Goal: Task Accomplishment & Management: Manage account settings

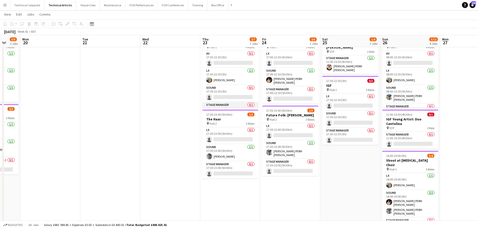
scroll to position [12, 0]
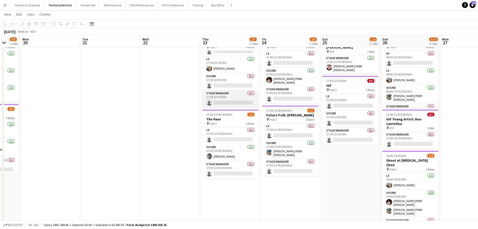
click at [221, 95] on app-card-role "Stage Manager 0/1 17:30-22:30 (5h) single-neutral-actions" at bounding box center [230, 98] width 56 height 17
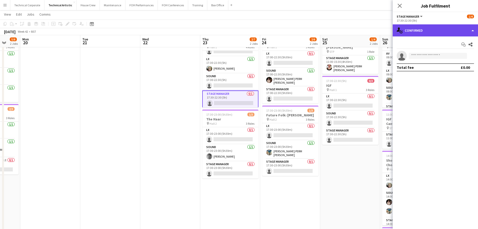
click at [433, 29] on div "single-neutral-actions-check-2 Confirmed" at bounding box center [435, 30] width 85 height 12
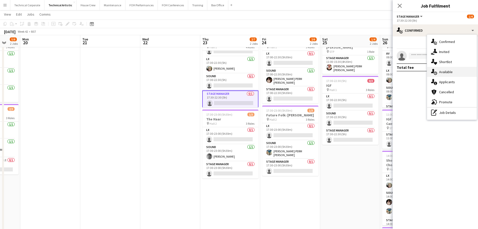
click at [445, 75] on div "single-neutral-actions-upload Available" at bounding box center [452, 72] width 50 height 10
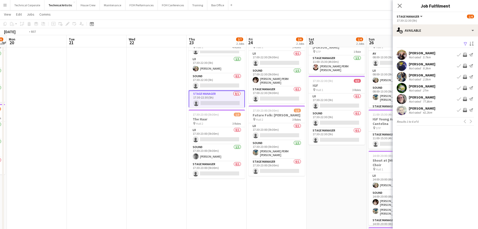
scroll to position [0, 164]
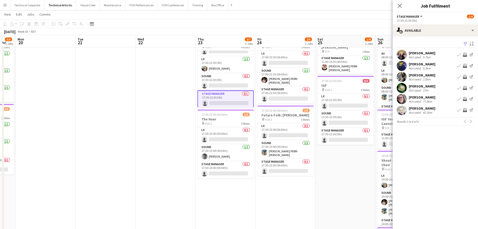
click at [183, 113] on app-calendar-viewport "Fri 17 6/7 2 Jobs Sat 18 6/8 3 Jobs Sun 19 5/6 2 Jobs Mon 20 Tue 21 Wed 22 Thu …" at bounding box center [239, 164] width 478 height 341
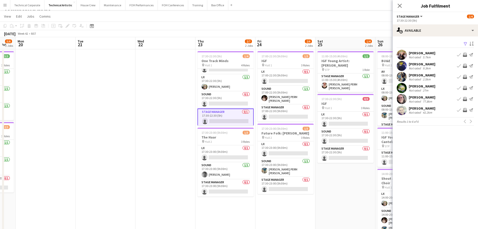
scroll to position [0, 0]
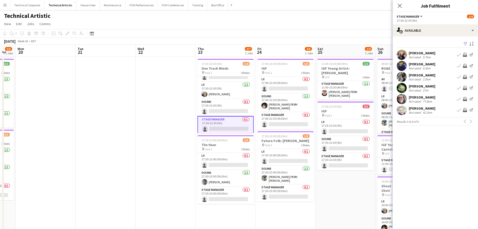
click at [465, 89] on app-icon "Invite crew" at bounding box center [465, 88] width 4 height 4
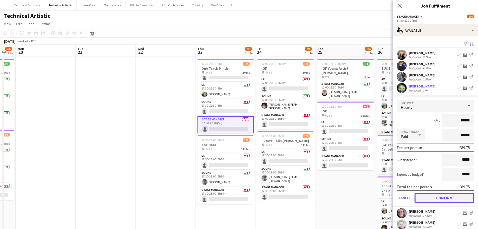
click at [436, 201] on button "Confirm" at bounding box center [444, 198] width 59 height 10
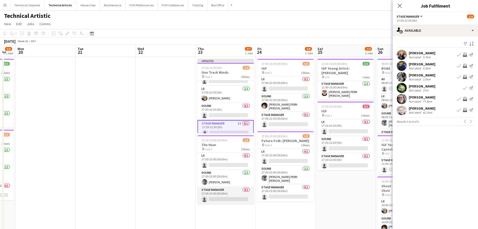
click at [232, 193] on app-card-role "Stage Manager 0/1 17:30-23:00 (5h30m) single-neutral-actions" at bounding box center [226, 195] width 56 height 17
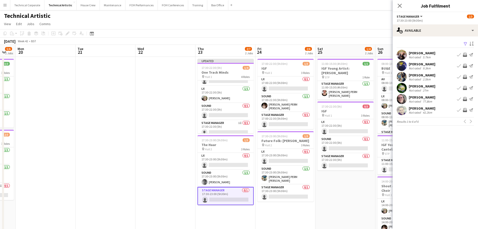
click at [465, 98] on app-icon "Invite crew" at bounding box center [465, 99] width 4 height 4
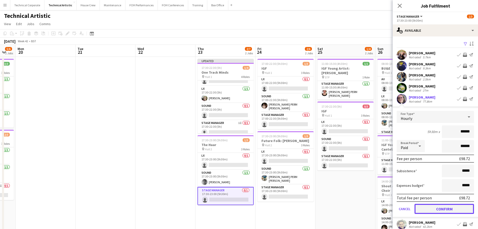
click at [429, 208] on button "Confirm" at bounding box center [444, 209] width 59 height 10
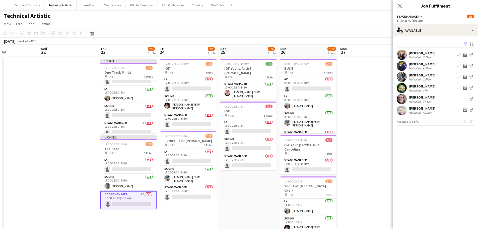
scroll to position [0, 116]
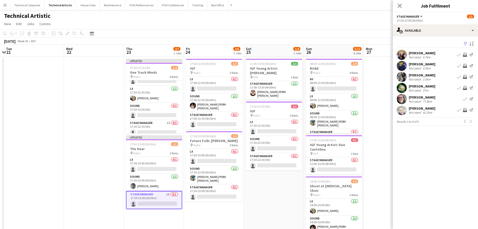
drag, startPoint x: 283, startPoint y: 118, endPoint x: 239, endPoint y: 113, distance: 44.2
click at [239, 113] on app-calendar-viewport "Sun 19 5/6 2 Jobs Mon 20 Tue 21 Wed 22 Thu 23 2/7 2 Jobs Fri 24 2/6 2 Jobs Sat …" at bounding box center [239, 203] width 478 height 316
click at [204, 118] on app-card-role "Stage Manager 0/1 17:00-22:30 (5h30m) single-neutral-actions" at bounding box center [214, 120] width 56 height 17
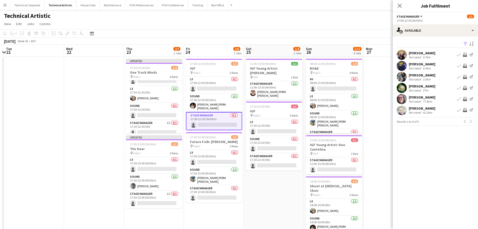
click at [466, 89] on app-icon "Invite crew" at bounding box center [465, 88] width 4 height 4
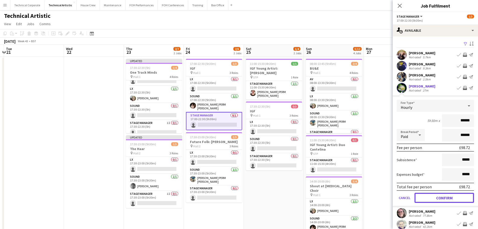
click at [437, 197] on button "Confirm" at bounding box center [444, 198] width 59 height 10
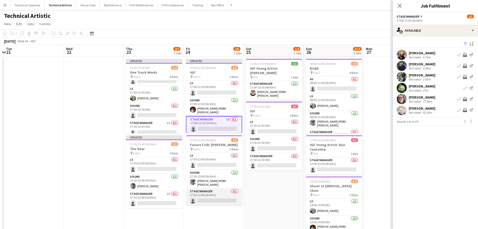
click at [225, 200] on app-card-role "Stage Manager 0/1 17:30-23:00 (5h30m) single-neutral-actions" at bounding box center [214, 196] width 56 height 17
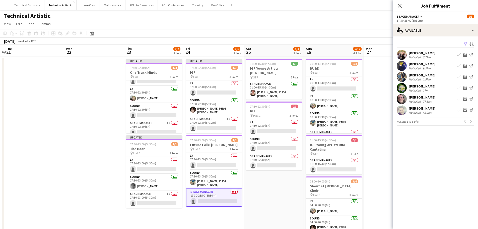
click at [466, 109] on app-icon "Invite crew" at bounding box center [465, 110] width 4 height 4
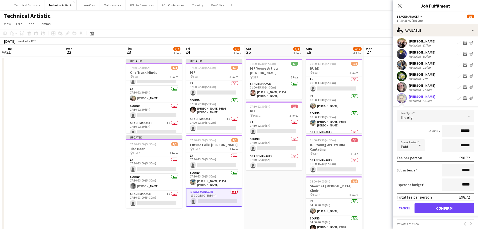
scroll to position [17, 0]
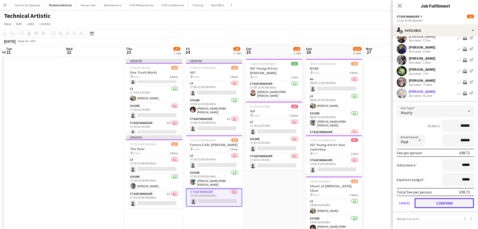
click at [439, 203] on button "Confirm" at bounding box center [444, 203] width 59 height 10
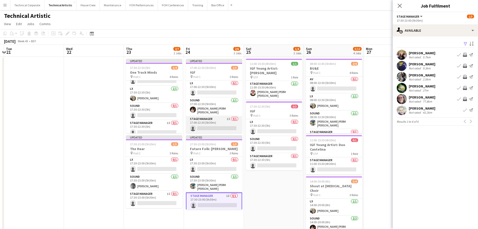
click at [208, 126] on app-card-role "Stage Manager 1I 0/1 17:00-22:30 (5h30m) single-neutral-actions" at bounding box center [214, 124] width 56 height 17
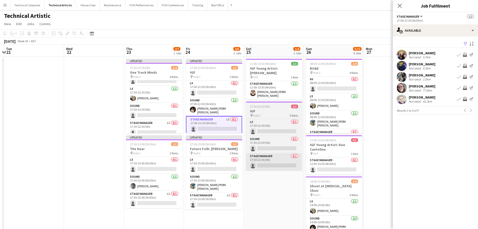
click at [278, 163] on app-card-role "Stage Manager 0/1 17:30-22:30 (5h) single-neutral-actions" at bounding box center [274, 161] width 56 height 17
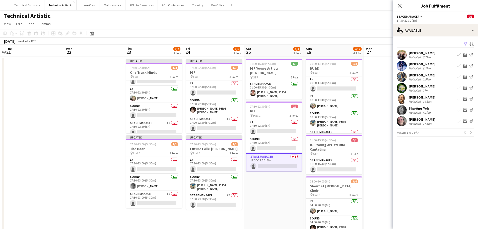
click at [463, 99] on button "Invite crew" at bounding box center [465, 99] width 6 height 6
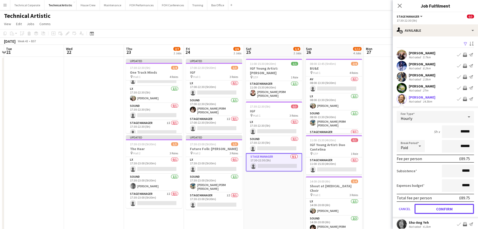
click at [436, 209] on button "Confirm" at bounding box center [444, 209] width 59 height 10
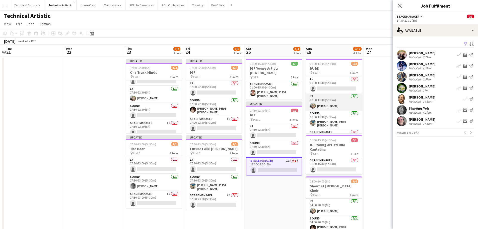
scroll to position [12, 0]
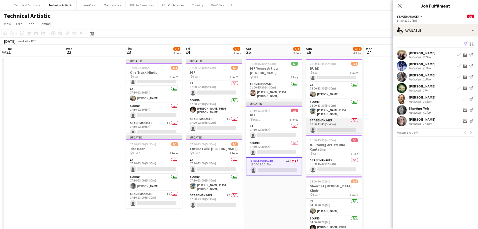
click at [330, 126] on app-card-role "Stage Manager 0/1 08:00-13:45 (5h45m) single-neutral-actions" at bounding box center [334, 125] width 56 height 17
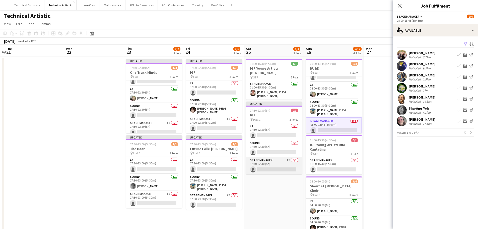
click at [295, 160] on app-card-role "Stage Manager 1I 0/1 17:30-22:30 (5h) single-neutral-actions" at bounding box center [274, 165] width 56 height 17
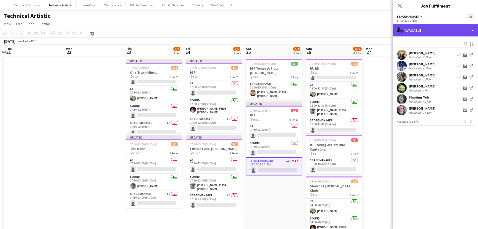
click at [426, 27] on div "single-neutral-actions-upload Available" at bounding box center [435, 30] width 85 height 12
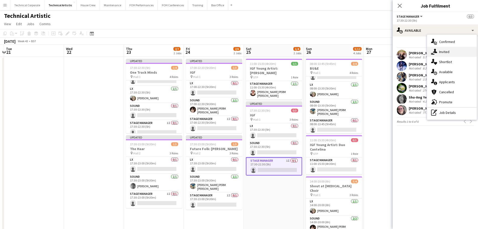
click at [444, 49] on div "single-neutral-actions-share-1 Invited" at bounding box center [452, 52] width 50 height 10
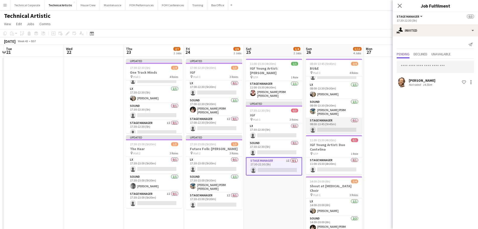
click at [329, 123] on app-card-role "Stage Manager 0/1 08:00-13:45 (5h45m) single-neutral-actions" at bounding box center [334, 125] width 56 height 17
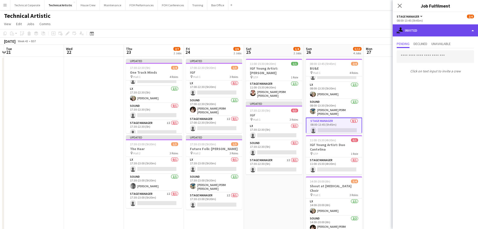
click at [435, 31] on div "single-neutral-actions-share-1 Invited" at bounding box center [435, 30] width 85 height 12
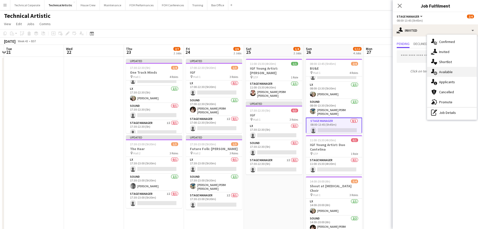
click at [446, 73] on div "single-neutral-actions-upload Available" at bounding box center [452, 72] width 50 height 10
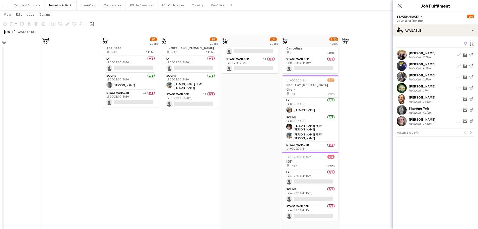
scroll to position [0, 159]
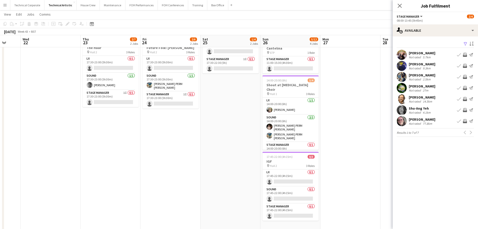
drag, startPoint x: 382, startPoint y: 144, endPoint x: 339, endPoint y: 148, distance: 43.6
click at [339, 148] on app-calendar-viewport "Sun 19 5/6 2 Jobs Mon 20 Tue 21 Wed 22 Thu 23 2/7 2 Jobs Fri 24 2/6 2 Jobs Sat …" at bounding box center [239, 89] width 478 height 341
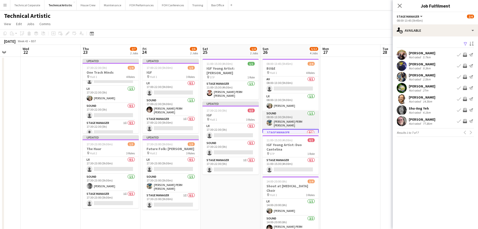
scroll to position [13, 0]
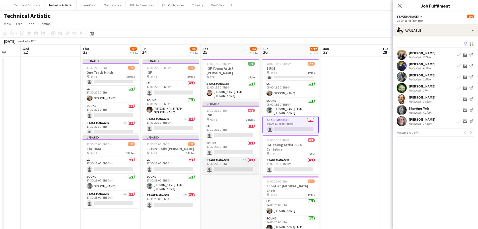
click at [230, 166] on app-card-role "Stage Manager 1I 0/1 17:30-22:30 (5h) single-neutral-actions" at bounding box center [231, 165] width 56 height 17
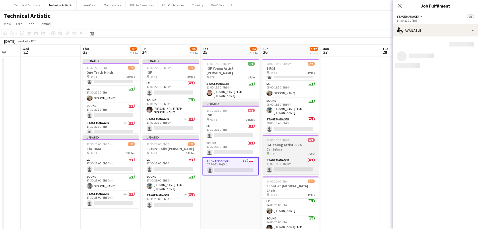
scroll to position [12, 0]
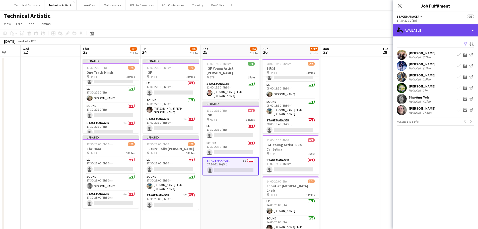
click at [423, 28] on div "single-neutral-actions-upload Available" at bounding box center [435, 30] width 85 height 12
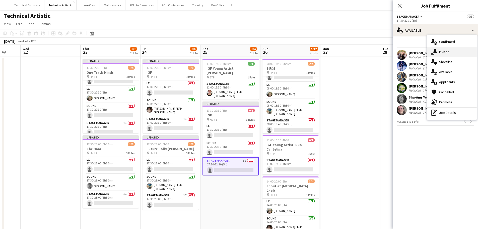
click at [443, 51] on div "single-neutral-actions-share-1 Invited" at bounding box center [452, 52] width 50 height 10
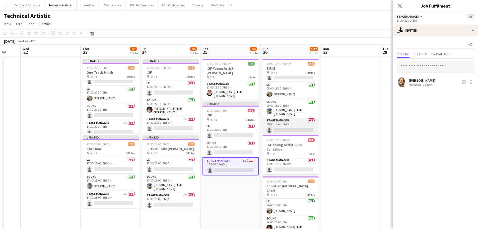
click at [290, 123] on app-card-role "Stage Manager 0/1 08:00-13:45 (5h45m) single-neutral-actions" at bounding box center [291, 125] width 56 height 17
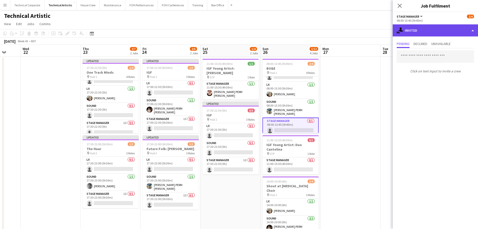
click at [426, 34] on div "single-neutral-actions-share-1 Invited" at bounding box center [435, 30] width 85 height 12
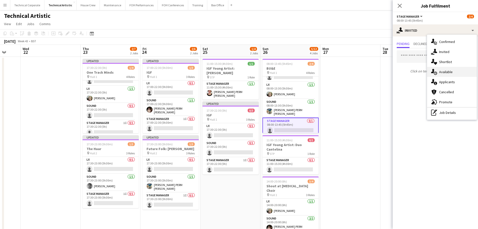
click at [460, 75] on div "single-neutral-actions-upload Available" at bounding box center [452, 72] width 50 height 10
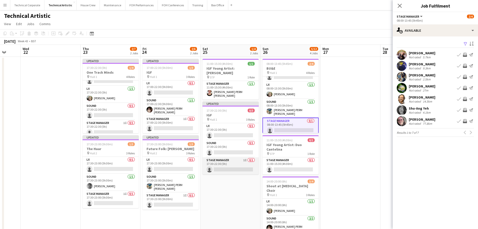
click at [231, 163] on app-card-role "Stage Manager 1I 0/1 17:30-22:30 (5h) single-neutral-actions" at bounding box center [231, 165] width 56 height 17
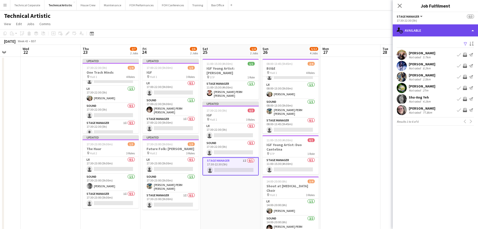
drag, startPoint x: 420, startPoint y: 34, endPoint x: 422, endPoint y: 33, distance: 2.8
click at [420, 34] on div "single-neutral-actions-upload Available" at bounding box center [435, 30] width 85 height 12
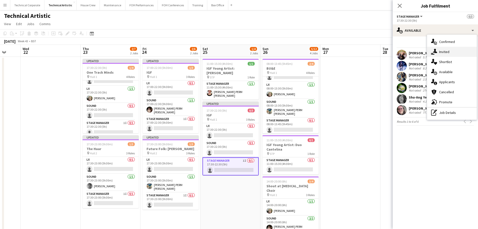
click at [444, 54] on div "single-neutral-actions-share-1 Invited" at bounding box center [452, 52] width 50 height 10
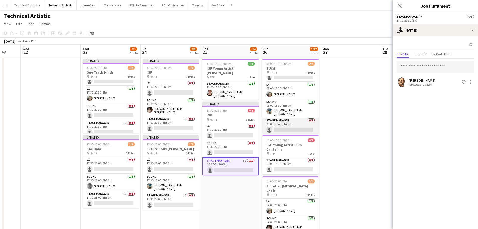
click at [286, 123] on app-card-role "Stage Manager 0/1 08:00-13:45 (5h45m) single-neutral-actions" at bounding box center [291, 125] width 56 height 17
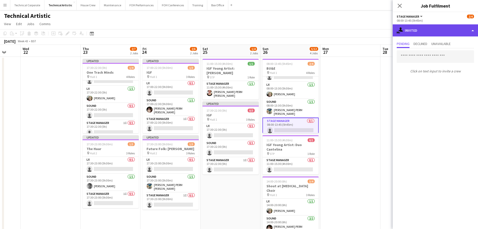
click at [431, 27] on div "single-neutral-actions-share-1 Invited" at bounding box center [435, 30] width 85 height 12
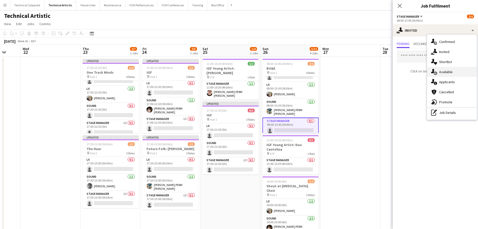
click at [444, 71] on div "single-neutral-actions-upload Available" at bounding box center [452, 72] width 50 height 10
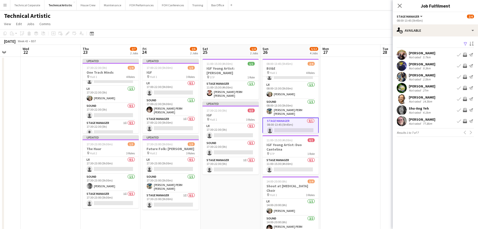
click at [466, 88] on app-icon "Invite crew" at bounding box center [465, 88] width 4 height 4
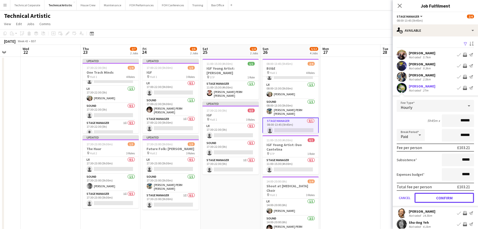
click at [442, 198] on button "Confirm" at bounding box center [444, 198] width 59 height 10
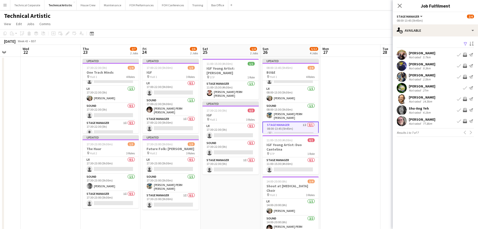
scroll to position [100, 0]
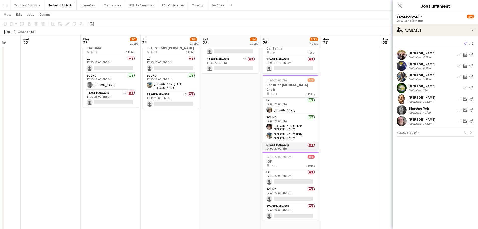
click at [290, 142] on app-card-role "Stage Manager 0/1 14:00-20:00 (6h) single-neutral-actions" at bounding box center [291, 150] width 56 height 17
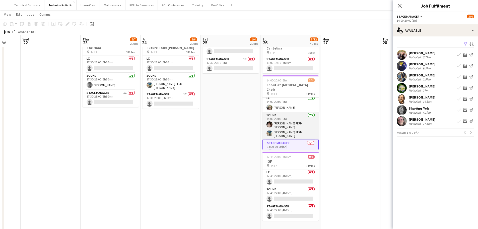
scroll to position [3, 0]
click at [464, 77] on app-icon "Invite crew" at bounding box center [465, 77] width 4 height 4
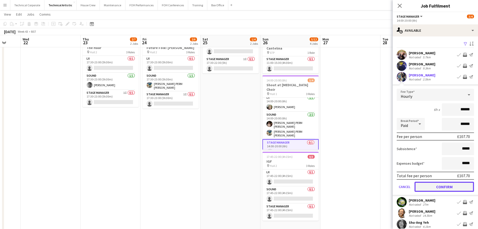
click at [455, 186] on button "Confirm" at bounding box center [444, 186] width 59 height 10
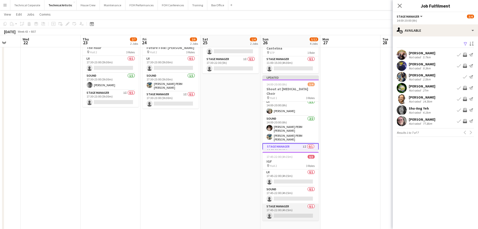
click at [285, 207] on app-card-role "Stage Manager 0/1 17:45-22:00 (4h15m) single-neutral-actions" at bounding box center [291, 211] width 56 height 17
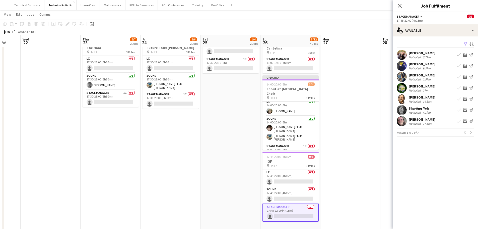
click at [464, 108] on app-icon "Invite crew" at bounding box center [465, 110] width 4 height 4
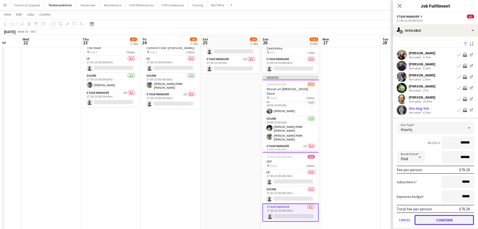
click at [445, 220] on button "Confirm" at bounding box center [444, 220] width 59 height 10
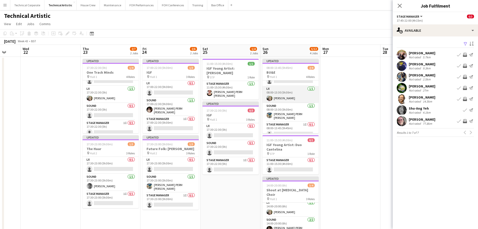
scroll to position [0, 0]
click at [284, 84] on app-card-role "AV 0/1 08:00-13:30 (5h30m) single-neutral-actions" at bounding box center [291, 88] width 56 height 17
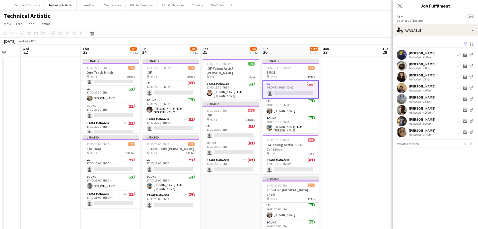
click at [465, 120] on app-icon "Invite crew" at bounding box center [465, 121] width 4 height 4
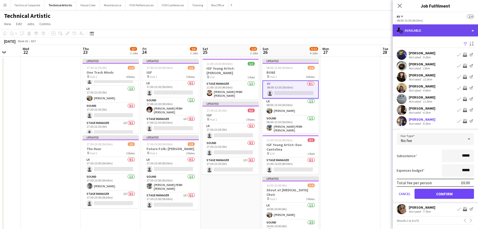
click at [433, 31] on div "single-neutral-actions-upload Available" at bounding box center [435, 30] width 85 height 12
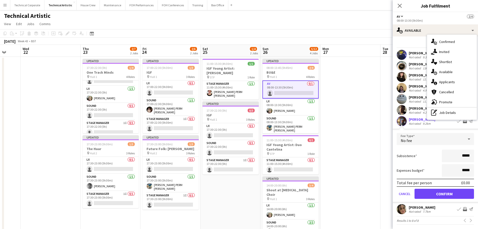
drag, startPoint x: 453, startPoint y: 113, endPoint x: 445, endPoint y: 41, distance: 72.2
click at [453, 113] on div "pen-write Job Details" at bounding box center [452, 112] width 50 height 10
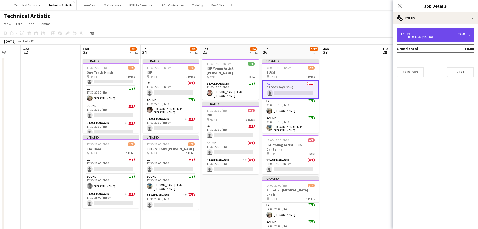
click at [444, 29] on div "1 x AV £0.00 08:00-13:30 (5h30m)" at bounding box center [435, 35] width 77 height 14
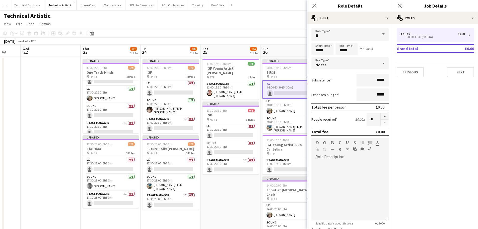
click at [352, 63] on div "No fee" at bounding box center [344, 63] width 67 height 12
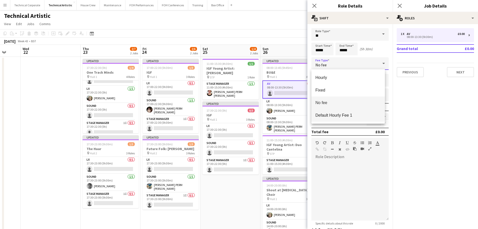
click at [358, 119] on mat-option "Default Hourly Fee 1" at bounding box center [348, 115] width 74 height 13
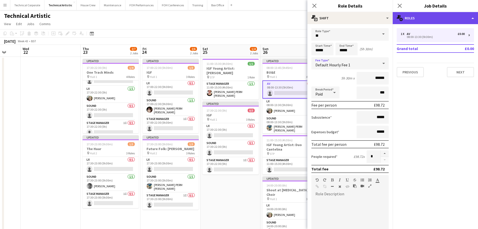
click at [432, 15] on div "multiple-users-add Roles" at bounding box center [435, 18] width 85 height 12
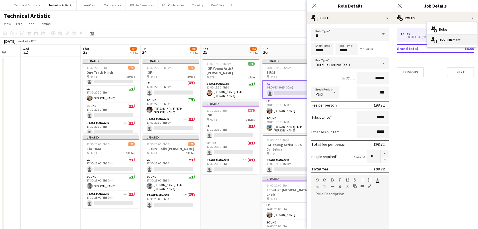
click at [453, 43] on div "single-neutral-actions-up-down Job Fulfilment" at bounding box center [452, 40] width 50 height 10
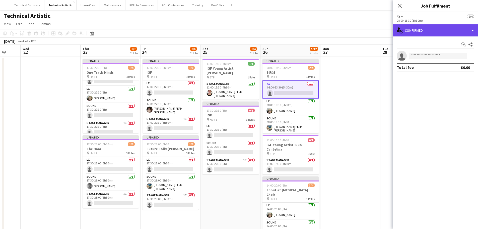
click at [440, 30] on div "single-neutral-actions-check-2 Confirmed" at bounding box center [435, 30] width 85 height 12
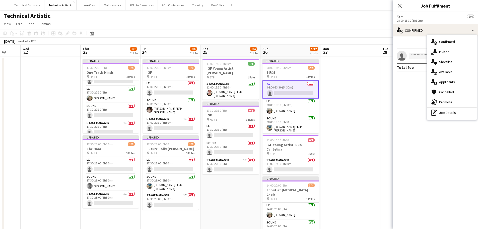
click at [458, 73] on div "single-neutral-actions-upload Available" at bounding box center [452, 72] width 50 height 10
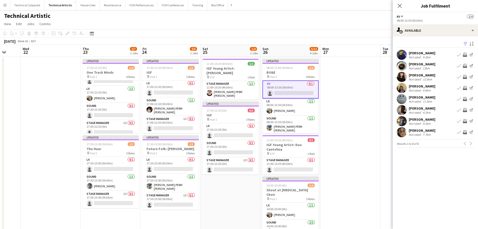
click at [464, 119] on app-icon "Invite crew" at bounding box center [465, 121] width 4 height 4
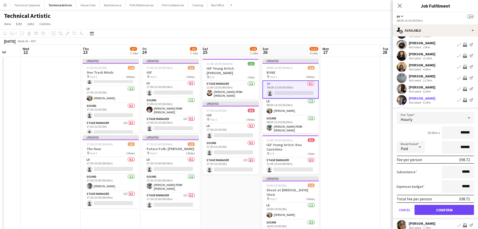
scroll to position [39, 0]
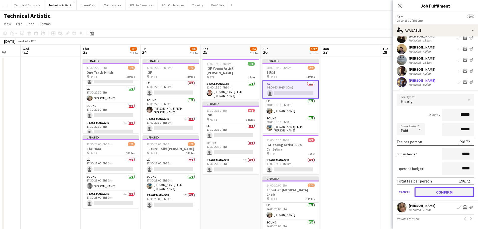
click at [437, 192] on button "Confirm" at bounding box center [444, 192] width 59 height 10
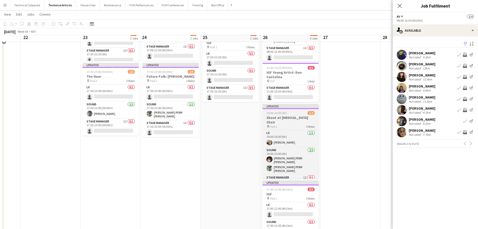
scroll to position [75, 0]
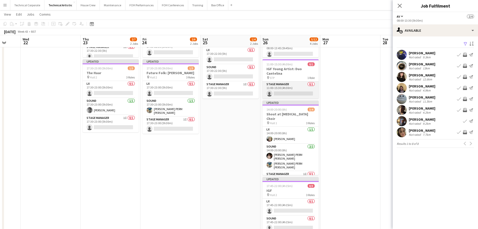
click at [312, 90] on app-card-role "Stage Manager 0/1 11:00-15:30 (4h30m) single-neutral-actions" at bounding box center [291, 89] width 56 height 17
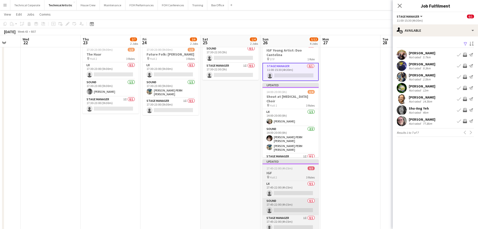
scroll to position [100, 0]
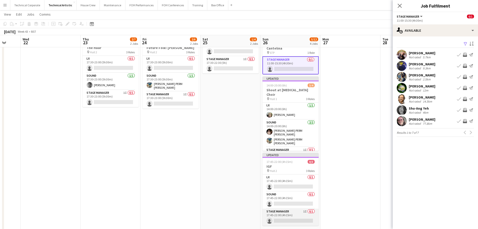
click at [296, 210] on app-card-role "Stage Manager 1I 0/1 17:45-22:00 (4h15m) single-neutral-actions" at bounding box center [291, 216] width 56 height 17
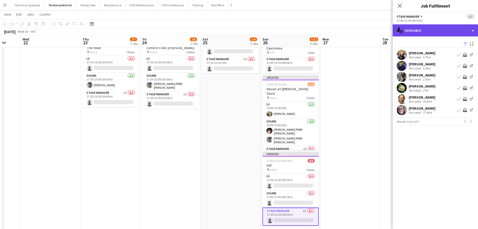
click at [424, 34] on div "single-neutral-actions-upload Available" at bounding box center [435, 30] width 85 height 12
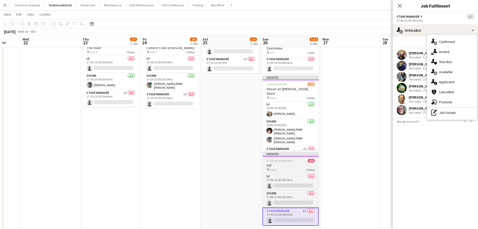
click at [308, 163] on h3 "IGF" at bounding box center [291, 165] width 56 height 5
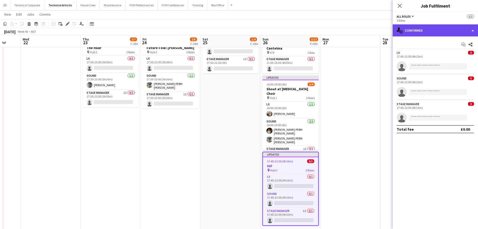
click at [421, 34] on div "single-neutral-actions-check-2 Confirmed" at bounding box center [435, 30] width 85 height 12
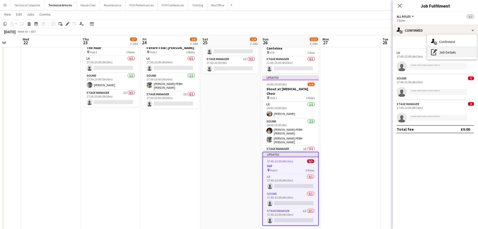
click at [447, 56] on div "pen-write Job Details" at bounding box center [452, 52] width 50 height 10
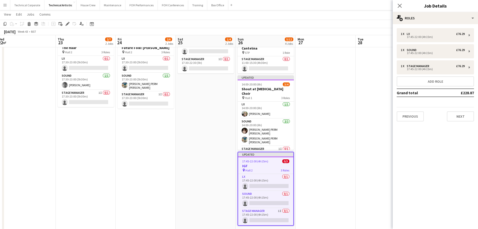
drag, startPoint x: 334, startPoint y: 136, endPoint x: 332, endPoint y: 131, distance: 5.7
click at [331, 136] on app-calendar-viewport "Sun 19 5/6 2 Jobs Mon 20 Tue 21 Wed 22 Thu 23 2/7 2 Jobs Fri 24 2/6 2 Jobs Sat …" at bounding box center [239, 89] width 478 height 341
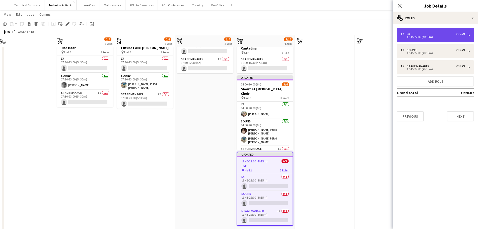
click at [436, 29] on div "1 x LX £76.29 17:45-22:00 (4h15m)" at bounding box center [435, 35] width 77 height 14
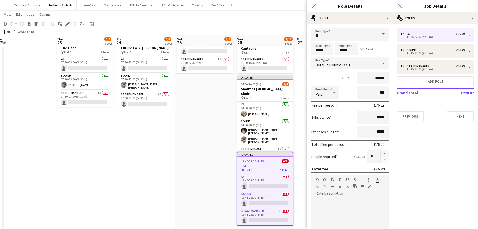
click at [331, 48] on input "*****" at bounding box center [322, 49] width 22 height 13
type input "*****"
click at [331, 58] on div at bounding box center [328, 57] width 10 height 5
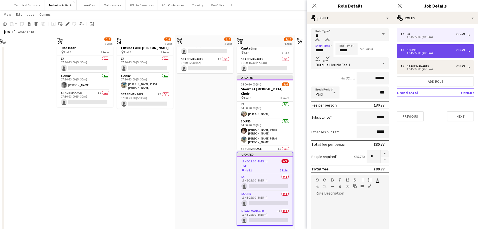
click at [412, 52] on div "17:45-22:00 (4h15m)" at bounding box center [433, 53] width 64 height 3
type input "*****"
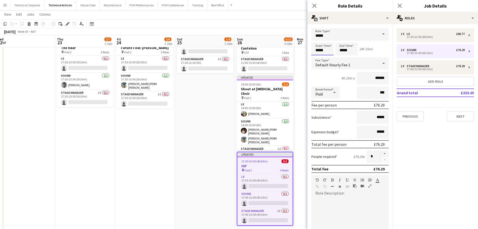
click at [327, 52] on input "*****" at bounding box center [322, 49] width 22 height 13
type input "*****"
click at [332, 58] on div at bounding box center [328, 57] width 10 height 5
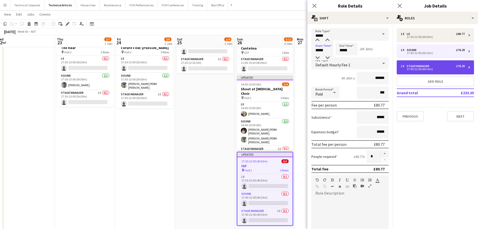
click at [409, 68] on div "17:45-22:00 (4h15m)" at bounding box center [433, 69] width 64 height 3
type input "**********"
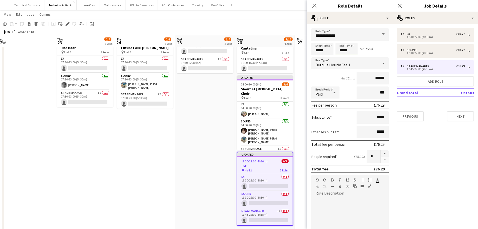
click at [337, 48] on input "*****" at bounding box center [347, 49] width 22 height 13
click at [334, 48] on div "Start Time ***** End Time ***** (4h 15m)" at bounding box center [349, 49] width 77 height 13
click at [329, 50] on input "*****" at bounding box center [322, 49] width 22 height 13
type input "*****"
click at [330, 55] on div at bounding box center [328, 57] width 10 height 5
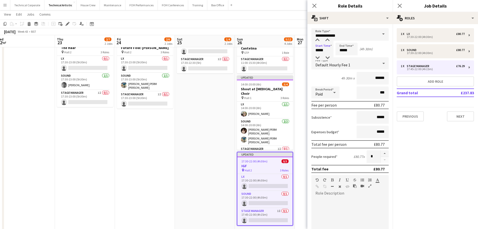
click at [229, 143] on app-date-cell "11:00-15:30 (4h30m) 1/1 IGF Young Artist: [PERSON_NAME] pin STP 1 Role Stage Ma…" at bounding box center [205, 108] width 60 height 304
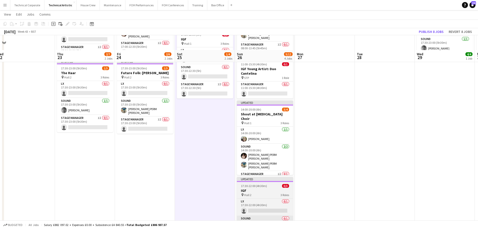
scroll to position [100, 0]
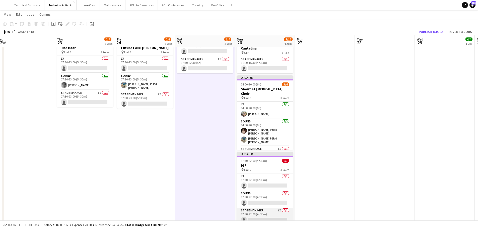
click at [266, 213] on app-card-role "Stage Manager 1I 0/1 17:30-22:00 (4h30m) single-neutral-actions" at bounding box center [265, 215] width 56 height 17
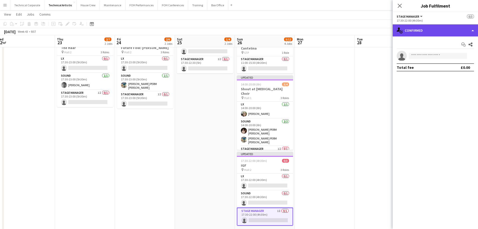
click at [433, 33] on div "single-neutral-actions-check-2 Confirmed" at bounding box center [435, 30] width 85 height 12
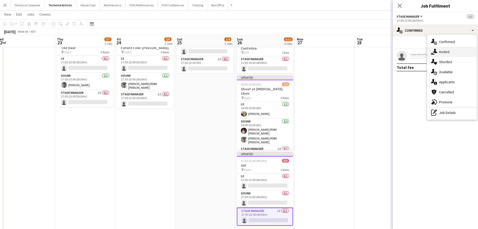
click at [438, 48] on div "single-neutral-actions-share-1 Invited" at bounding box center [452, 52] width 50 height 10
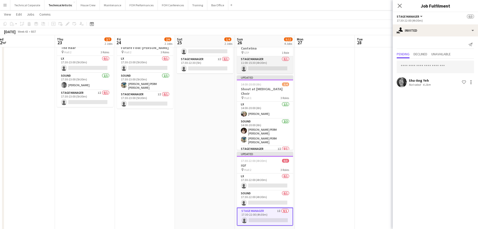
click at [260, 58] on app-card-role "Stage Manager 0/1 11:00-15:30 (4h30m) single-neutral-actions" at bounding box center [265, 64] width 56 height 17
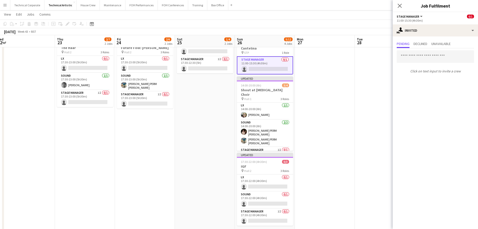
click at [426, 37] on div "Pending Declined Unavailable Click on text input to invite a crew" at bounding box center [435, 57] width 85 height 43
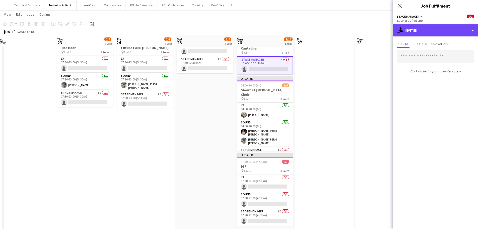
drag, startPoint x: 432, startPoint y: 33, endPoint x: 445, endPoint y: 65, distance: 35.1
click at [432, 33] on div "single-neutral-actions-share-1 Invited" at bounding box center [435, 30] width 85 height 12
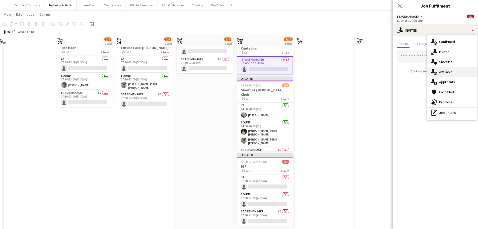
click at [446, 71] on div "single-neutral-actions-upload Available" at bounding box center [452, 72] width 50 height 10
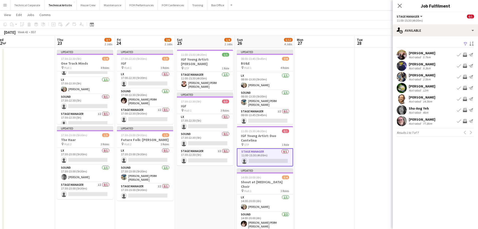
scroll to position [0, 0]
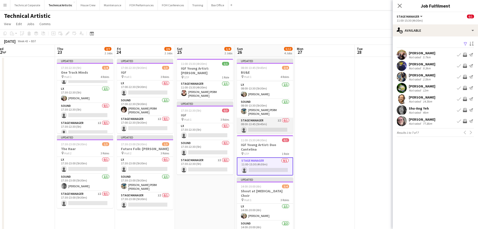
click at [255, 128] on app-card-role "Stage Manager 1I 0/1 08:00-13:45 (5h45m) single-neutral-actions" at bounding box center [265, 125] width 56 height 17
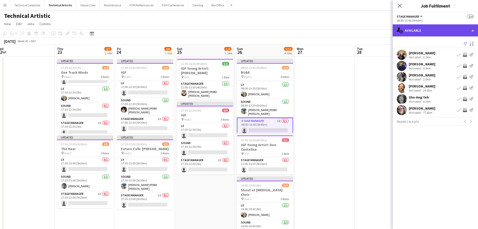
click at [440, 31] on div "single-neutral-actions-upload Available" at bounding box center [435, 30] width 85 height 12
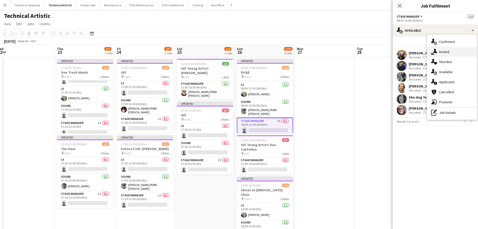
drag, startPoint x: 442, startPoint y: 51, endPoint x: 350, endPoint y: 90, distance: 100.0
click at [442, 51] on div "single-neutral-actions-share-1 Invited" at bounding box center [452, 52] width 50 height 10
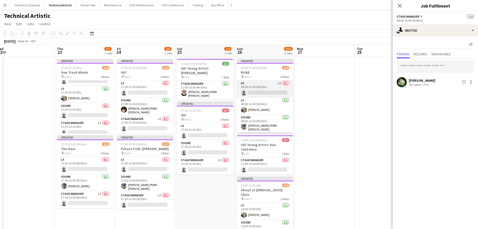
click at [264, 90] on app-card-role "AV 1I 0/1 08:00-13:30 (5h30m) single-neutral-actions" at bounding box center [265, 88] width 56 height 17
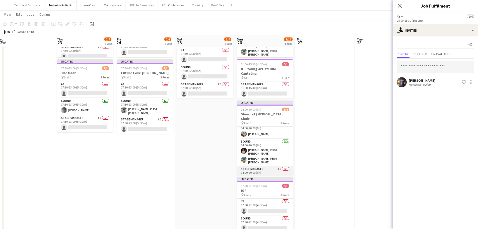
scroll to position [6, 0]
click at [268, 165] on app-card-role "Stage Manager 1I 0/1 14:00-20:00 (6h) single-neutral-actions" at bounding box center [265, 173] width 56 height 17
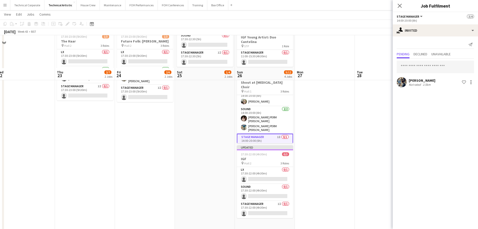
scroll to position [140, 0]
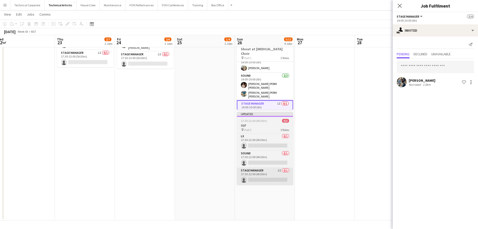
click at [270, 172] on app-card-role "Stage Manager 1I 0/1 17:30-22:00 (4h30m) single-neutral-actions" at bounding box center [265, 175] width 56 height 17
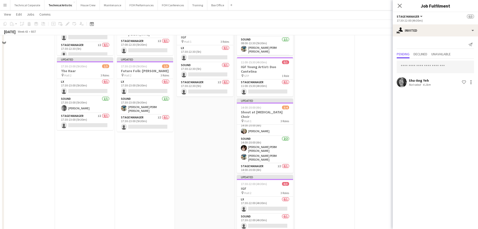
scroll to position [65, 0]
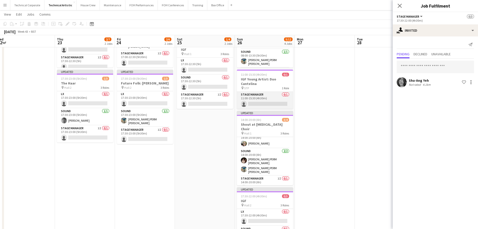
click at [275, 97] on app-card-role "Stage Manager 0/1 11:00-15:30 (4h30m) single-neutral-actions" at bounding box center [265, 100] width 56 height 17
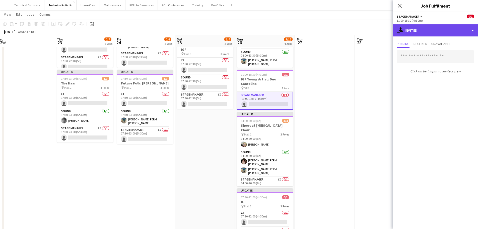
click at [423, 25] on div "single-neutral-actions-share-1 Invited" at bounding box center [435, 30] width 85 height 12
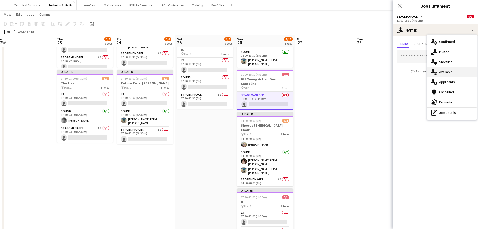
click at [450, 70] on div "single-neutral-actions-upload Available" at bounding box center [452, 72] width 50 height 10
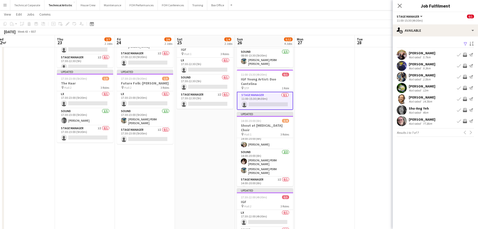
click at [463, 65] on app-icon "Invite crew" at bounding box center [465, 66] width 4 height 4
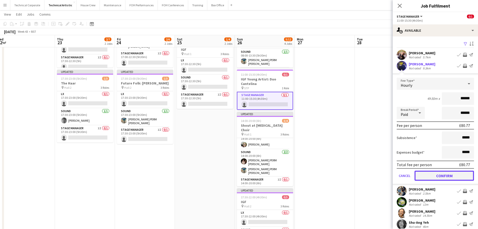
click at [427, 173] on button "Confirm" at bounding box center [444, 175] width 59 height 10
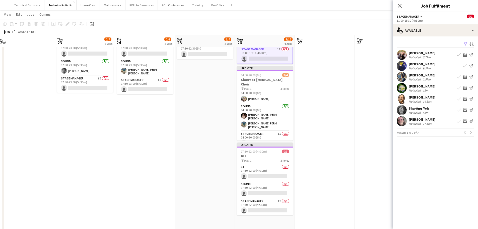
scroll to position [140, 0]
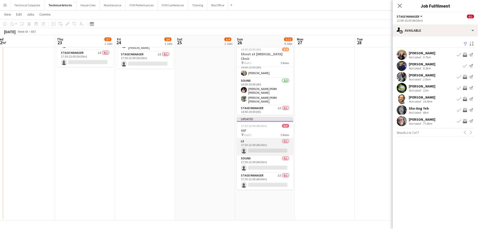
click at [276, 143] on app-card-role "LX 0/1 17:30-22:00 (4h30m) single-neutral-actions" at bounding box center [265, 146] width 56 height 17
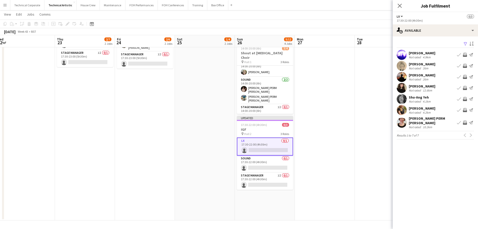
click at [465, 78] on app-icon "Invite crew" at bounding box center [465, 77] width 4 height 4
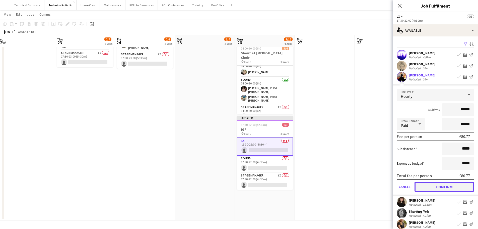
click at [446, 185] on button "Confirm" at bounding box center [444, 186] width 59 height 10
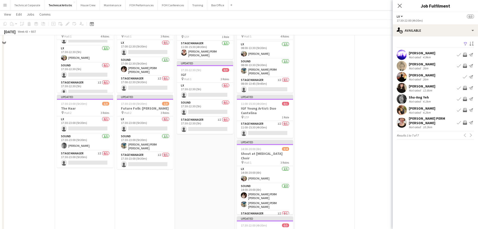
scroll to position [15, 0]
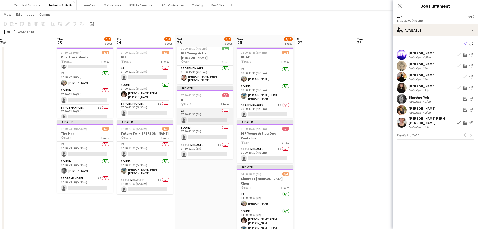
click at [213, 115] on app-card-role "LX 0/1 17:30-22:30 (5h) single-neutral-actions" at bounding box center [205, 116] width 56 height 17
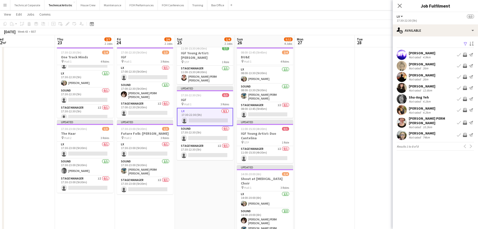
click at [465, 65] on app-icon "Invite crew" at bounding box center [465, 66] width 4 height 4
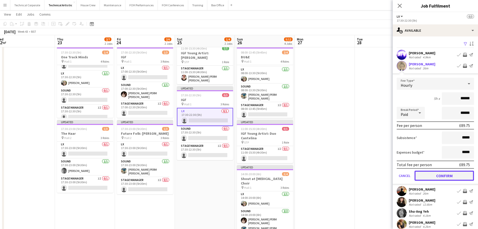
click at [446, 177] on button "Confirm" at bounding box center [444, 175] width 59 height 10
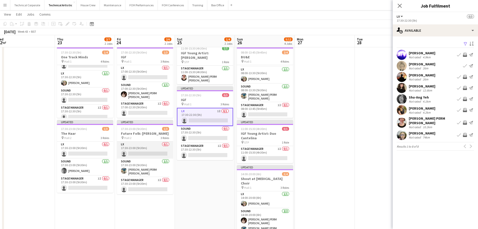
click at [140, 152] on app-card-role "LX 0/1 17:30-23:00 (5h30m) single-neutral-actions" at bounding box center [145, 149] width 56 height 17
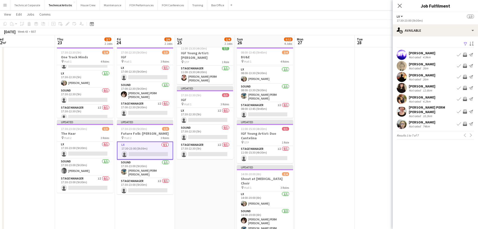
click at [464, 55] on app-icon "Invite crew" at bounding box center [465, 55] width 4 height 4
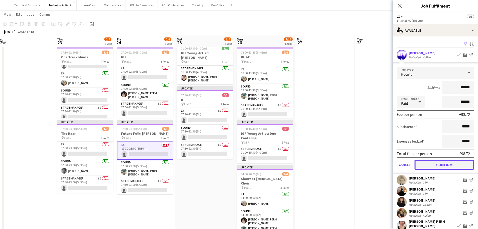
click at [439, 166] on button "Confirm" at bounding box center [444, 164] width 59 height 10
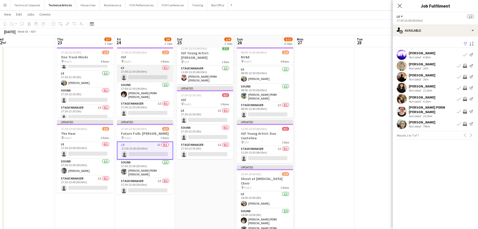
click at [139, 69] on app-card-role "LX 0/1 17:00-22:30 (5h30m) single-neutral-actions" at bounding box center [145, 73] width 56 height 17
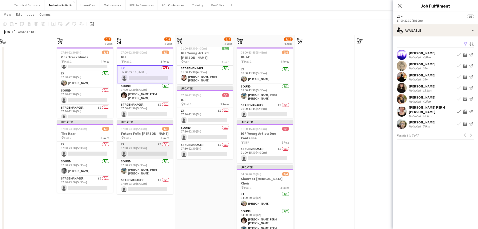
click at [135, 149] on app-card-role "LX 1I 0/1 17:30-23:00 (5h30m) single-neutral-actions" at bounding box center [145, 149] width 56 height 17
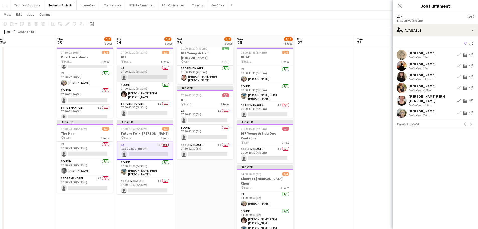
click at [144, 71] on app-card-role "LX 0/1 17:00-22:30 (5h30m) single-neutral-actions" at bounding box center [145, 73] width 56 height 17
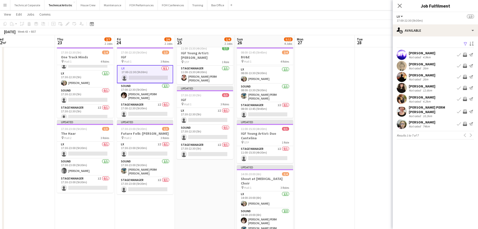
click at [466, 66] on app-icon "Invite crew" at bounding box center [465, 66] width 4 height 4
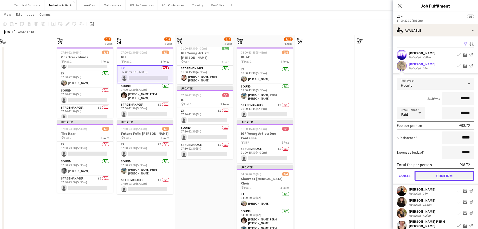
click at [445, 176] on button "Confirm" at bounding box center [444, 175] width 59 height 10
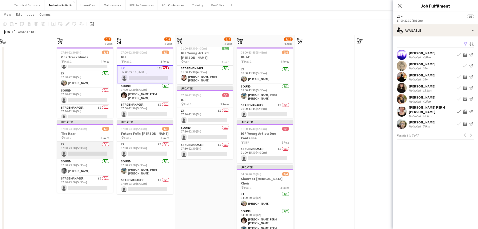
click at [85, 153] on app-card-role "LX 0/1 17:30-23:00 (5h30m) single-neutral-actions" at bounding box center [85, 149] width 56 height 17
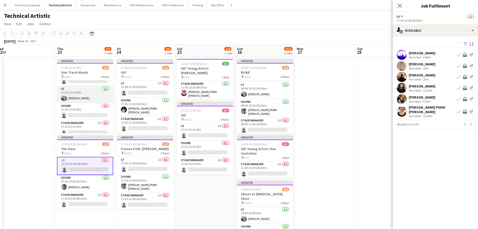
scroll to position [0, 0]
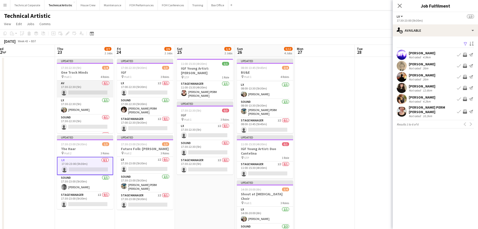
click at [97, 90] on app-card-role "AV 0/1 17:30-22:30 (5h) single-neutral-actions" at bounding box center [85, 88] width 56 height 17
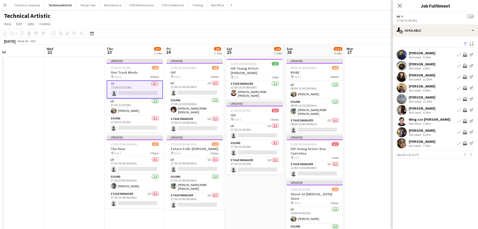
scroll to position [0, 124]
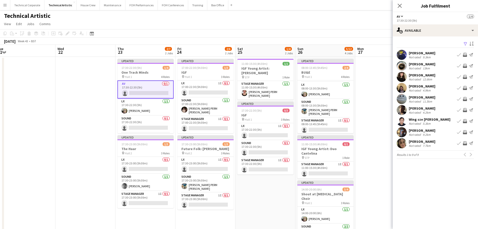
drag, startPoint x: 103, startPoint y: 105, endPoint x: 164, endPoint y: 103, distance: 60.5
click at [164, 103] on app-calendar-viewport "Sun 19 5/6 2 Jobs Mon 20 Tue 21 Wed 22 Thu 23 2/7 2 Jobs Fri 24 2/6 2 Jobs Sat …" at bounding box center [239, 203] width 478 height 316
click at [466, 120] on app-icon "Invite crew" at bounding box center [465, 121] width 4 height 4
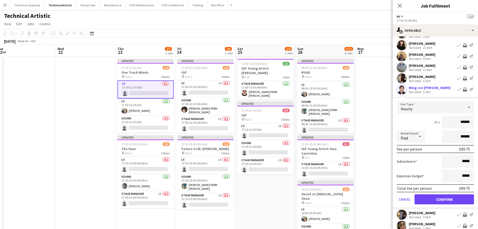
scroll to position [50, 0]
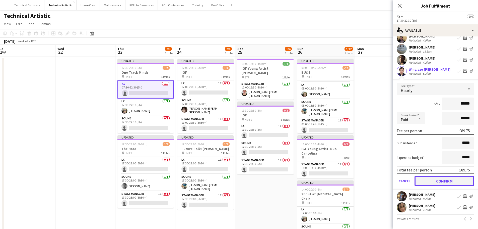
click at [448, 179] on button "Confirm" at bounding box center [444, 181] width 59 height 10
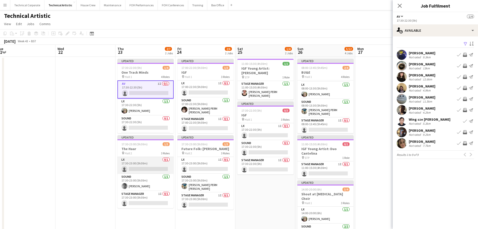
click at [131, 168] on app-card-role "LX 0/1 17:30-23:00 (5h30m) single-neutral-actions" at bounding box center [145, 165] width 56 height 17
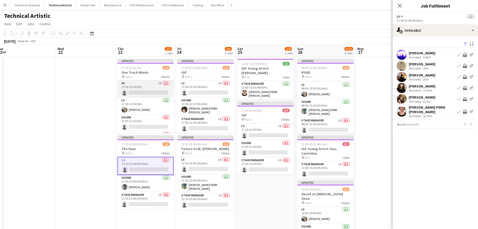
click at [138, 84] on app-card-role "AV 1I 0/1 17:30-22:30 (5h) single-neutral-actions" at bounding box center [145, 88] width 56 height 17
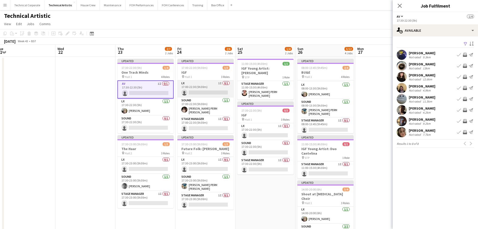
click at [187, 94] on app-card-role "LX 1I 0/1 17:00-22:30 (5h30m) single-neutral-actions" at bounding box center [205, 88] width 56 height 17
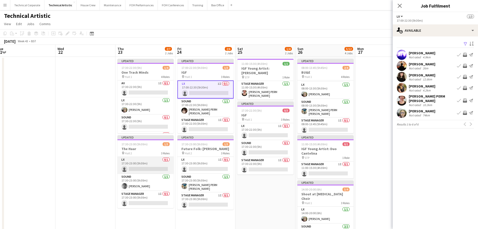
click at [137, 166] on app-card-role "LX 0/1 17:30-23:00 (5h30m) single-neutral-actions" at bounding box center [145, 165] width 56 height 17
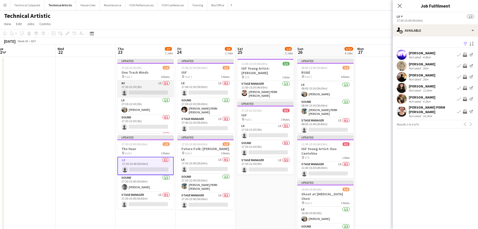
click at [142, 94] on app-card-role "AV 1I 0/1 17:30-22:30 (5h) single-neutral-actions" at bounding box center [145, 88] width 56 height 17
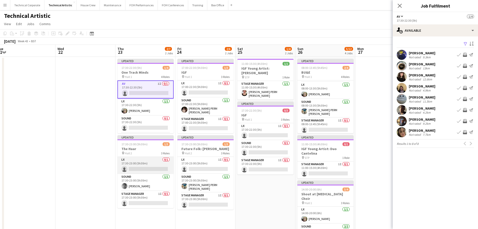
click at [139, 164] on app-card-role "LX 0/1 17:30-23:00 (5h30m) single-neutral-actions" at bounding box center [145, 165] width 56 height 17
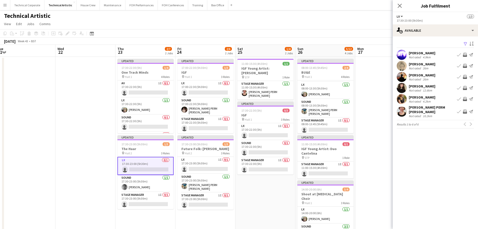
click at [465, 99] on app-icon "Invite crew" at bounding box center [465, 99] width 4 height 4
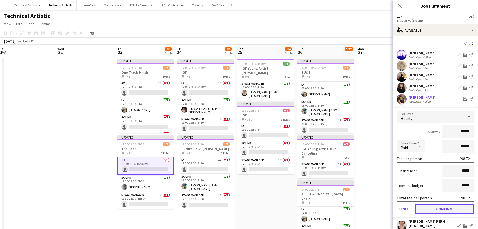
click at [448, 210] on button "Confirm" at bounding box center [444, 209] width 59 height 10
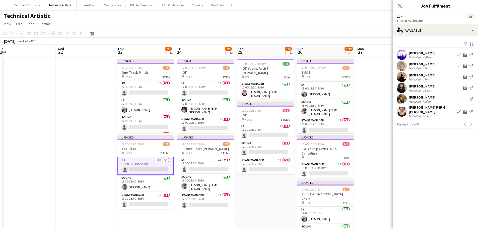
click at [246, 199] on app-date-cell "11:00-15:30 (4h30m) 1/1 IGF Young Artist: [PERSON_NAME] pin STP 1 Role Stage Ma…" at bounding box center [265, 209] width 60 height 304
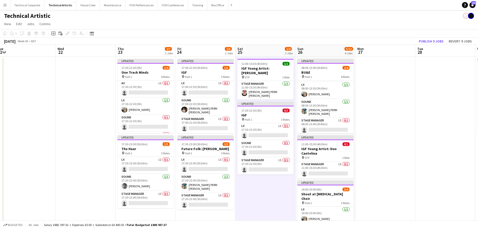
click at [246, 199] on app-date-cell "11:00-15:30 (4h30m) 1/1 IGF Young Artist: [PERSON_NAME] pin STP 1 Role Stage Ma…" at bounding box center [265, 209] width 60 height 304
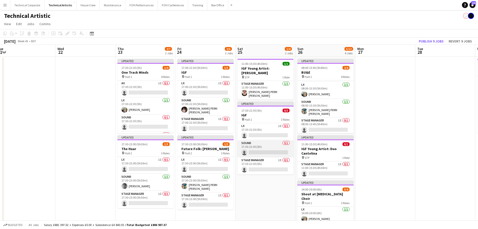
click at [261, 145] on app-card-role "Sound 0/1 17:30-22:30 (5h) single-neutral-actions" at bounding box center [265, 148] width 56 height 17
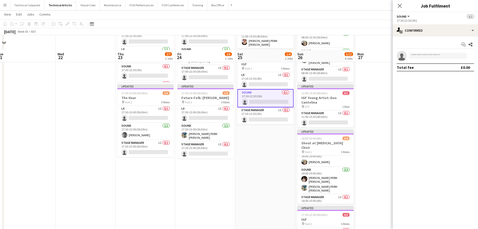
scroll to position [50, 0]
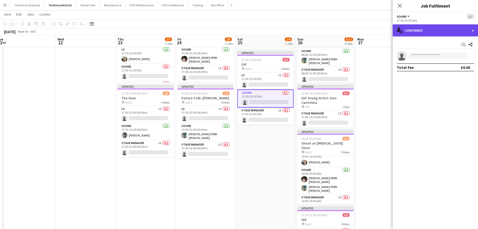
click at [425, 33] on div "single-neutral-actions-check-2 Confirmed" at bounding box center [435, 30] width 85 height 12
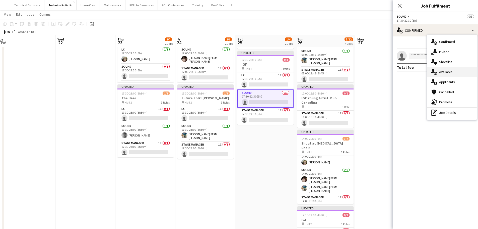
click at [436, 74] on icon "single-neutral-actions-upload" at bounding box center [434, 72] width 6 height 6
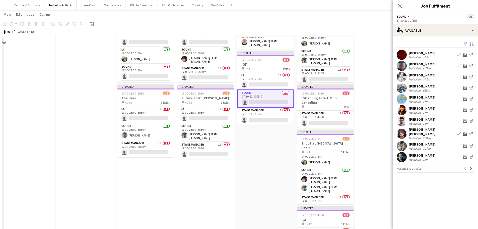
scroll to position [25, 0]
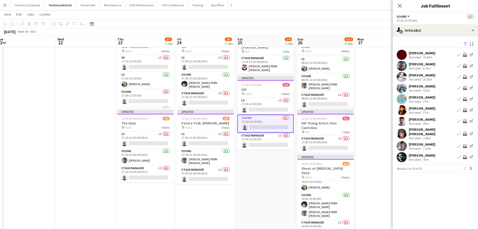
click at [466, 132] on app-icon "Invite crew" at bounding box center [465, 134] width 4 height 4
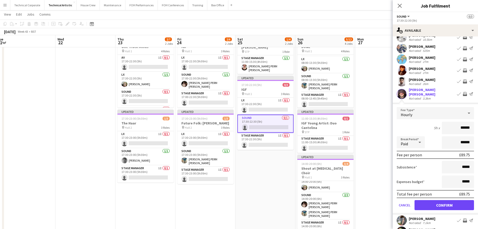
scroll to position [50, 0]
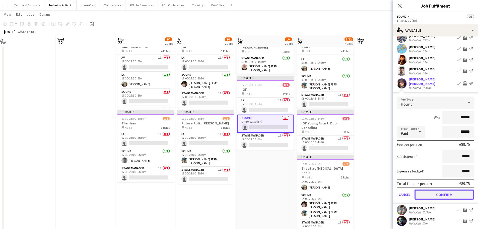
click at [443, 190] on button "Confirm" at bounding box center [444, 194] width 59 height 10
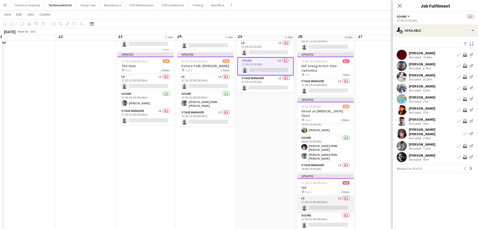
scroll to position [100, 0]
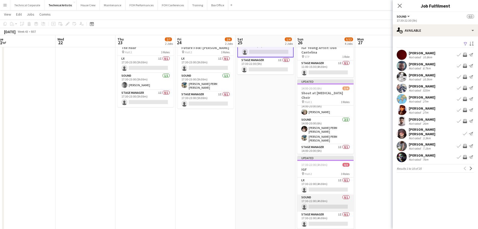
click at [332, 197] on app-card-role "Sound 0/1 17:30-22:00 (4h30m) single-neutral-actions" at bounding box center [325, 202] width 56 height 17
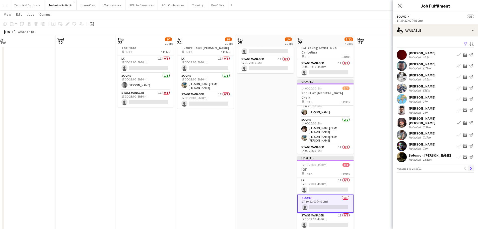
click at [473, 165] on button "Next" at bounding box center [471, 168] width 6 height 6
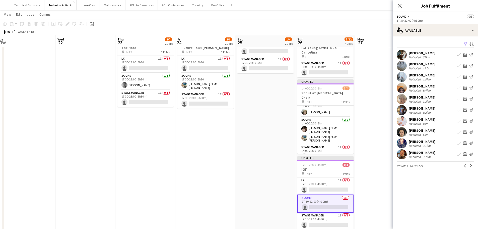
click at [466, 99] on app-icon "Invite crew" at bounding box center [465, 99] width 4 height 4
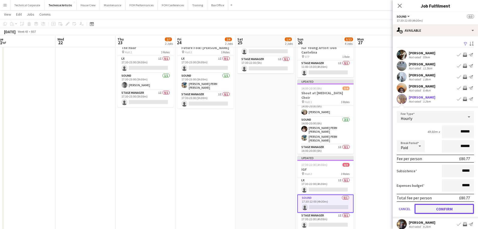
click at [445, 207] on button "Confirm" at bounding box center [444, 209] width 59 height 10
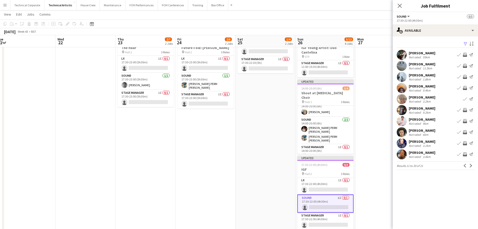
click at [382, 173] on app-date-cell at bounding box center [385, 108] width 60 height 304
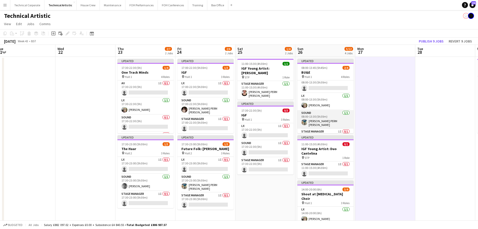
scroll to position [0, 0]
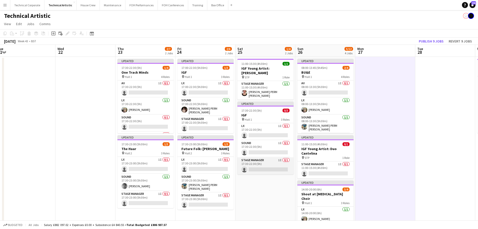
drag, startPoint x: 241, startPoint y: 144, endPoint x: 66, endPoint y: 161, distance: 176.2
click at [69, 161] on app-calendar-viewport "Sun 19 5/6 2 Jobs Mon 20 Tue 21 Wed 22 Thu 23 2/7 2 Jobs Fri 24 2/6 2 Jobs Sat …" at bounding box center [239, 203] width 478 height 316
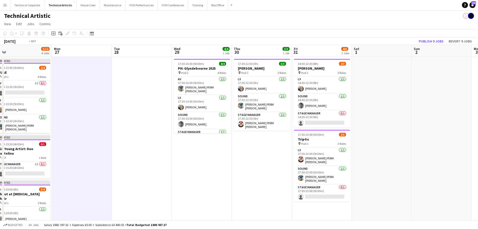
drag, startPoint x: 187, startPoint y: 157, endPoint x: 160, endPoint y: 162, distance: 27.7
click at [138, 163] on app-calendar-viewport "Thu 23 2/7 2 Jobs Fri 24 2/6 2 Jobs Sat 25 1/4 2 Jobs Sun 26 5/12 4 Jobs Mon 27…" at bounding box center [239, 203] width 478 height 316
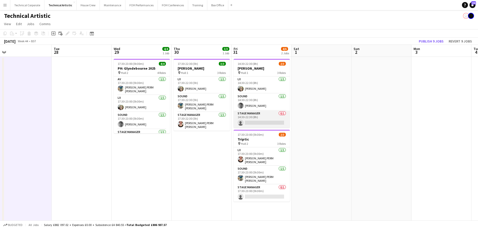
click at [257, 121] on app-card-role "Stage Manager 0/1 14:30-22:30 (8h) single-neutral-actions" at bounding box center [262, 118] width 56 height 17
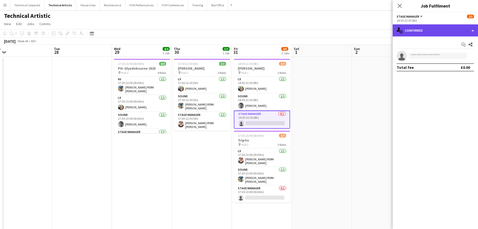
click at [437, 32] on div "single-neutral-actions-check-2 Confirmed" at bounding box center [435, 30] width 85 height 12
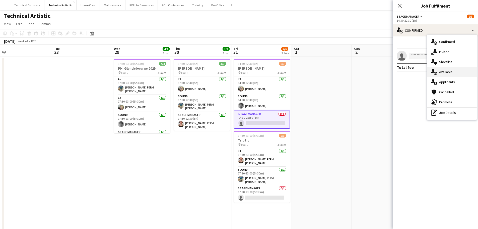
click at [442, 73] on div "single-neutral-actions-upload Available" at bounding box center [452, 72] width 50 height 10
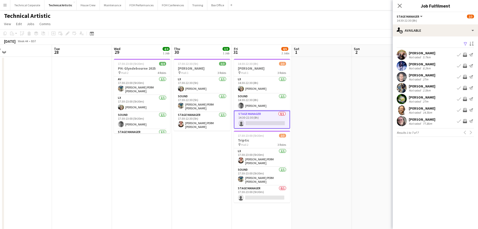
click at [466, 77] on app-icon "Invite crew" at bounding box center [465, 77] width 4 height 4
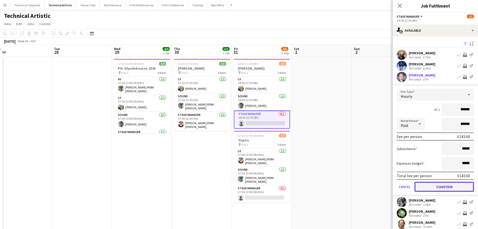
click at [447, 183] on button "Confirm" at bounding box center [444, 186] width 59 height 10
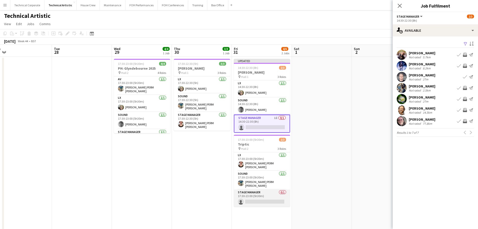
click at [257, 196] on app-card-role "Stage Manager 0/1 17:30-23:00 (5h30m) single-neutral-actions" at bounding box center [262, 197] width 56 height 17
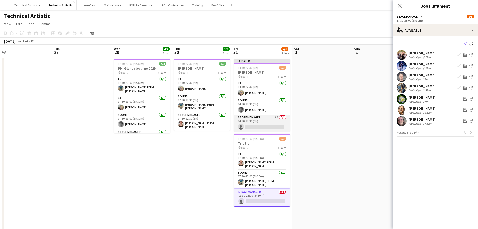
click at [250, 120] on app-card-role "Stage Manager 1I 0/1 14:30-22:30 (8h) single-neutral-actions" at bounding box center [262, 122] width 56 height 17
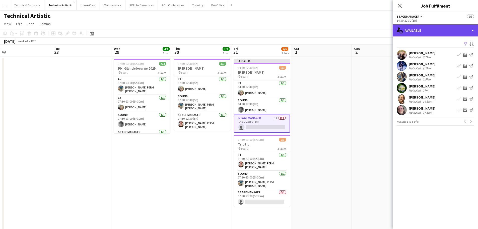
click at [431, 28] on div "single-neutral-actions-upload Available" at bounding box center [435, 30] width 85 height 12
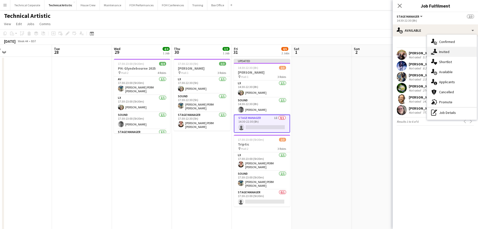
click at [437, 47] on div "single-neutral-actions-share-1 Invited" at bounding box center [452, 52] width 50 height 10
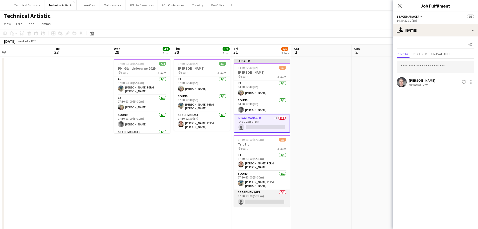
click at [265, 192] on app-card-role "Stage Manager 0/1 17:30-23:00 (5h30m) single-neutral-actions" at bounding box center [262, 197] width 56 height 17
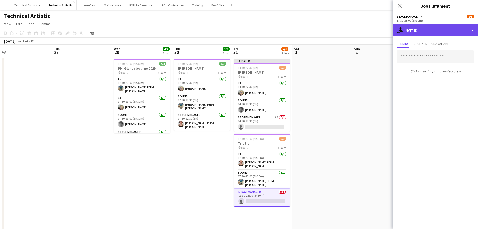
click at [431, 30] on div "single-neutral-actions-share-1 Invited" at bounding box center [435, 30] width 85 height 12
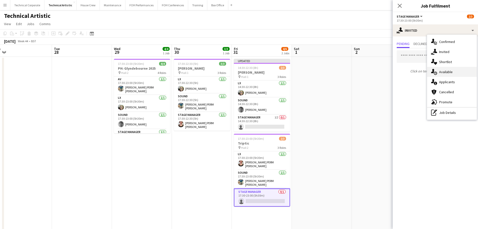
click at [446, 70] on div "single-neutral-actions-upload Available" at bounding box center [452, 72] width 50 height 10
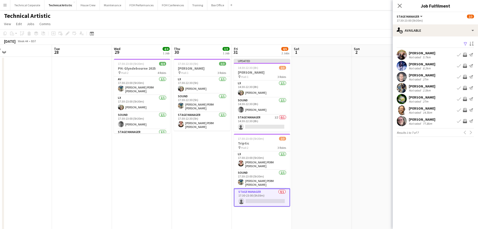
click at [465, 98] on app-icon "Invite crew" at bounding box center [465, 99] width 4 height 4
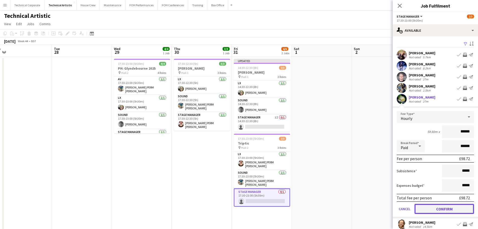
click at [441, 208] on button "Confirm" at bounding box center [444, 209] width 59 height 10
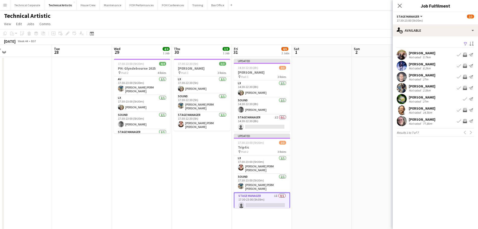
click at [340, 165] on app-date-cell at bounding box center [322, 209] width 60 height 304
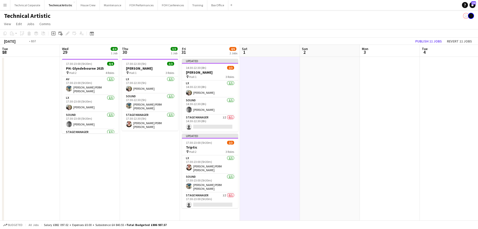
drag, startPoint x: 372, startPoint y: 120, endPoint x: 377, endPoint y: 129, distance: 10.0
click at [389, 128] on app-calendar-viewport "Sun 26 5/12 4 Jobs Mon 27 Tue 28 Wed 29 4/4 1 Job Thu 30 3/3 1 Job Fri 31 4/6 2…" at bounding box center [239, 203] width 478 height 316
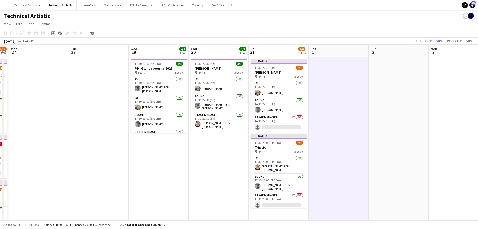
click at [355, 131] on app-date-cell at bounding box center [339, 209] width 60 height 304
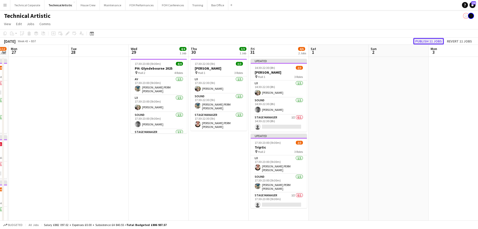
click at [431, 40] on button "Publish 11 jobs" at bounding box center [428, 41] width 31 height 7
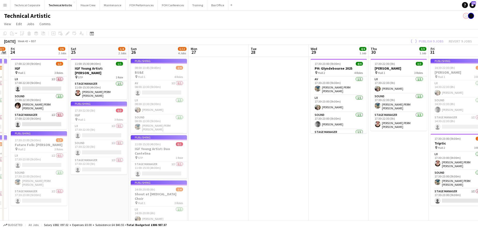
drag, startPoint x: 115, startPoint y: 168, endPoint x: 287, endPoint y: 153, distance: 172.3
click at [284, 153] on app-calendar-viewport "Wed 22 Thu 23 2/7 2 Jobs Fri 24 2/6 2 Jobs Sat 25 1/4 2 Jobs Sun 26 5/12 4 Jobs…" at bounding box center [239, 203] width 478 height 316
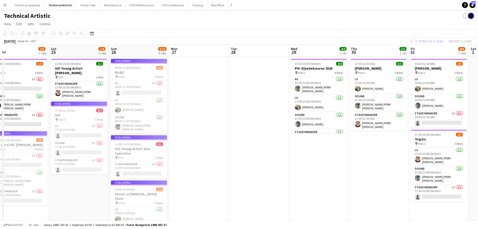
scroll to position [0, 127]
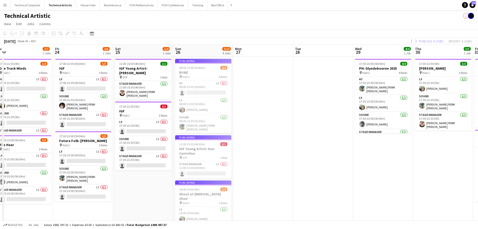
drag, startPoint x: 189, startPoint y: 157, endPoint x: 244, endPoint y: 156, distance: 55.2
click at [244, 156] on app-calendar-viewport "Tue 21 Wed 22 Thu 23 2/7 2 Jobs Fri 24 2/6 2 Jobs Sat 25 1/4 2 Jobs Sun 26 5/12…" at bounding box center [239, 203] width 478 height 316
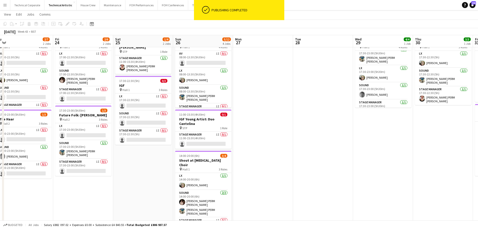
scroll to position [0, 0]
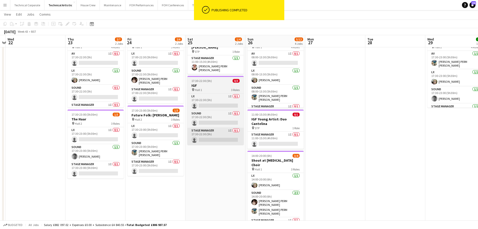
drag, startPoint x: 283, startPoint y: 128, endPoint x: 220, endPoint y: 127, distance: 63.5
click at [378, 126] on app-calendar-viewport "Mon 20 Tue 21 Wed 22 Thu 23 2/7 2 Jobs Fri 24 2/6 2 Jobs Sat 25 1/4 2 Jobs Sun …" at bounding box center [239, 164] width 478 height 341
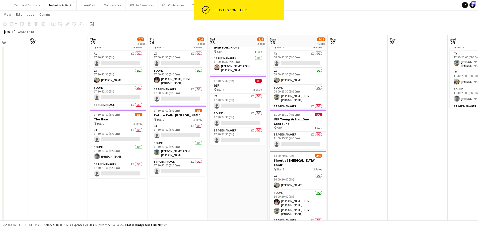
drag, startPoint x: 196, startPoint y: 128, endPoint x: 286, endPoint y: 138, distance: 90.4
click at [286, 138] on app-calendar-viewport "Sun 19 5/6 2 Jobs Mon 20 Tue 21 Wed 22 Thu 23 2/7 2 Jobs Fri 24 2/6 2 Jobs Sat …" at bounding box center [239, 164] width 478 height 341
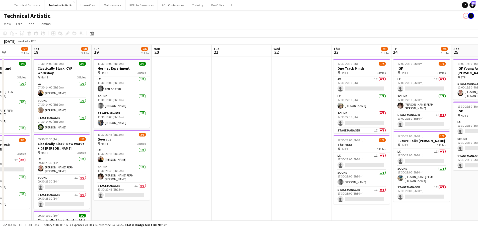
drag, startPoint x: 101, startPoint y: 126, endPoint x: 238, endPoint y: 127, distance: 136.8
click at [271, 125] on app-calendar-viewport "Wed 15 5/7 2 Jobs Thu 16 Fri 17 6/7 2 Jobs Sat 18 6/8 3 Jobs Sun 19 5/6 2 Jobs …" at bounding box center [239, 203] width 478 height 316
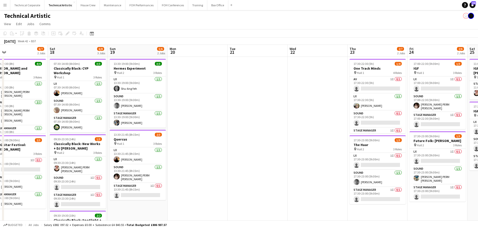
scroll to position [0, 107]
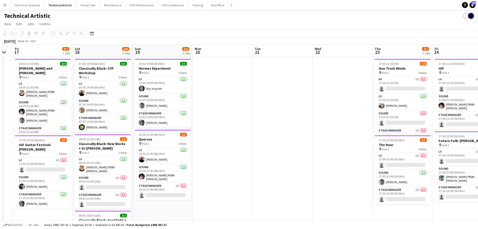
drag, startPoint x: 246, startPoint y: 128, endPoint x: 250, endPoint y: 128, distance: 4.0
click at [250, 128] on app-calendar-viewport "Wed 15 5/7 2 Jobs Thu 16 Fri 17 6/7 2 Jobs Sat 18 6/8 3 Jobs Sun 19 5/6 2 Jobs …" at bounding box center [239, 203] width 478 height 316
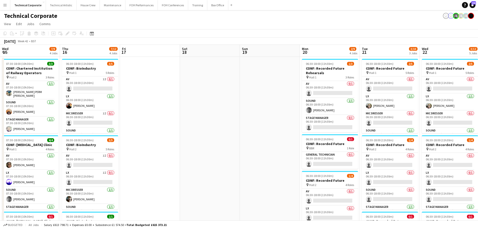
scroll to position [29, 0]
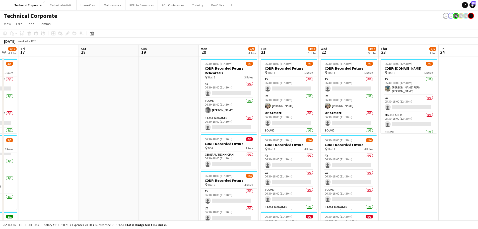
drag, startPoint x: 176, startPoint y: 113, endPoint x: 304, endPoint y: 120, distance: 127.7
click at [310, 117] on app-calendar-viewport "Wed 15 7/9 4 Jobs Thu 16 7/12 4 Jobs Fri 17 Sat 18 Sun 19 Mon 20 2/9 4 Jobs Tue…" at bounding box center [239, 229] width 478 height 368
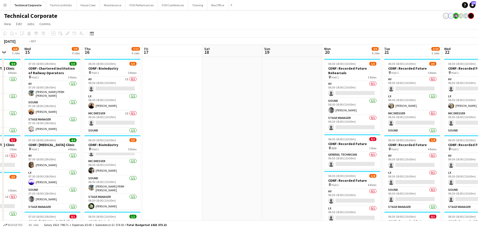
click at [384, 117] on app-calendar-viewport "Sun 12 Mon 13 2/3 1 Job Tue 14 6/8 3 Jobs Wed 15 7/9 4 Jobs Thu 16 7/12 4 Jobs …" at bounding box center [239, 229] width 478 height 368
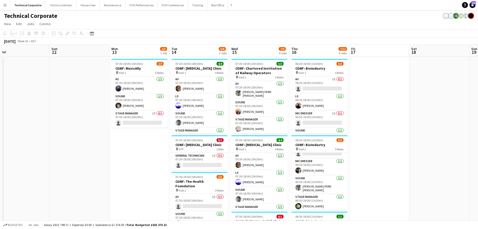
drag, startPoint x: 193, startPoint y: 113, endPoint x: 262, endPoint y: 130, distance: 71.6
click at [338, 118] on app-calendar-viewport "Thu 9 12/17 4 Jobs Fri 10 Sat 11 Sun 12 Mon 13 2/3 1 Job Tue 14 6/8 3 Jobs Wed …" at bounding box center [239, 229] width 478 height 368
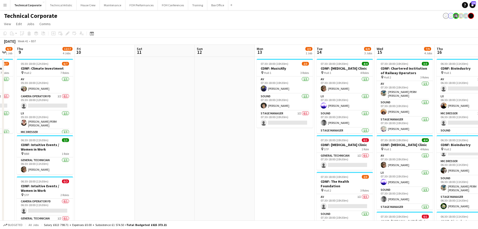
drag, startPoint x: 252, startPoint y: 119, endPoint x: 224, endPoint y: 134, distance: 31.5
click at [267, 121] on app-calendar-viewport "Tue 7 8/11 5 Jobs Wed 8 6/7 1 Job Thu 9 12/17 4 Jobs Fri 10 Sat 11 Sun 12 Mon 1…" at bounding box center [239, 229] width 478 height 368
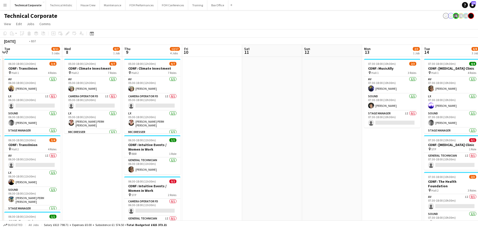
click at [263, 130] on app-calendar-viewport "Sun 5 Mon 6 4/5 2 Jobs Tue 7 8/11 5 Jobs Wed 8 6/7 1 Job Thu 9 12/17 4 Jobs Fri…" at bounding box center [239, 229] width 478 height 368
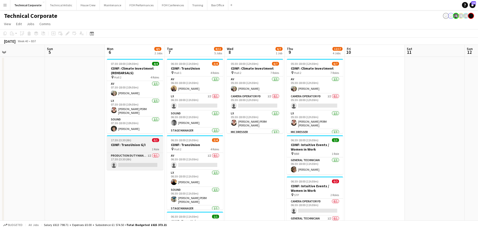
drag, startPoint x: 153, startPoint y: 131, endPoint x: 198, endPoint y: 141, distance: 46.3
click at [252, 137] on app-calendar-viewport "Thu 2 12/16 5 Jobs Fri 3 6/9 3 Jobs Sat 4 Sun 5 Mon 6 4/5 2 Jobs Tue 7 8/11 5 J…" at bounding box center [239, 229] width 478 height 368
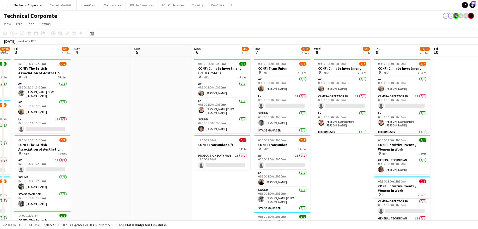
drag, startPoint x: 171, startPoint y: 127, endPoint x: 201, endPoint y: 130, distance: 30.0
click at [241, 130] on app-calendar-viewport "Tue 30 9/9 4 Jobs Wed 1 9/9 4 Jobs Thu 2 12/16 5 Jobs Fri 3 6/9 3 Jobs Sat 4 Su…" at bounding box center [239, 229] width 478 height 368
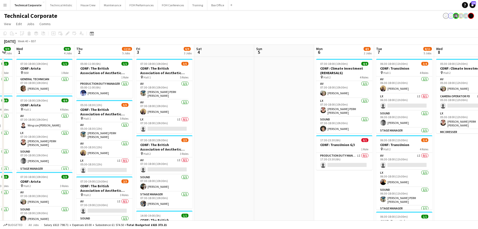
scroll to position [0, 140]
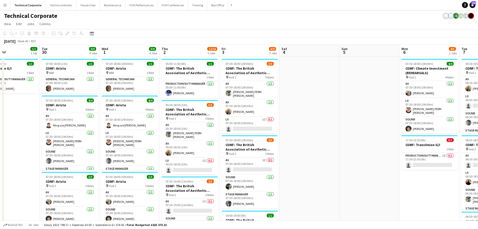
drag, startPoint x: 162, startPoint y: 115, endPoint x: 234, endPoint y: 114, distance: 71.5
click at [234, 114] on app-calendar-viewport "Sat 27 Sun 28 Mon 29 1/1 1 Job Tue 30 9/9 4 Jobs Wed 1 9/9 4 Jobs Thu 2 12/16 5…" at bounding box center [239, 229] width 478 height 368
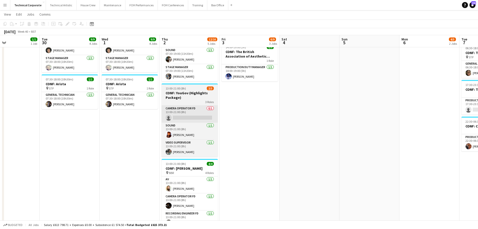
scroll to position [176, 0]
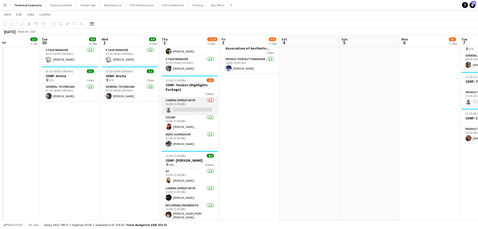
click at [201, 102] on app-card-role "Camera Operator FD 0/1 13:00-21:00 (8h) single-neutral-actions" at bounding box center [190, 105] width 56 height 17
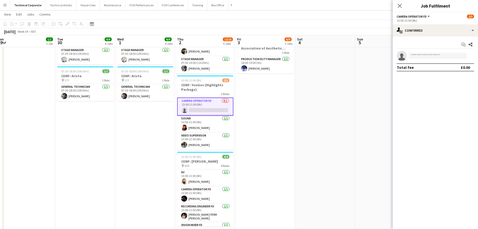
scroll to position [0, 115]
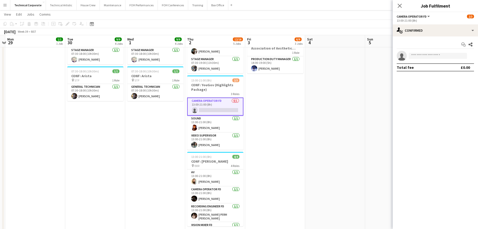
drag, startPoint x: 236, startPoint y: 128, endPoint x: 262, endPoint y: 141, distance: 28.5
click at [262, 141] on app-calendar-viewport "Sat 27 Sun 28 Mon 29 1/1 1 Job Tue 30 9/9 4 Jobs Wed 1 9/9 4 Jobs Thu 2 12/16 5…" at bounding box center [239, 40] width 478 height 392
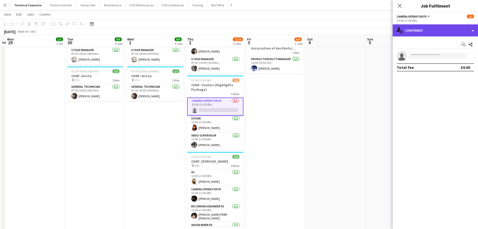
click at [431, 26] on div "single-neutral-actions-check-2 Confirmed" at bounding box center [435, 30] width 85 height 12
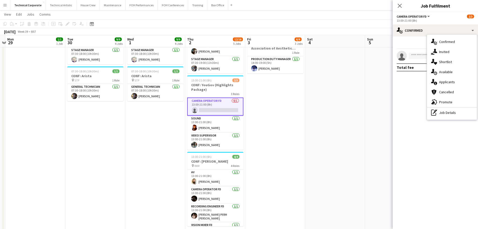
click at [438, 118] on div "single-neutral-actions-check-2 Confirmed single-neutral-actions-share-1 Invited…" at bounding box center [452, 77] width 50 height 85
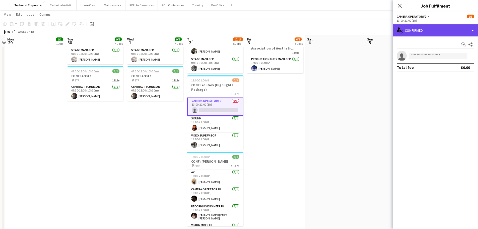
click at [430, 35] on div "single-neutral-actions-check-2 Confirmed" at bounding box center [435, 30] width 85 height 12
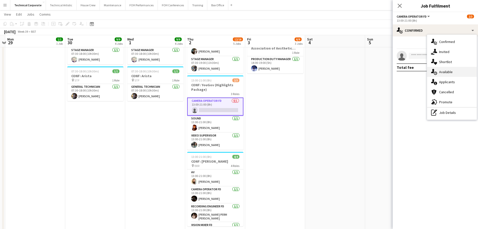
click at [445, 74] on div "single-neutral-actions-upload Available" at bounding box center [452, 72] width 50 height 10
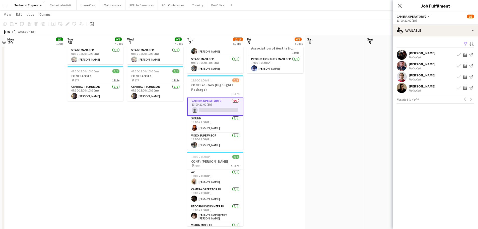
click at [465, 65] on app-icon "Invite crew" at bounding box center [465, 66] width 4 height 4
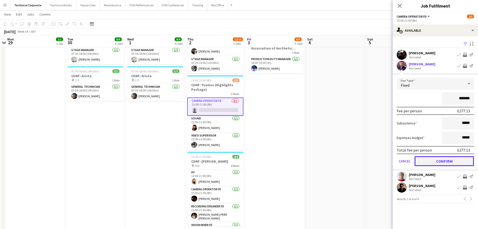
click at [447, 161] on button "Confirm" at bounding box center [444, 161] width 59 height 10
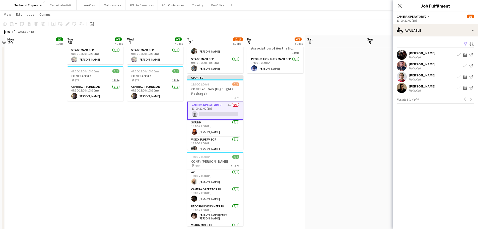
click at [272, 139] on app-date-cell "07:30-18:00 (10h30m) 3/5 CONF: The British Association of Aesthetic Plastic Sur…" at bounding box center [275, 59] width 60 height 356
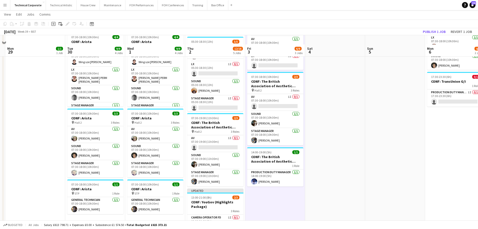
scroll to position [50, 0]
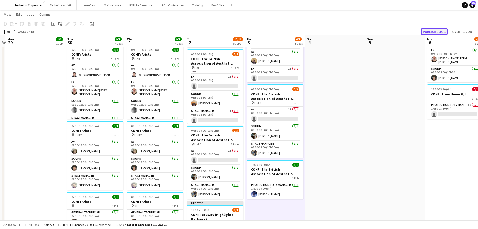
click at [426, 31] on button "Publish 1 job" at bounding box center [434, 31] width 27 height 7
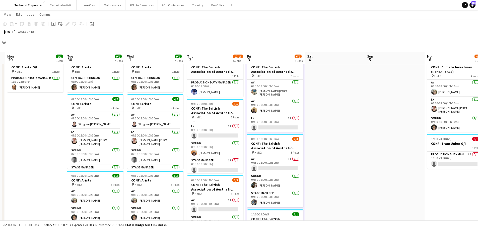
scroll to position [0, 0]
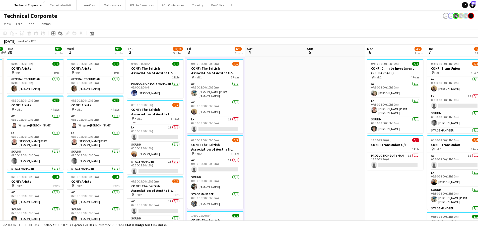
drag, startPoint x: 344, startPoint y: 135, endPoint x: 273, endPoint y: 138, distance: 70.8
click at [273, 138] on app-calendar-viewport "Sat 27 Sun 28 Mon 29 1/1 1 Job Tue 30 9/9 4 Jobs Wed 1 9/9 4 Jobs Thu 2 12/16 5…" at bounding box center [239, 229] width 478 height 368
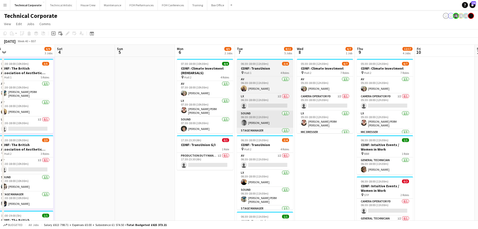
drag, startPoint x: 296, startPoint y: 122, endPoint x: 211, endPoint y: 125, distance: 85.6
click at [210, 125] on app-calendar-viewport "Tue 30 9/9 4 Jobs Wed 1 9/9 4 Jobs Thu 2 12/16 5 Jobs Fri 3 6/9 3 Jobs Sat 4 Su…" at bounding box center [239, 229] width 478 height 368
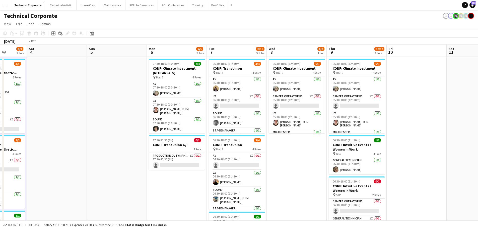
drag, startPoint x: 358, startPoint y: 118, endPoint x: 151, endPoint y: 133, distance: 207.6
click at [151, 133] on app-calendar-viewport "Wed 1 9/9 4 Jobs Thu 2 12/16 5 Jobs Fri 3 6/9 3 Jobs Sat 4 Sun 5 Mon 6 4/5 2 Jo…" at bounding box center [239, 229] width 478 height 368
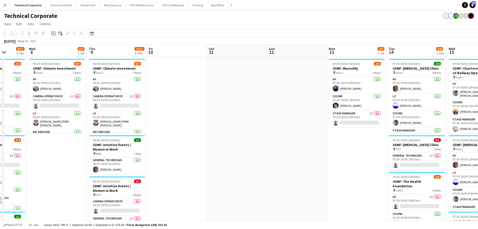
scroll to position [0, 153]
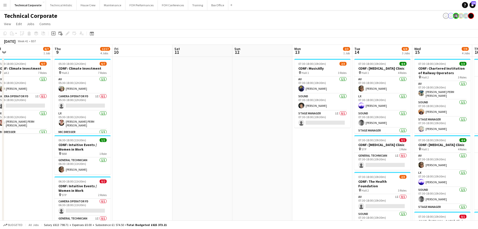
drag, startPoint x: 293, startPoint y: 124, endPoint x: 113, endPoint y: 127, distance: 180.2
click at [113, 127] on app-calendar-viewport "Sun 5 Mon 6 4/5 2 Jobs Tue 7 8/11 5 Jobs Wed 8 6/7 1 Job Thu 9 12/17 4 Jobs Fri…" at bounding box center [239, 229] width 478 height 368
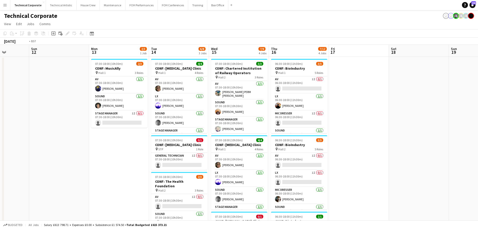
drag, startPoint x: 327, startPoint y: 110, endPoint x: 177, endPoint y: 135, distance: 151.3
click at [173, 136] on app-calendar-viewport "Wed 8 6/7 1 Job Thu 9 12/17 4 Jobs Fri 10 Sat 11 Sun 12 Mon 13 2/3 1 Job Tue 14…" at bounding box center [239, 229] width 478 height 368
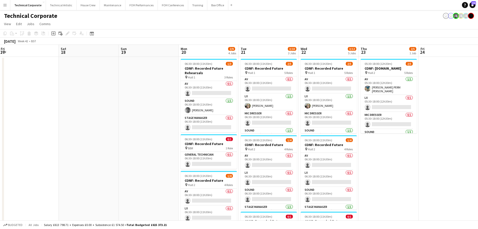
drag, startPoint x: 343, startPoint y: 120, endPoint x: 143, endPoint y: 136, distance: 201.1
click at [143, 136] on app-calendar-viewport "Tue 14 6/8 3 Jobs Wed 15 7/9 4 Jobs Thu 16 7/12 4 Jobs Fri 17 Sat 18 Sun 19 Mon…" at bounding box center [239, 229] width 478 height 368
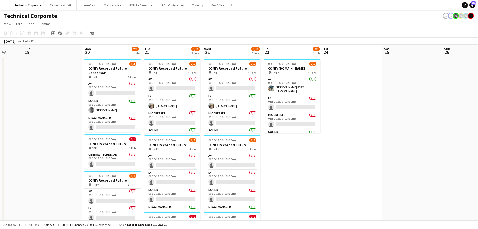
scroll to position [0, 167]
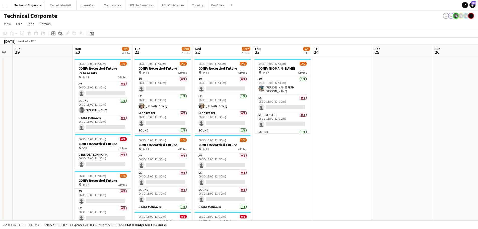
drag, startPoint x: 368, startPoint y: 132, endPoint x: 281, endPoint y: 145, distance: 88.3
click at [281, 145] on app-calendar-viewport "Thu 16 7/12 4 Jobs Fri 17 Sat 18 Sun 19 Mon 20 2/9 4 Jobs Tue 21 3/10 3 Jobs We…" at bounding box center [239, 229] width 478 height 368
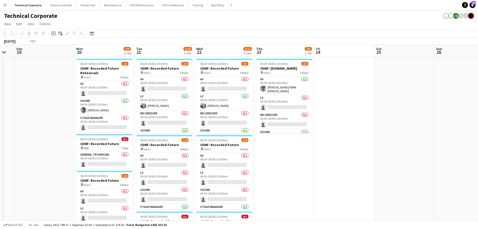
drag, startPoint x: 375, startPoint y: 130, endPoint x: 265, endPoint y: 134, distance: 110.0
click at [241, 142] on app-calendar-viewport "Thu 16 7/12 4 Jobs Fri 17 Sat 18 Sun 19 Mon 20 2/9 4 Jobs Tue 21 3/10 3 Jobs We…" at bounding box center [239, 229] width 478 height 368
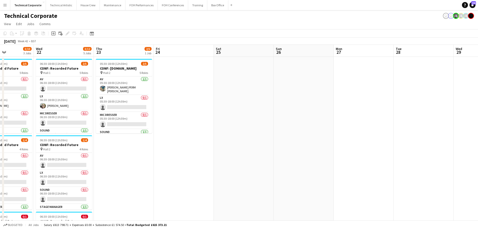
drag, startPoint x: 355, startPoint y: 122, endPoint x: 201, endPoint y: 144, distance: 155.9
click at [196, 145] on app-calendar-viewport "Sun 19 Mon 20 2/9 4 Jobs Tue 21 3/10 3 Jobs Wed 22 3/12 5 Jobs Thu 23 2/5 1 Job…" at bounding box center [239, 229] width 478 height 368
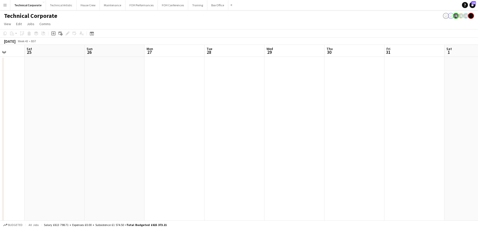
drag, startPoint x: 387, startPoint y: 137, endPoint x: 338, endPoint y: 138, distance: 49.7
click at [387, 137] on app-calendar-viewport "Wed 22 3/12 5 Jobs Thu 23 2/5 1 Job Fri 24 Sat 25 Sun 26 Mon 27 Tue 28 Wed 29 T…" at bounding box center [239, 229] width 478 height 368
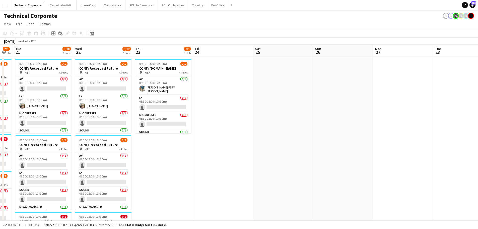
drag, startPoint x: 325, startPoint y: 134, endPoint x: 252, endPoint y: 134, distance: 73.0
click at [334, 134] on app-calendar-viewport "Sun 19 Mon 20 2/9 4 Jobs Tue 21 3/10 3 Jobs Wed 22 3/12 5 Jobs Thu 23 2/5 1 Job…" at bounding box center [239, 229] width 478 height 368
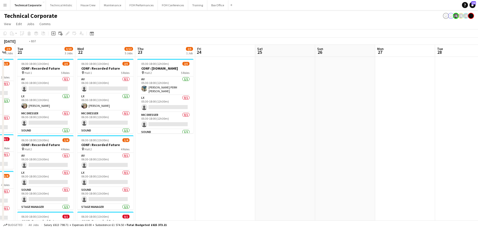
scroll to position [0, 140]
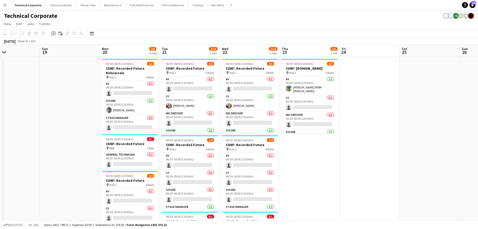
drag, startPoint x: 236, startPoint y: 132, endPoint x: 363, endPoint y: 132, distance: 126.2
click at [363, 132] on app-calendar-viewport "Thu 16 7/12 4 Jobs Fri 17 Sat 18 Sun 19 Mon 20 2/9 4 Jobs Tue 21 3/10 3 Jobs We…" at bounding box center [239, 229] width 478 height 368
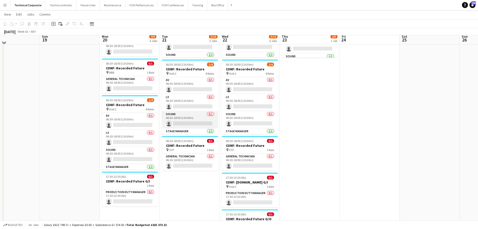
scroll to position [75, 0]
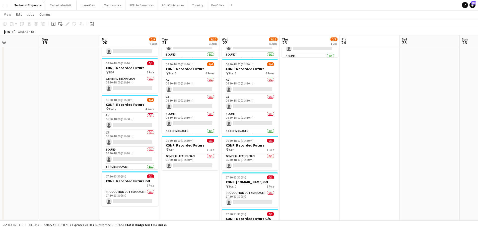
drag, startPoint x: 104, startPoint y: 80, endPoint x: 148, endPoint y: 38, distance: 60.7
click at [291, 85] on app-calendar-viewport "Thu 16 7/12 4 Jobs Fri 17 Sat 18 Sun 19 Mon 20 2/9 4 Jobs Tue 21 3/10 3 Jobs We…" at bounding box center [239, 140] width 478 height 392
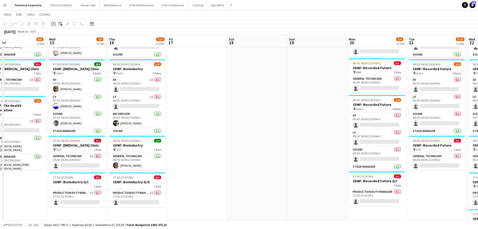
scroll to position [0, 133]
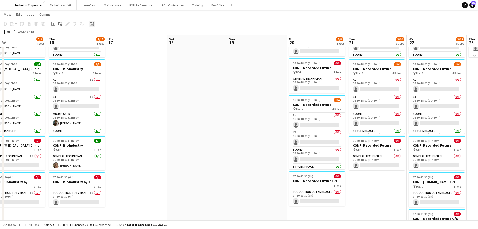
click at [90, 24] on div "Date picker" at bounding box center [92, 24] width 6 height 6
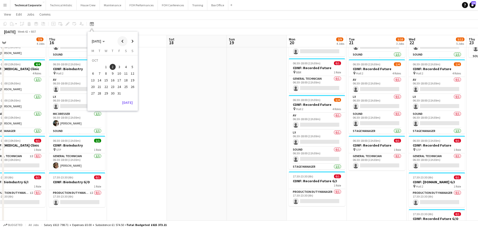
click at [120, 41] on span "Previous month" at bounding box center [122, 41] width 10 height 10
click at [94, 89] on span "22" at bounding box center [93, 87] width 6 height 6
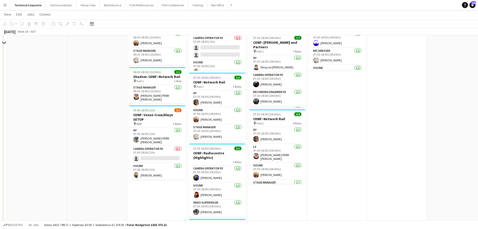
scroll to position [75, 0]
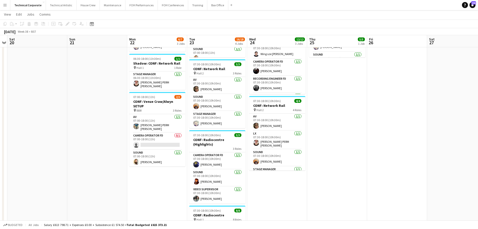
drag, startPoint x: 158, startPoint y: 136, endPoint x: 409, endPoint y: 71, distance: 259.5
click at [158, 135] on app-card-role "Camera Operator FD 0/1 07:00-18:00 (11h) single-neutral-actions" at bounding box center [157, 141] width 56 height 17
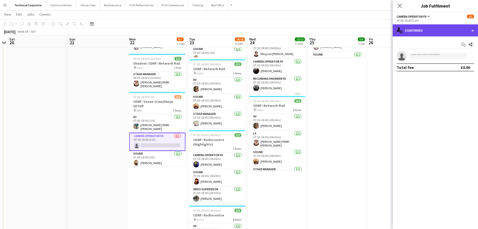
click at [437, 32] on div "single-neutral-actions-check-2 Confirmed" at bounding box center [435, 30] width 85 height 12
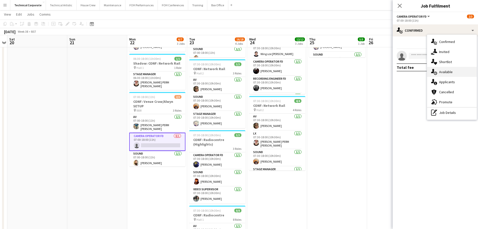
click at [442, 69] on div "single-neutral-actions-upload Available" at bounding box center [452, 72] width 50 height 10
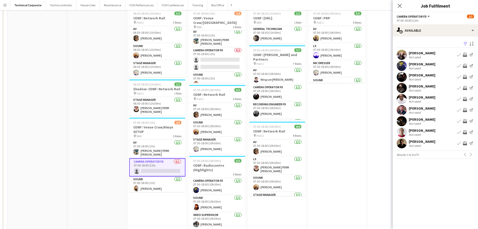
scroll to position [0, 0]
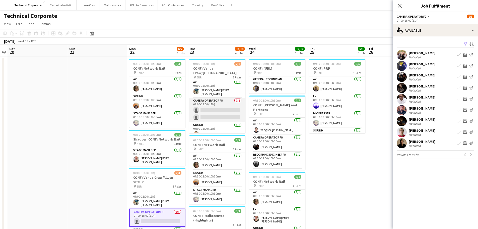
click at [206, 104] on app-card-role "Camera Operator FD 0/2 07:00-18:00 (11h) single-neutral-actions single-neutral-…" at bounding box center [217, 110] width 56 height 24
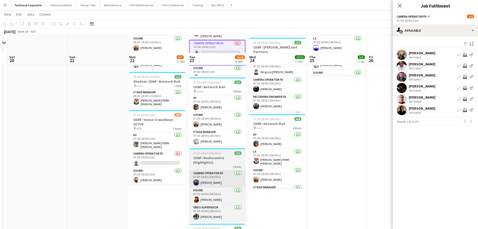
scroll to position [75, 0]
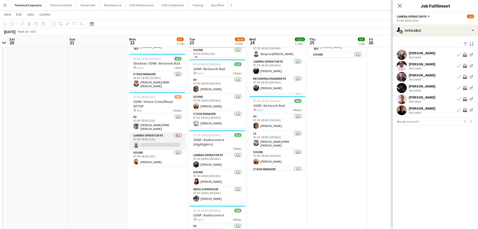
click at [164, 137] on app-card-role "Camera Operator FD 0/1 07:00-18:00 (11h) single-neutral-actions" at bounding box center [157, 141] width 56 height 17
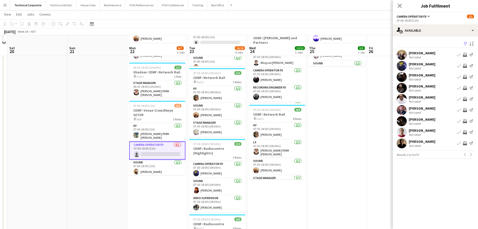
scroll to position [0, 0]
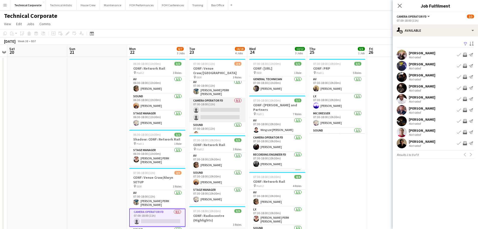
click at [216, 98] on app-card-role "Camera Operator FD 0/2 07:00-18:00 (11h) single-neutral-actions single-neutral-…" at bounding box center [217, 110] width 56 height 24
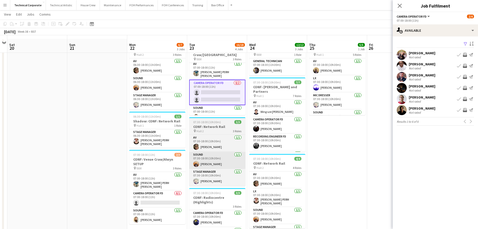
scroll to position [25, 0]
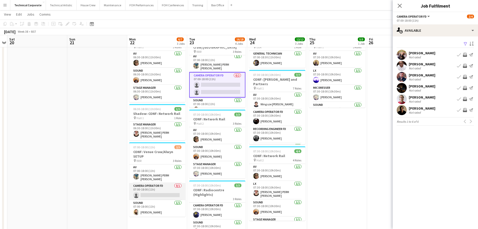
click at [161, 186] on app-card-role "Camera Operator FD 0/1 07:00-18:00 (11h) single-neutral-actions" at bounding box center [157, 191] width 56 height 17
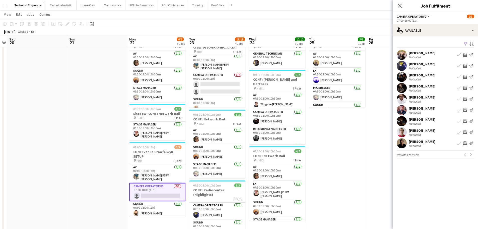
click at [464, 101] on app-icon "Invite crew" at bounding box center [465, 99] width 4 height 4
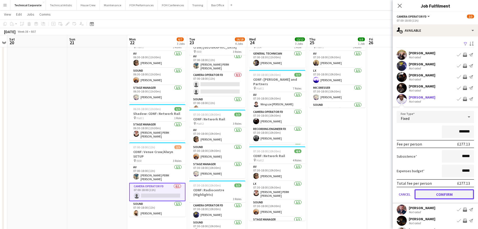
click at [447, 194] on button "Confirm" at bounding box center [444, 194] width 59 height 10
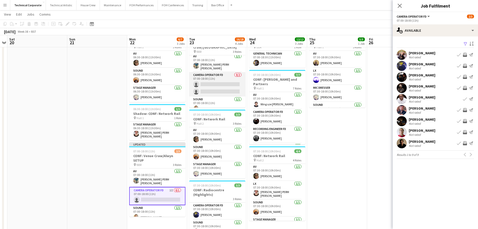
click at [219, 78] on app-card-role "Camera Operator FD 0/2 07:00-18:00 (11h) single-neutral-actions single-neutral-…" at bounding box center [217, 84] width 56 height 24
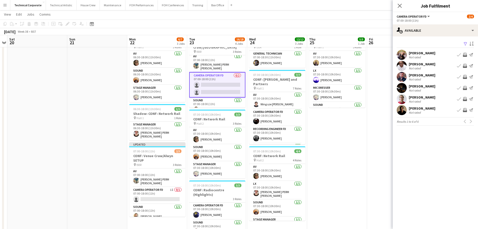
click at [465, 66] on app-icon "Invite crew" at bounding box center [465, 66] width 4 height 4
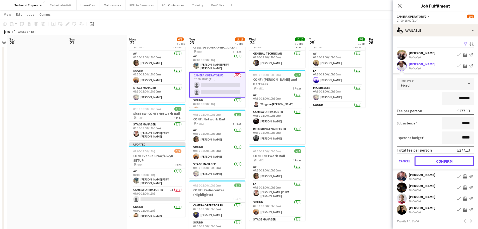
click at [457, 164] on button "Confirm" at bounding box center [444, 161] width 59 height 10
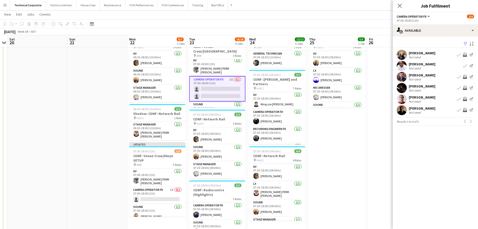
click at [464, 78] on app-icon "Invite crew" at bounding box center [465, 77] width 4 height 4
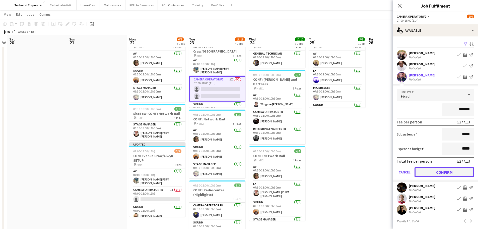
click at [455, 173] on button "Confirm" at bounding box center [444, 172] width 59 height 10
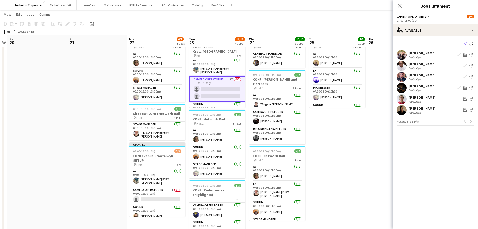
click at [368, 165] on app-date-cell at bounding box center [397, 209] width 60 height 356
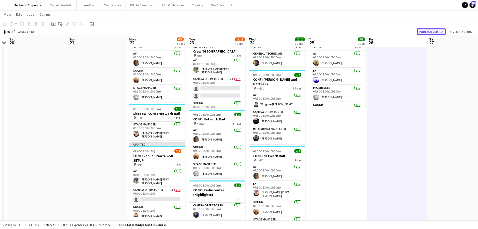
click at [422, 32] on button "Publish 2 jobs" at bounding box center [431, 31] width 29 height 7
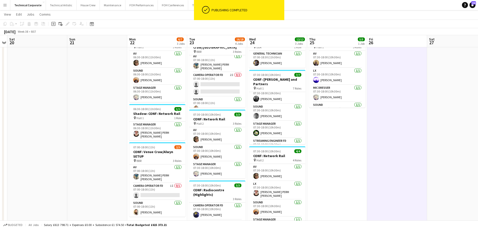
scroll to position [50, 0]
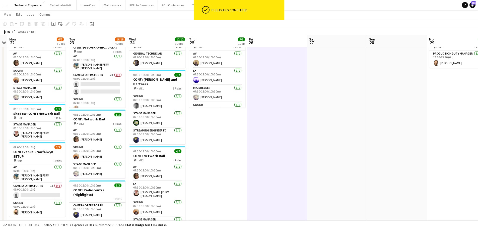
drag, startPoint x: 177, startPoint y: 157, endPoint x: 221, endPoint y: 144, distance: 46.2
click at [172, 157] on app-calendar-viewport "Fri 19 Sat 20 Sun 21 Mon 22 6/7 3 Jobs Tue 23 16/18 4 Jobs Wed 24 12/12 3 Jobs …" at bounding box center [239, 190] width 478 height 392
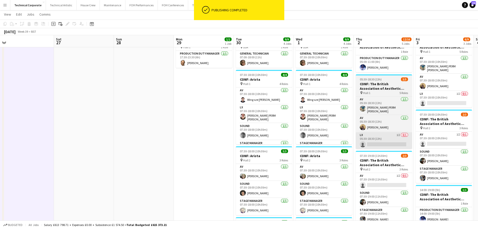
drag, startPoint x: 151, startPoint y: 161, endPoint x: 342, endPoint y: 138, distance: 192.6
click at [102, 163] on app-calendar-viewport "Tue 23 16/18 4 Jobs Wed 24 12/12 3 Jobs Thu 25 5/5 1 Job Fri 26 Sat 27 Sun 28 M…" at bounding box center [239, 190] width 478 height 392
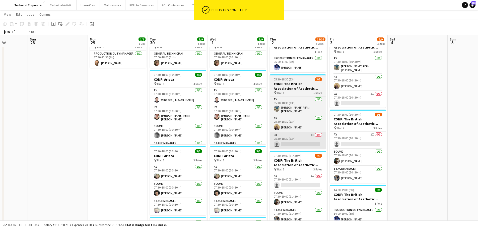
drag, startPoint x: 342, startPoint y: 138, endPoint x: 128, endPoint y: 144, distance: 214.2
click at [123, 150] on app-calendar-viewport "Thu 25 5/5 1 Job Fri 26 Sat 27 Sun 28 Mon 29 1/1 1 Job Tue 30 9/9 4 Jobs Wed 1 …" at bounding box center [239, 190] width 478 height 392
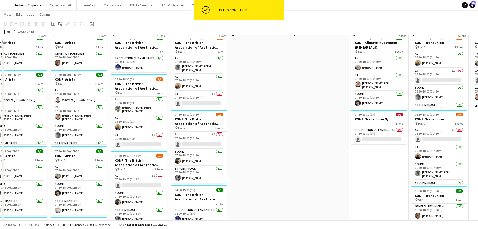
scroll to position [0, 0]
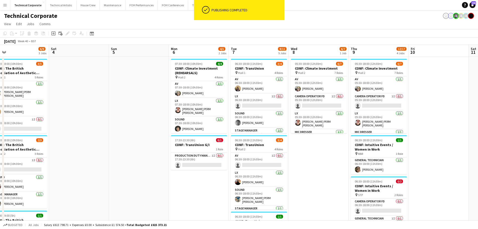
drag, startPoint x: 154, startPoint y: 146, endPoint x: 150, endPoint y: 144, distance: 5.1
click at [146, 146] on app-calendar-viewport "Tue 30 9/9 4 Jobs Wed 1 9/9 4 Jobs Thu 2 12/16 5 Jobs Fri 3 6/9 3 Jobs Sat 4 Su…" at bounding box center [239, 229] width 478 height 368
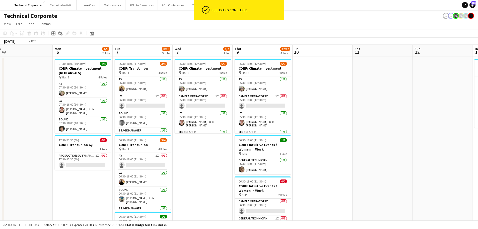
drag, startPoint x: 319, startPoint y: 143, endPoint x: 229, endPoint y: 142, distance: 90.4
click at [126, 155] on app-calendar-viewport "Thu 2 12/16 5 Jobs Fri 3 6/9 3 Jobs Sat 4 Sun 5 Mon 6 4/5 2 Jobs Tue 7 8/11 5 J…" at bounding box center [239, 229] width 478 height 368
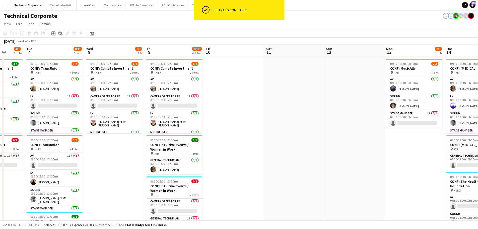
drag, startPoint x: 361, startPoint y: 147, endPoint x: 190, endPoint y: 153, distance: 171.0
click at [155, 161] on app-calendar-viewport "Sat 4 Sun 5 Mon 6 4/5 2 Jobs Tue 7 8/11 5 Jobs Wed 8 6/7 1 Job Thu 9 12/17 4 Jo…" at bounding box center [239, 229] width 478 height 368
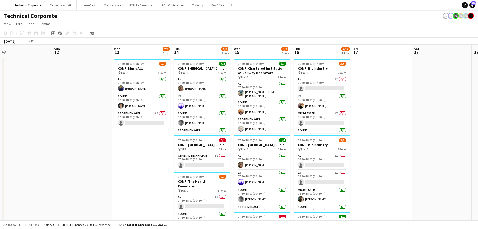
drag, startPoint x: 320, startPoint y: 151, endPoint x: 106, endPoint y: 155, distance: 213.9
click at [106, 155] on app-calendar-viewport "Wed 8 6/7 1 Job Thu 9 12/17 4 Jobs Fri 10 Sat 11 Sun 12 Mon 13 2/3 1 Job Tue 14…" at bounding box center [239, 229] width 478 height 368
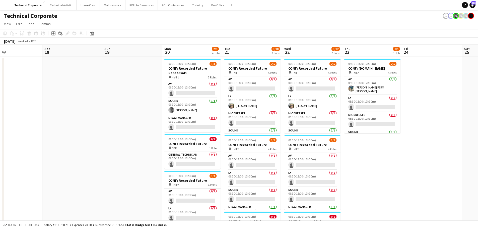
drag, startPoint x: 318, startPoint y: 128, endPoint x: 186, endPoint y: 133, distance: 132.1
click at [153, 144] on app-calendar-viewport "Tue 14 6/8 3 Jobs Wed 15 7/9 4 Jobs Thu 16 7/12 4 Jobs Fri 17 Sat 18 Sun 19 Mon…" at bounding box center [239, 229] width 478 height 368
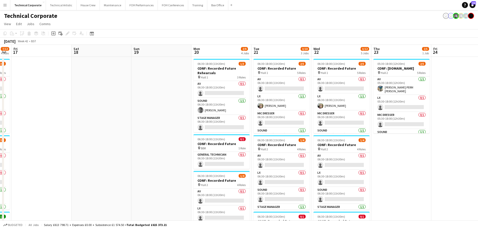
drag, startPoint x: 332, startPoint y: 124, endPoint x: 429, endPoint y: 125, distance: 97.1
click at [422, 124] on app-calendar-viewport "Wed 15 7/9 4 Jobs Thu 16 7/12 4 Jobs Fri 17 Sat 18 Sun 19 Mon 20 2/9 4 Jobs Tue…" at bounding box center [239, 229] width 478 height 368
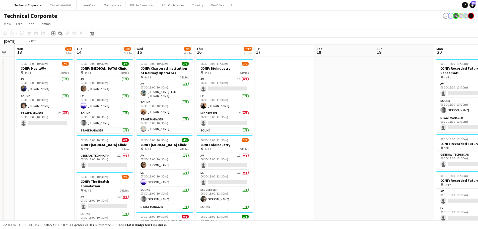
drag, startPoint x: 276, startPoint y: 135, endPoint x: 113, endPoint y: 135, distance: 163.1
click at [111, 136] on app-calendar-viewport "Fri 10 Sat 11 Sun 12 Mon 13 2/3 1 Job Tue 14 6/8 3 Jobs Wed 15 7/9 4 Jobs Thu 1…" at bounding box center [239, 229] width 478 height 368
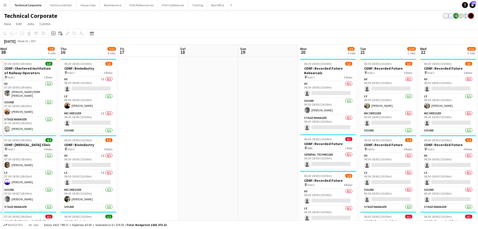
drag, startPoint x: 330, startPoint y: 132, endPoint x: 123, endPoint y: 139, distance: 207.2
click at [123, 139] on app-calendar-viewport "Sun 12 Mon 13 2/3 1 Job Tue 14 6/8 3 Jobs Wed 15 7/9 4 Jobs Thu 16 7/12 4 Jobs …" at bounding box center [239, 229] width 478 height 368
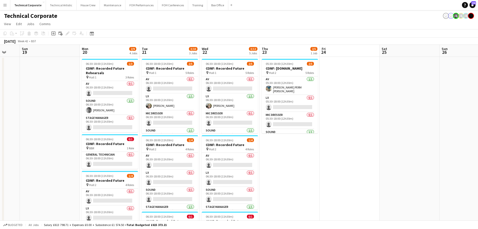
scroll to position [0, 165]
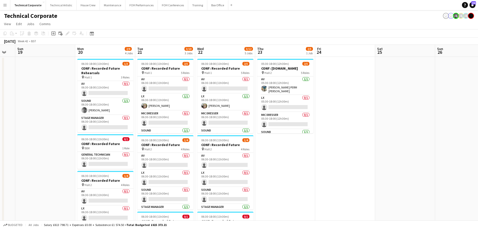
drag, startPoint x: 208, startPoint y: 128, endPoint x: 185, endPoint y: 131, distance: 23.3
click at [185, 131] on app-calendar-viewport "Thu 16 7/12 4 Jobs Fri 17 Sat 18 Sun 19 Mon 20 2/9 4 Jobs Tue 21 3/10 3 Jobs We…" at bounding box center [239, 229] width 478 height 368
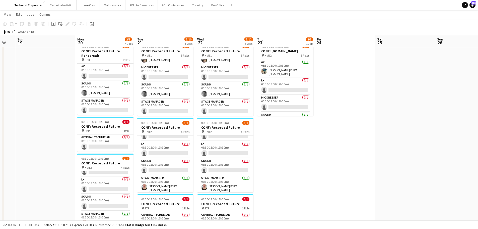
scroll to position [0, 0]
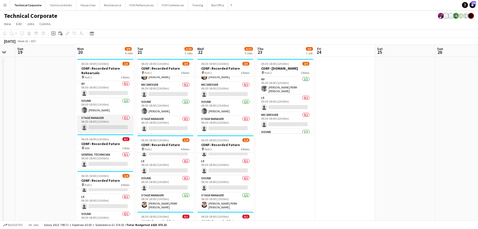
click at [102, 132] on app-card-role "Stage Manager 0/1 06:30-18:00 (11h30m) single-neutral-actions" at bounding box center [105, 123] width 56 height 17
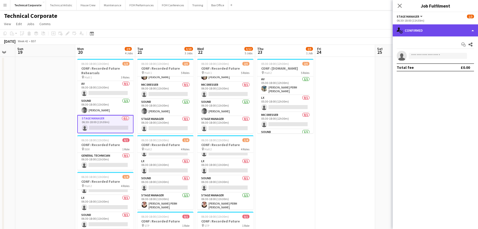
click at [421, 32] on div "single-neutral-actions-check-2 Confirmed" at bounding box center [435, 30] width 85 height 12
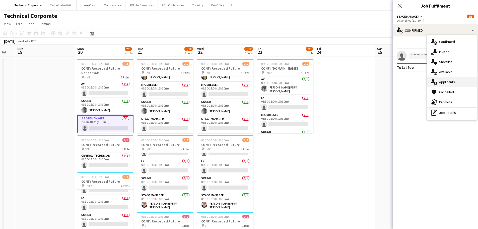
click at [448, 77] on div "single-neutral-actions-information Applicants" at bounding box center [452, 82] width 50 height 10
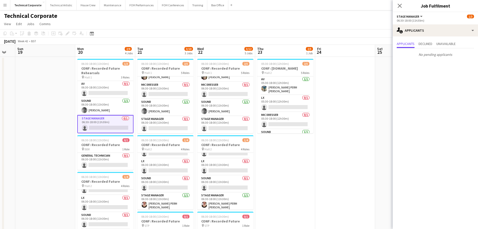
click at [430, 38] on div "Applicants Declined Unavailable No pending applicants" at bounding box center [435, 49] width 85 height 26
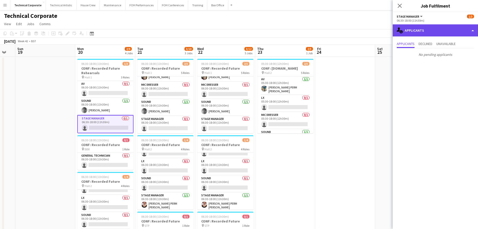
drag, startPoint x: 431, startPoint y: 35, endPoint x: 430, endPoint y: 51, distance: 16.3
click at [431, 35] on div "single-neutral-actions-information Applicants" at bounding box center [435, 30] width 85 height 12
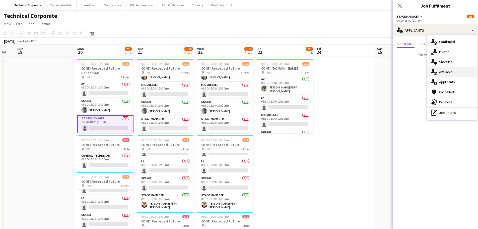
click at [433, 71] on icon at bounding box center [432, 71] width 3 height 4
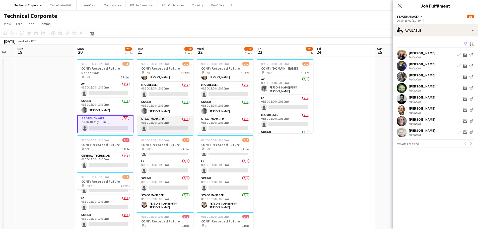
click at [169, 128] on app-card-role "Stage Manager 0/1 06:30-18:00 (11h30m) single-neutral-actions" at bounding box center [165, 124] width 56 height 17
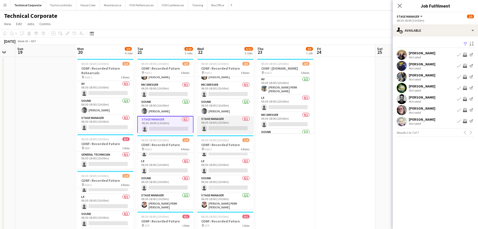
click at [222, 118] on app-card-role "Stage Manager 0/1 06:30-18:00 (11h30m) single-neutral-actions" at bounding box center [225, 124] width 56 height 17
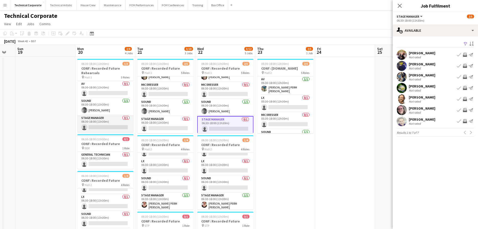
click at [122, 126] on app-card-role "Stage Manager 0/1 06:30-18:00 (11h30m) single-neutral-actions" at bounding box center [105, 123] width 56 height 17
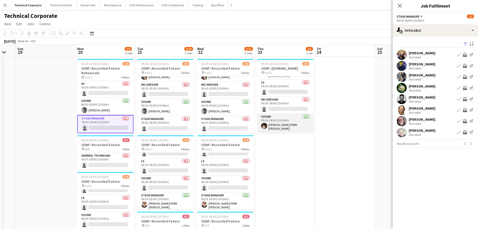
scroll to position [29, 0]
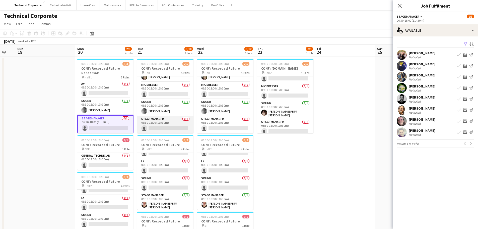
click at [154, 125] on app-card-role "Stage Manager 0/1 06:30-18:00 (11h30m) single-neutral-actions" at bounding box center [165, 124] width 56 height 17
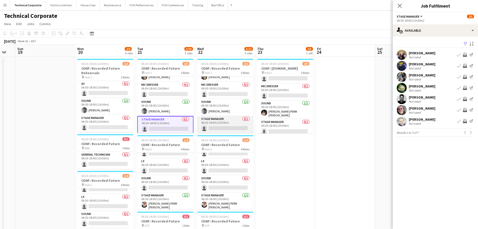
click at [232, 127] on app-card-role "Stage Manager 0/1 06:30-18:00 (11h30m) single-neutral-actions" at bounding box center [225, 124] width 56 height 17
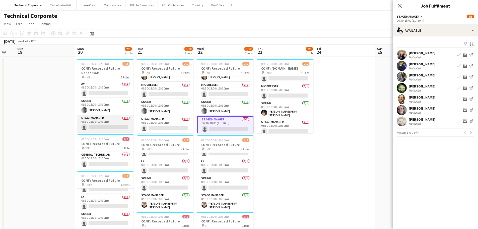
click at [113, 123] on app-card-role "Stage Manager 0/1 06:30-18:00 (11h30m) single-neutral-actions" at bounding box center [105, 123] width 56 height 17
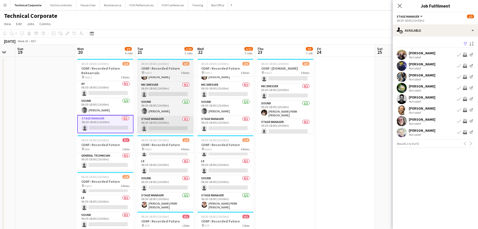
click at [152, 119] on app-card-role "Stage Manager 0/1 06:30-18:00 (11h30m) single-neutral-actions" at bounding box center [165, 124] width 56 height 17
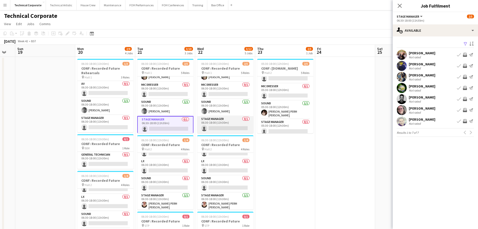
click at [216, 120] on app-card-role "Stage Manager 0/1 06:30-18:00 (11h30m) single-neutral-actions" at bounding box center [225, 124] width 56 height 17
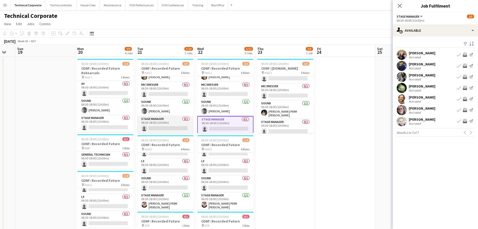
click at [174, 126] on app-card-role "Stage Manager 0/1 06:30-18:00 (11h30m) single-neutral-actions" at bounding box center [165, 124] width 56 height 17
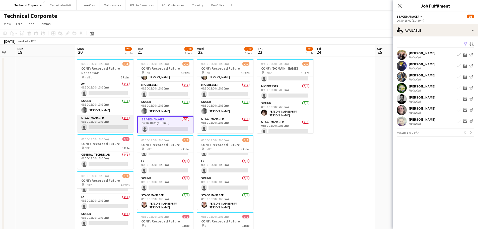
click at [112, 128] on app-card-role "Stage Manager 0/1 06:30-18:00 (11h30m) single-neutral-actions" at bounding box center [105, 123] width 56 height 17
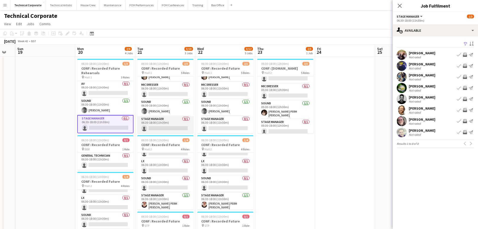
click at [144, 124] on app-card-role "Stage Manager 0/1 06:30-18:00 (11h30m) single-neutral-actions" at bounding box center [165, 124] width 56 height 17
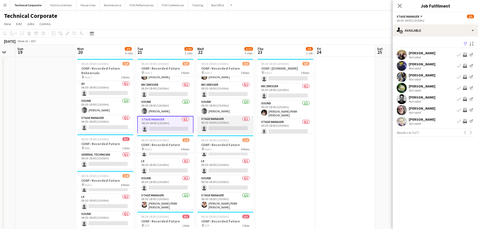
click at [212, 123] on app-card-role "Stage Manager 0/1 06:30-18:00 (11h30m) single-neutral-actions" at bounding box center [225, 124] width 56 height 17
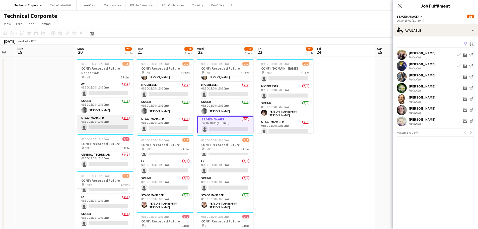
click at [109, 121] on app-card-role "Stage Manager 0/1 06:30-18:00 (11h30m) single-neutral-actions" at bounding box center [105, 123] width 56 height 17
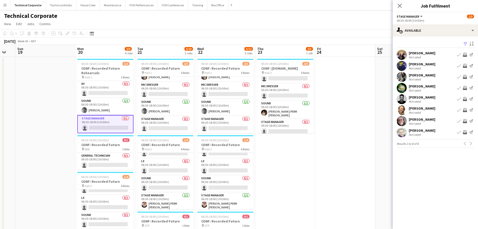
click at [465, 77] on app-icon "Invite crew" at bounding box center [465, 77] width 4 height 4
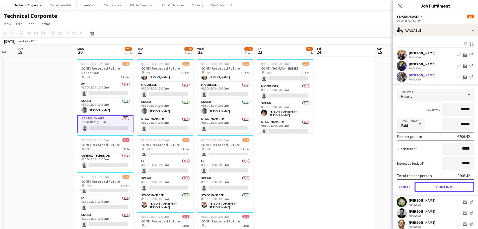
click at [457, 186] on button "Confirm" at bounding box center [444, 186] width 59 height 10
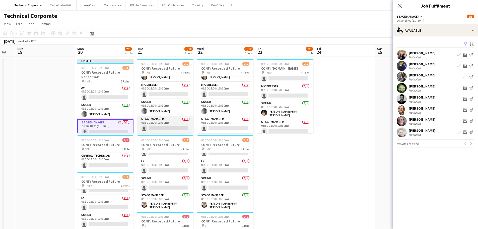
click at [180, 125] on app-card-role "Stage Manager 0/1 06:30-18:00 (11h30m) single-neutral-actions" at bounding box center [165, 124] width 56 height 17
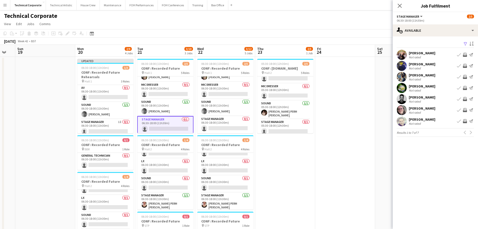
click at [465, 77] on app-icon "Invite crew" at bounding box center [465, 77] width 4 height 4
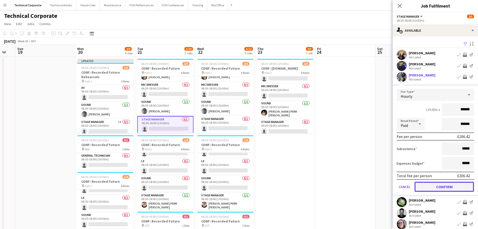
click at [453, 185] on button "Confirm" at bounding box center [444, 186] width 59 height 10
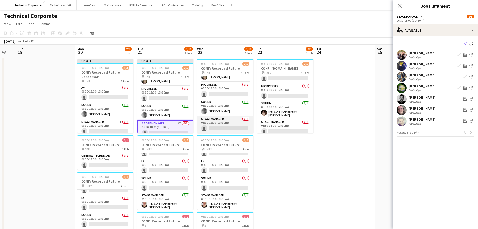
click at [229, 118] on app-card-role "Stage Manager 0/1 06:30-18:00 (11h30m) single-neutral-actions" at bounding box center [225, 124] width 56 height 17
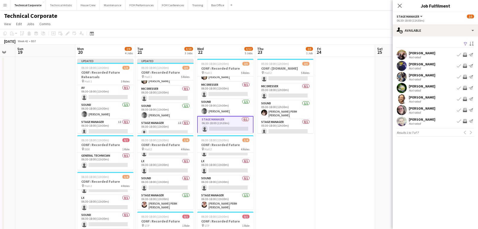
click at [466, 75] on button "Invite crew" at bounding box center [465, 77] width 6 height 6
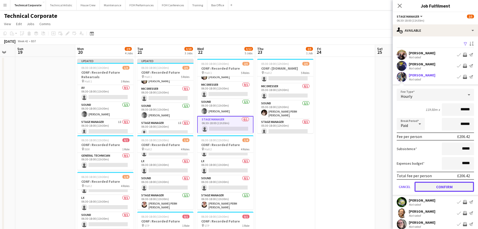
click at [448, 190] on button "Confirm" at bounding box center [444, 186] width 59 height 10
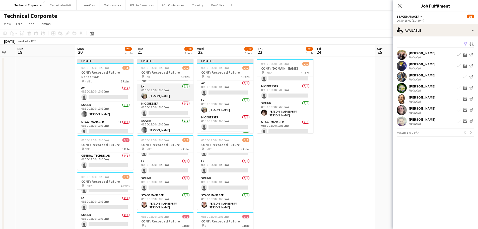
scroll to position [0, 0]
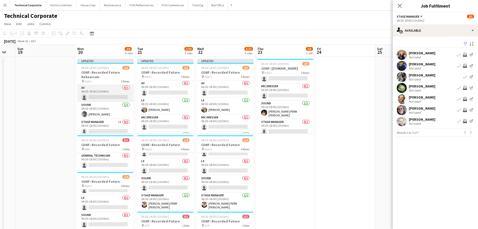
click at [100, 95] on app-card-role "AV 0/1 06:30-18:00 (11h30m) single-neutral-actions" at bounding box center [105, 93] width 56 height 17
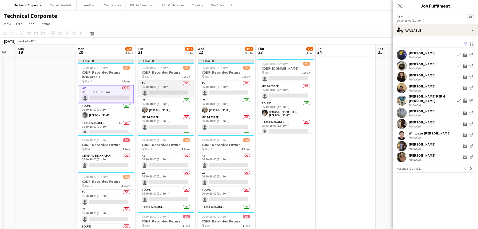
click at [174, 89] on app-card-role "AV 0/1 06:30-18:00 (11h30m) single-neutral-actions" at bounding box center [166, 88] width 56 height 17
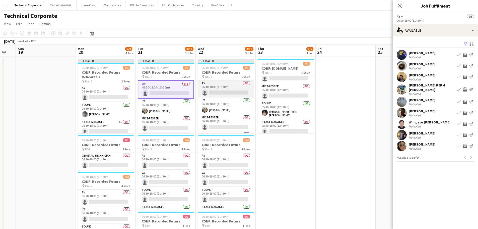
click at [234, 86] on app-card-role "AV 0/1 06:30-18:00 (11h30m) single-neutral-actions" at bounding box center [226, 88] width 56 height 17
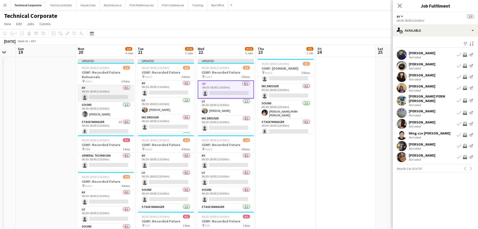
click at [103, 97] on app-card-role "AV 0/1 06:30-18:00 (11h30m) single-neutral-actions" at bounding box center [106, 93] width 56 height 17
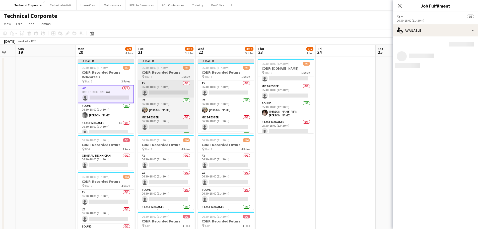
scroll to position [0, 164]
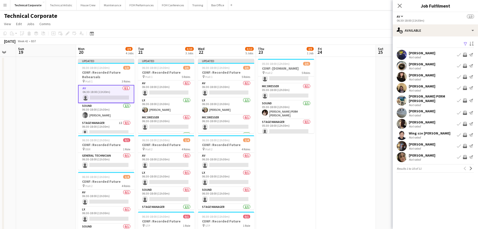
click at [466, 53] on app-icon "Invite crew" at bounding box center [465, 55] width 4 height 4
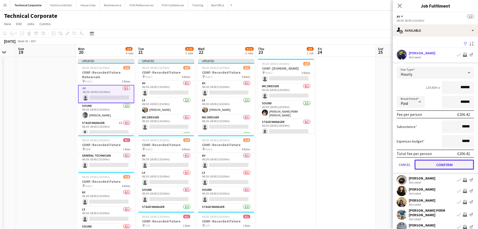
click at [445, 166] on button "Confirm" at bounding box center [444, 164] width 59 height 10
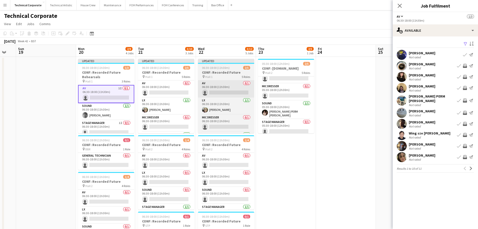
drag, startPoint x: 177, startPoint y: 90, endPoint x: 214, endPoint y: 92, distance: 37.7
click at [177, 90] on app-card-role "AV 0/1 06:30-18:00 (11h30m) single-neutral-actions" at bounding box center [166, 88] width 56 height 17
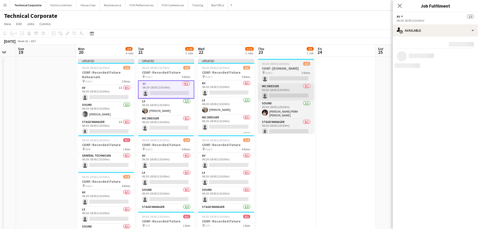
scroll to position [0, 164]
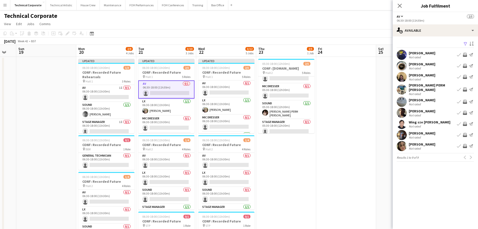
click at [463, 56] on app-icon "Invite crew" at bounding box center [465, 55] width 4 height 4
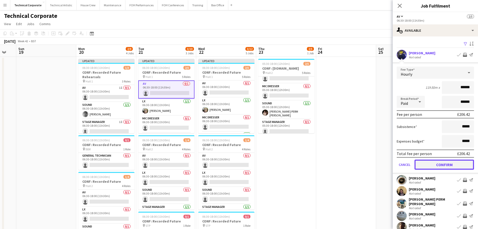
click at [444, 160] on button "Confirm" at bounding box center [444, 164] width 59 height 10
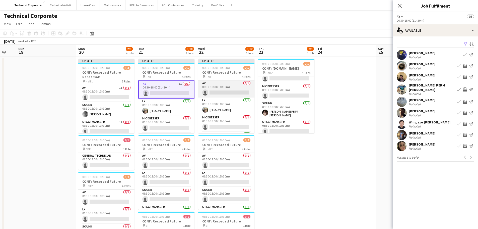
click at [230, 87] on app-card-role "AV 0/1 06:30-18:00 (11h30m) single-neutral-actions" at bounding box center [226, 88] width 56 height 17
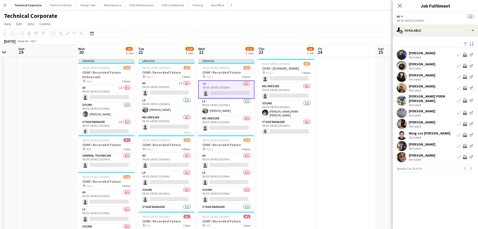
click at [466, 54] on app-icon "Invite crew" at bounding box center [465, 55] width 4 height 4
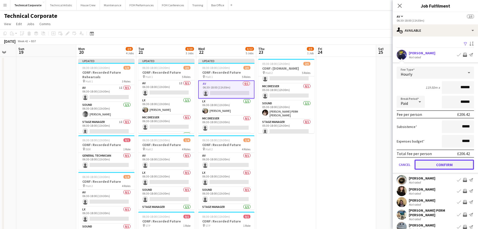
click at [452, 163] on button "Confirm" at bounding box center [444, 164] width 59 height 10
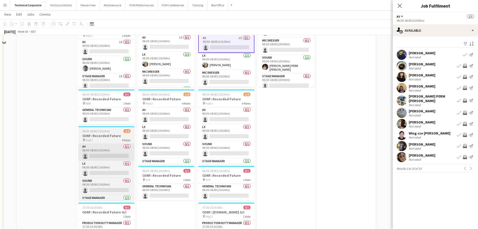
scroll to position [50, 0]
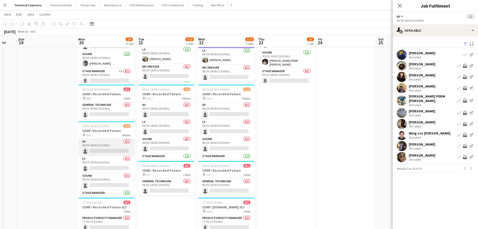
click at [104, 150] on app-card-role "AV 0/1 06:30-18:00 (11h30m) single-neutral-actions" at bounding box center [106, 147] width 56 height 17
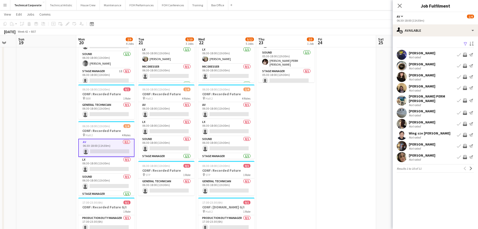
click at [474, 167] on app-available-tab "Filter Sort asc Christopher Miller Not rated Book crew Invite crew Send notific…" at bounding box center [435, 106] width 85 height 132
drag, startPoint x: 473, startPoint y: 166, endPoint x: 474, endPoint y: 150, distance: 15.6
click at [473, 166] on button "Next" at bounding box center [471, 168] width 6 height 6
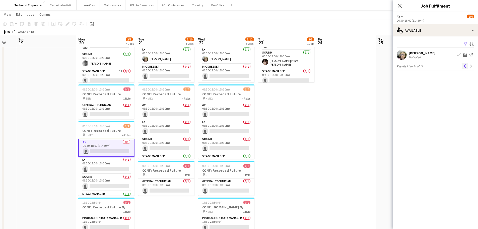
click at [465, 65] on app-icon "Previous" at bounding box center [465, 66] width 4 height 4
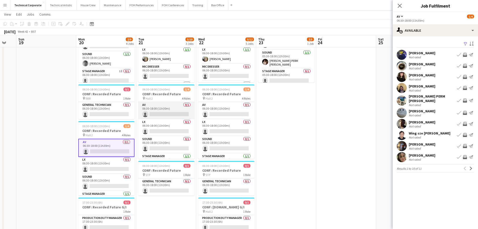
click at [164, 109] on app-card-role "AV 0/1 06:30-18:00 (11h30m) single-neutral-actions" at bounding box center [166, 110] width 56 height 17
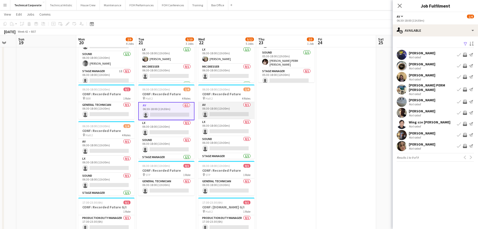
click at [220, 109] on app-card-role "AV 0/1 06:30-18:00 (11h30m) single-neutral-actions" at bounding box center [226, 110] width 56 height 17
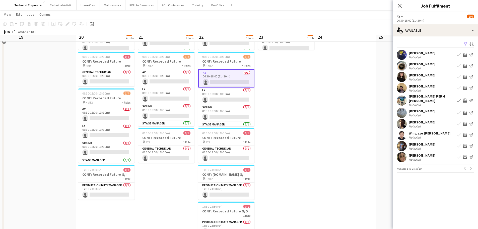
scroll to position [75, 0]
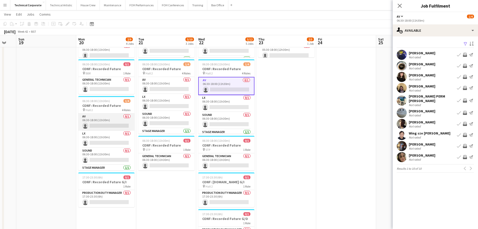
click at [107, 121] on app-card-role "AV 0/1 06:30-18:00 (11h30m) single-neutral-actions" at bounding box center [106, 121] width 56 height 17
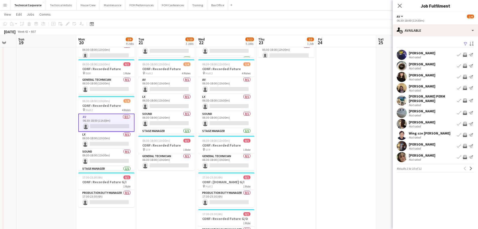
click at [464, 87] on app-icon "Invite crew" at bounding box center [465, 88] width 4 height 4
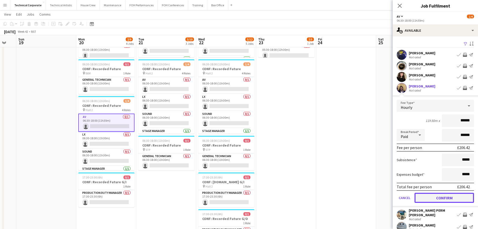
click at [441, 196] on button "Confirm" at bounding box center [444, 198] width 59 height 10
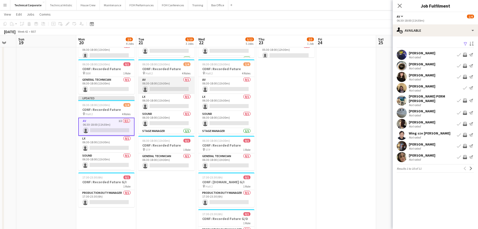
click at [170, 92] on app-card-role "AV 0/1 06:30-18:00 (11h30m) single-neutral-actions" at bounding box center [166, 85] width 56 height 17
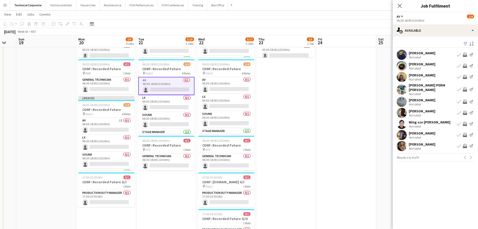
click at [466, 76] on app-icon "Invite crew" at bounding box center [465, 77] width 4 height 4
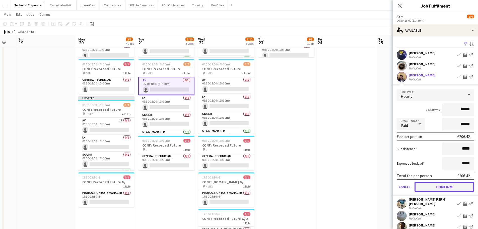
click at [443, 187] on button "Confirm" at bounding box center [444, 186] width 59 height 10
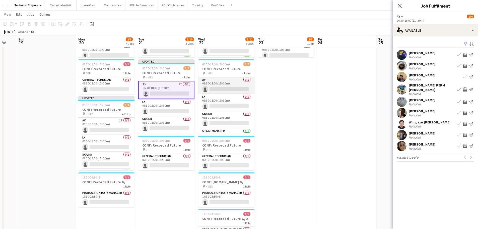
click at [215, 89] on app-card-role "AV 0/1 06:30-18:00 (11h30m) single-neutral-actions" at bounding box center [226, 85] width 56 height 17
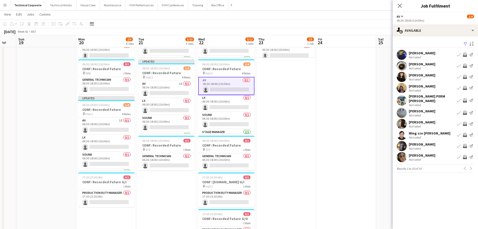
click at [466, 87] on app-icon "Invite crew" at bounding box center [465, 88] width 4 height 4
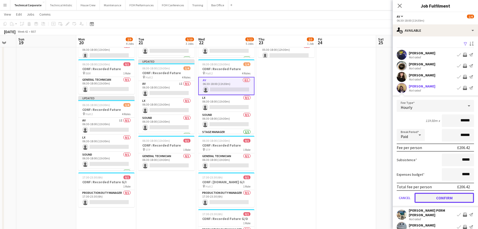
click at [438, 193] on button "Confirm" at bounding box center [444, 198] width 59 height 10
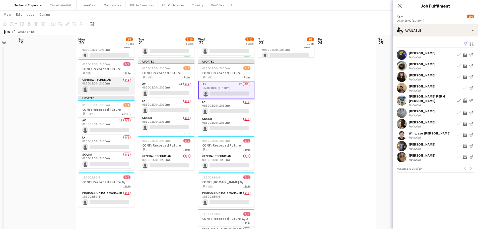
click at [110, 88] on app-card-role "General Technician 0/1 06:30-18:00 (11h30m) single-neutral-actions" at bounding box center [106, 85] width 56 height 17
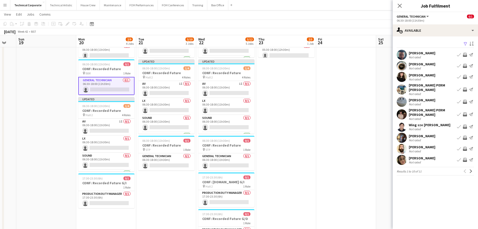
click at [464, 158] on app-icon "Invite crew" at bounding box center [465, 160] width 4 height 4
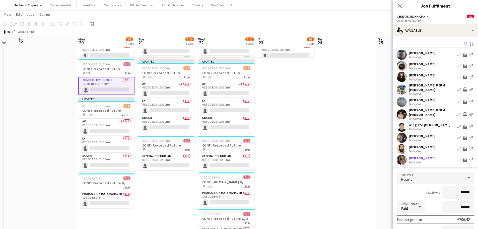
click at [463, 136] on app-icon "Invite crew" at bounding box center [465, 138] width 4 height 4
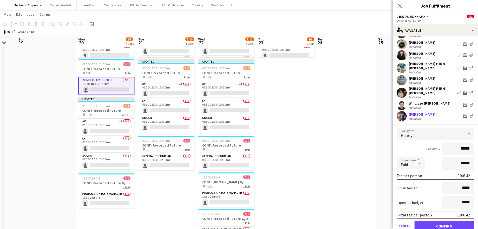
scroll to position [50, 0]
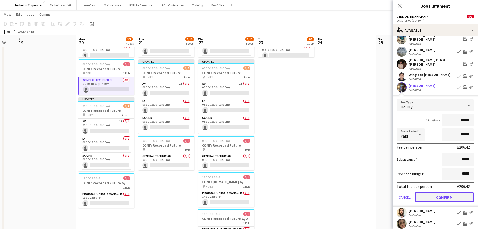
click at [438, 192] on button "Confirm" at bounding box center [444, 197] width 59 height 10
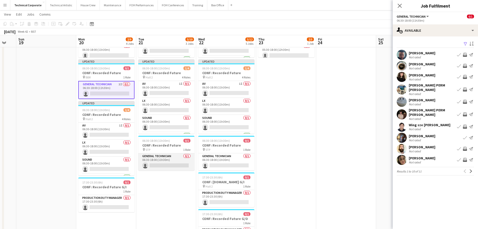
click at [174, 162] on app-card-role "General Technician 0/1 06:30-18:00 (11h30m) single-neutral-actions" at bounding box center [166, 161] width 56 height 17
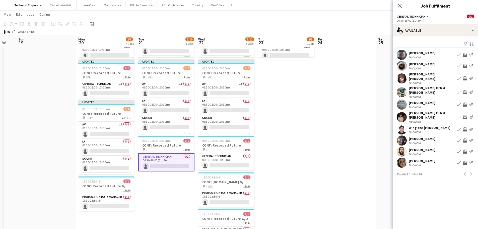
click at [464, 160] on app-icon "Invite crew" at bounding box center [465, 162] width 4 height 4
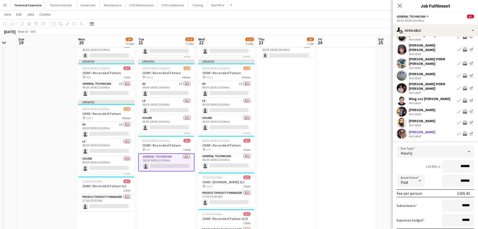
scroll to position [50, 0]
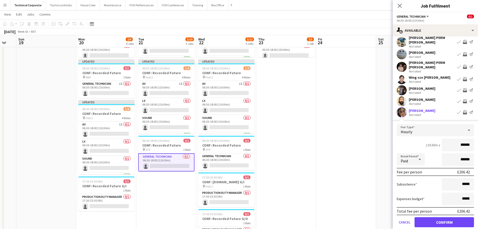
click at [447, 208] on form "Fee Type Hourly 11h30m x ****** Break Period Paid ****** Fee per person £206.42…" at bounding box center [435, 177] width 85 height 107
click at [444, 217] on button "Confirm" at bounding box center [444, 222] width 59 height 10
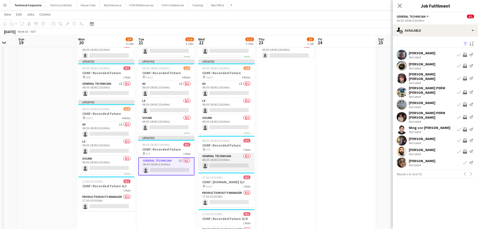
click at [236, 159] on app-card-role "General Technician 0/1 06:30-18:00 (11h30m) single-neutral-actions" at bounding box center [226, 161] width 56 height 17
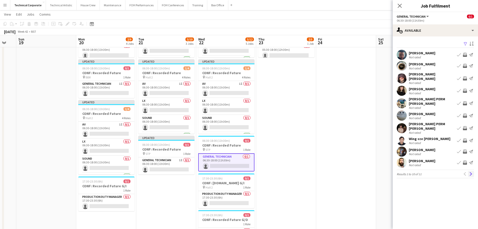
click at [473, 171] on button "Next" at bounding box center [471, 174] width 6 height 6
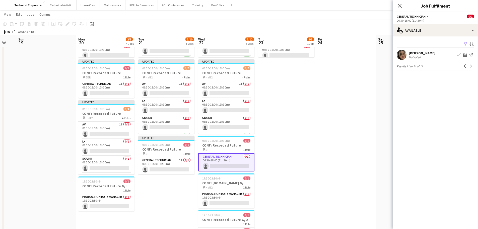
click at [472, 165] on mat-expansion-panel "users Available Filter Sort asc Eliyana Evans Not rated Book crew Invite crew S…" at bounding box center [435, 132] width 85 height 192
click at [464, 52] on div "Eliyana Evans Not rated Book crew Invite crew Send notification" at bounding box center [435, 55] width 85 height 10
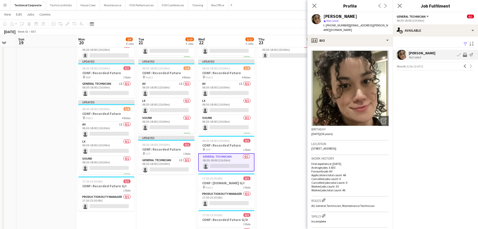
click at [465, 54] on app-icon "Invite crew" at bounding box center [465, 55] width 4 height 4
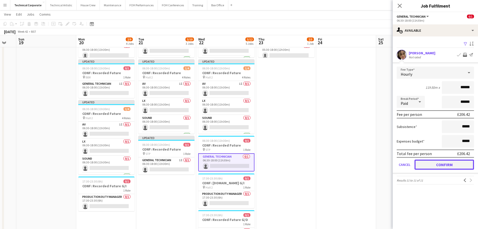
click at [451, 165] on button "Confirm" at bounding box center [444, 164] width 59 height 10
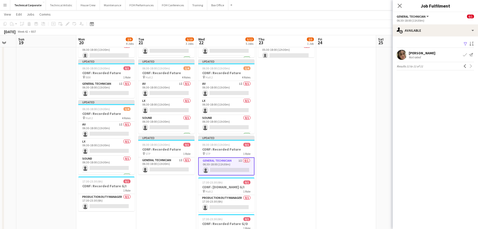
click at [299, 184] on app-date-cell "05:30-18:00 (12h30m) 2/5 CONF: Incident.io pin Hall 2 5 Roles AV 1/1 05:30-18:0…" at bounding box center [286, 159] width 60 height 356
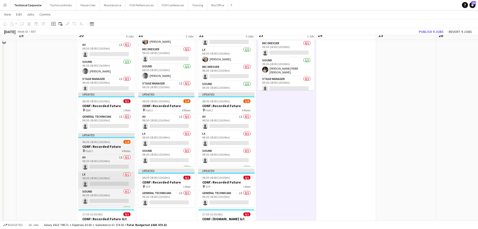
scroll to position [50, 0]
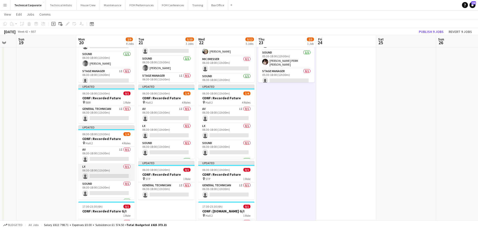
click at [96, 170] on app-card-role "LX 0/1 06:30-18:00 (11h30m) single-neutral-actions" at bounding box center [106, 172] width 56 height 17
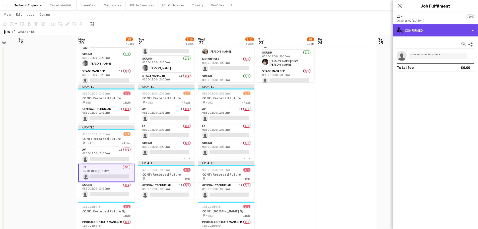
click at [414, 27] on div "single-neutral-actions-check-2 Confirmed" at bounding box center [435, 30] width 85 height 12
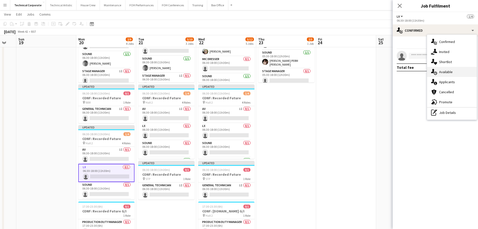
click at [451, 75] on div "single-neutral-actions-upload Available" at bounding box center [452, 72] width 50 height 10
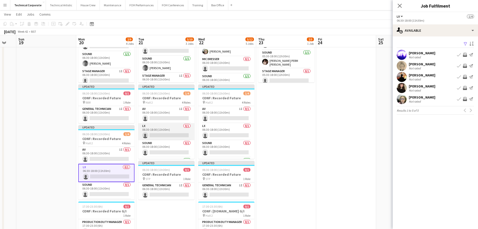
click at [162, 135] on app-card-role "LX 0/1 06:30-18:00 (11h30m) single-neutral-actions" at bounding box center [166, 131] width 56 height 17
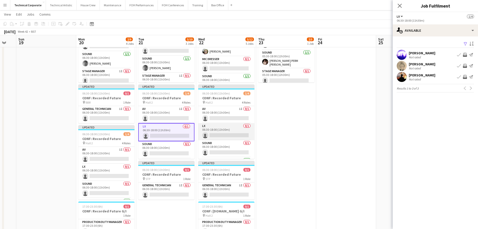
click at [219, 136] on app-card-role "LX 0/1 06:30-18:00 (11h30m) single-neutral-actions" at bounding box center [226, 131] width 56 height 17
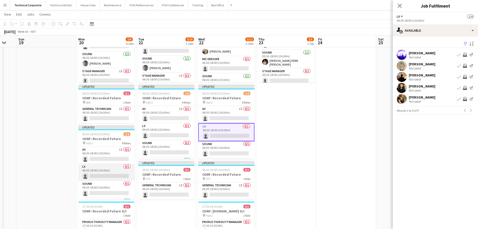
click at [104, 173] on app-card-role "LX 0/1 06:30-18:00 (11h30m) single-neutral-actions" at bounding box center [106, 172] width 56 height 17
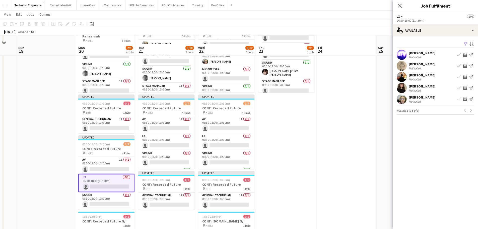
scroll to position [25, 0]
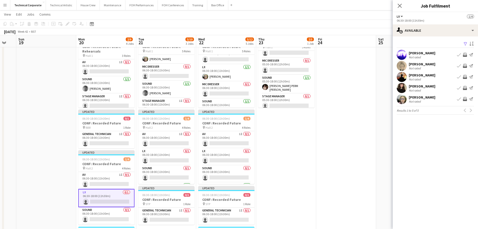
click at [466, 56] on app-icon "Invite crew" at bounding box center [465, 55] width 4 height 4
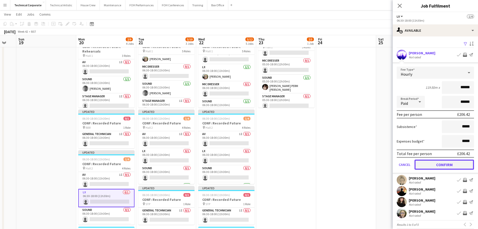
click at [445, 162] on button "Confirm" at bounding box center [444, 164] width 59 height 10
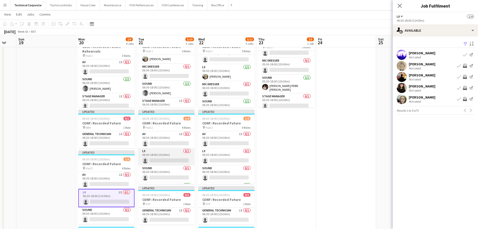
click at [173, 153] on app-card-role "LX 0/1 06:30-18:00 (11h30m) single-neutral-actions" at bounding box center [166, 156] width 56 height 17
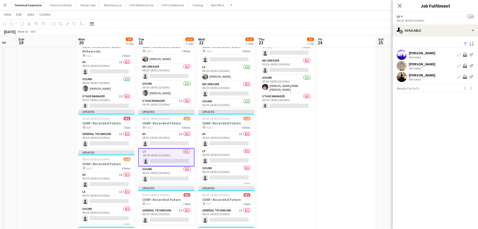
click at [464, 54] on app-icon "Invite crew" at bounding box center [465, 55] width 4 height 4
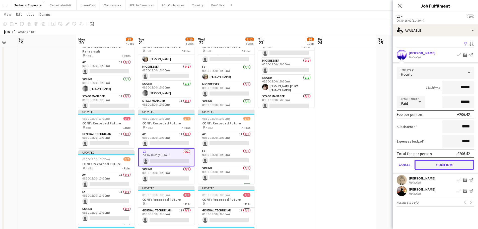
click at [443, 163] on button "Confirm" at bounding box center [444, 164] width 59 height 10
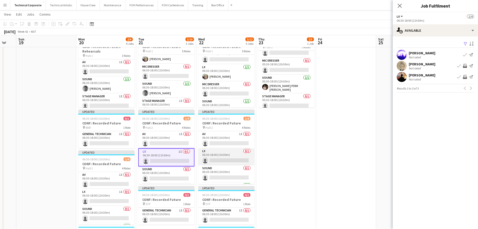
click at [213, 152] on app-card-role "LX 0/1 06:30-18:00 (11h30m) single-neutral-actions" at bounding box center [226, 156] width 56 height 17
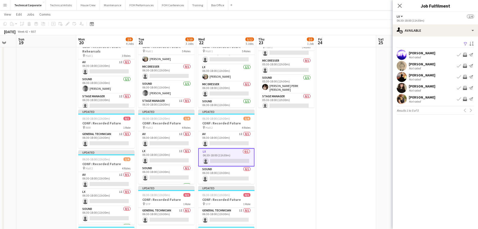
click at [465, 56] on app-icon "Invite crew" at bounding box center [465, 55] width 4 height 4
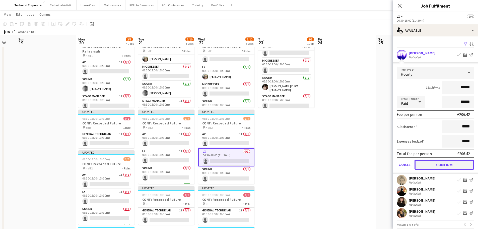
click at [442, 165] on button "Confirm" at bounding box center [444, 164] width 59 height 10
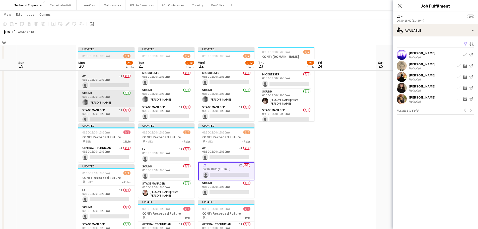
scroll to position [0, 0]
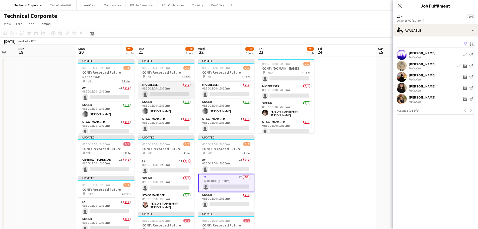
click at [168, 93] on app-card-role "Mic Dresser 0/1 06:30-18:00 (11h30m) single-neutral-actions" at bounding box center [166, 90] width 56 height 17
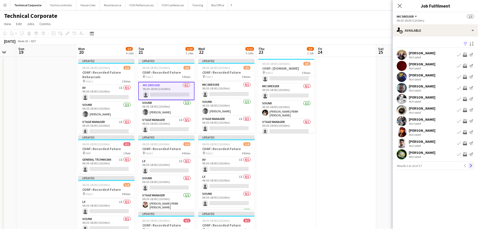
click at [473, 165] on button "Next" at bounding box center [471, 165] width 6 height 6
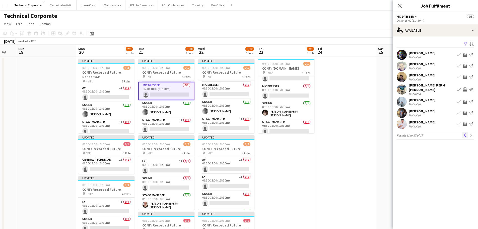
click at [464, 133] on app-icon "Previous" at bounding box center [465, 135] width 4 height 4
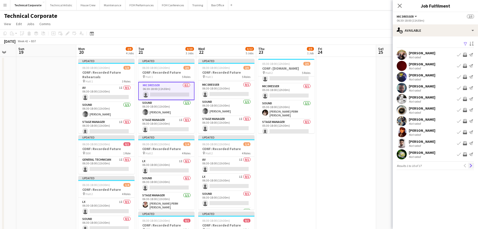
click at [474, 164] on button "Next" at bounding box center [471, 165] width 6 height 6
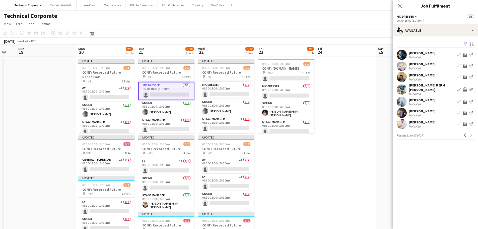
click at [464, 66] on app-icon "Invite crew" at bounding box center [465, 66] width 4 height 4
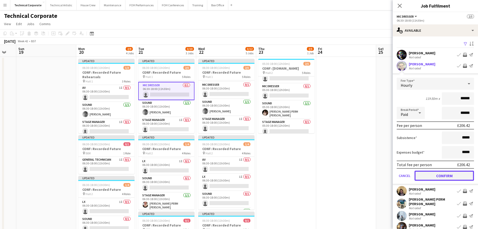
click at [436, 176] on button "Confirm" at bounding box center [444, 175] width 59 height 10
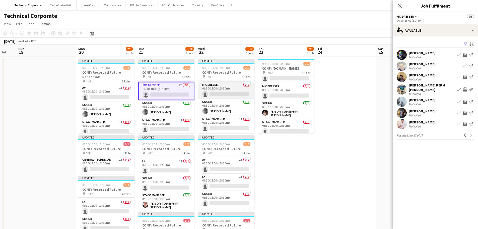
click at [223, 90] on app-card-role "Mic Dresser 0/1 06:30-18:00 (11h30m) single-neutral-actions" at bounding box center [226, 90] width 56 height 17
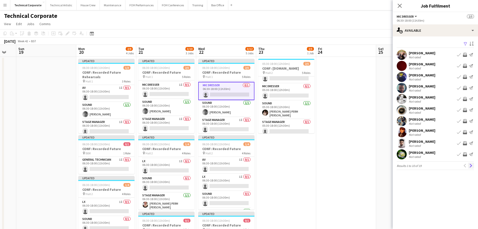
click at [470, 166] on app-icon "Next" at bounding box center [471, 166] width 4 height 4
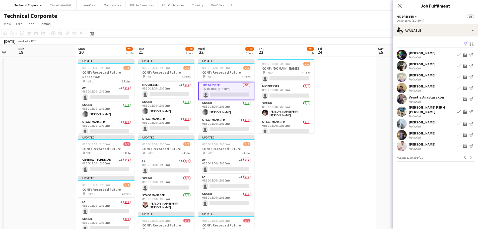
click at [466, 77] on app-icon "Invite crew" at bounding box center [465, 77] width 4 height 4
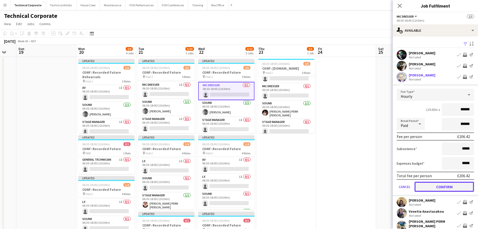
click at [449, 188] on button "Confirm" at bounding box center [444, 186] width 59 height 10
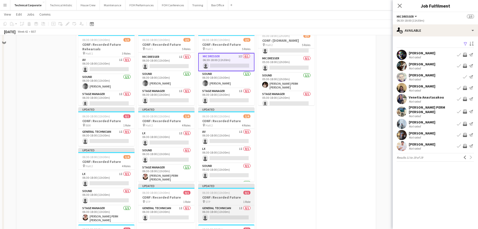
scroll to position [75, 0]
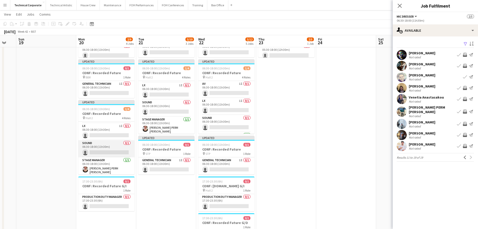
click at [107, 154] on app-card-role "Sound 0/1 06:30-18:00 (11h30m) single-neutral-actions" at bounding box center [106, 148] width 56 height 17
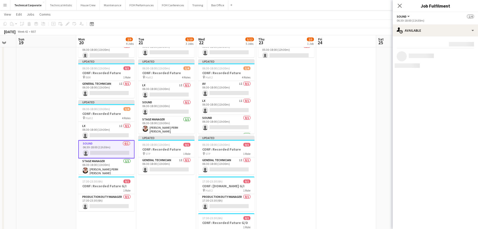
scroll to position [33, 0]
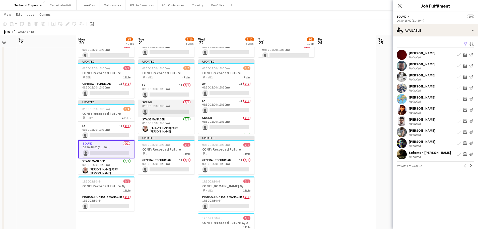
click at [177, 109] on app-card-role "Sound 0/1 06:30-18:00 (11h30m) single-neutral-actions" at bounding box center [166, 107] width 56 height 17
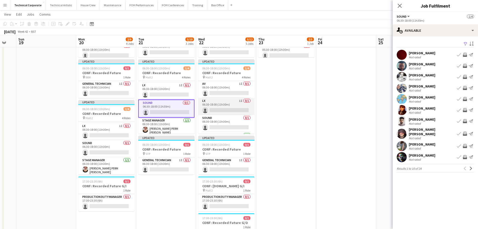
click at [229, 108] on app-card-role "LX 1I 0/1 06:30-18:00 (11h30m) single-neutral-actions" at bounding box center [226, 106] width 56 height 17
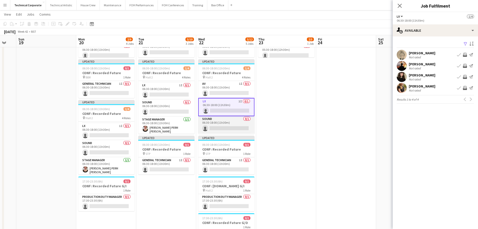
click at [227, 124] on app-card-role "Sound 0/1 06:30-18:00 (11h30m) single-neutral-actions" at bounding box center [226, 124] width 56 height 17
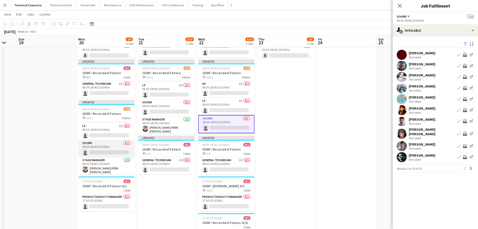
click at [105, 149] on app-card-role "Sound 0/1 06:30-18:00 (11h30m) single-neutral-actions" at bounding box center [106, 148] width 56 height 17
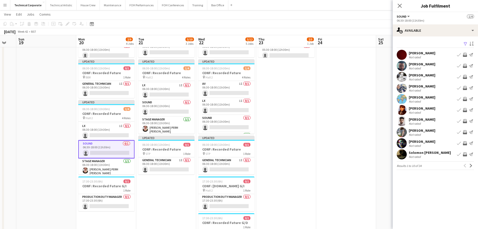
click at [464, 110] on app-icon "Invite crew" at bounding box center [465, 110] width 4 height 4
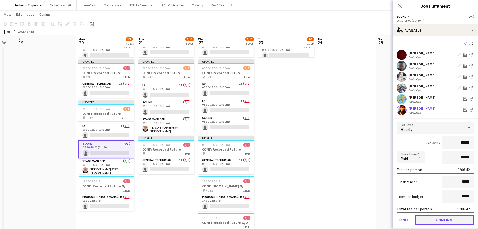
click at [441, 219] on button "Confirm" at bounding box center [444, 220] width 59 height 10
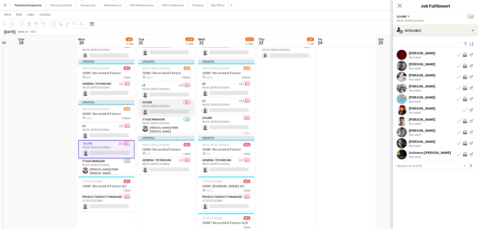
click at [150, 108] on app-card-role "Sound 0/1 06:30-18:00 (11h30m) single-neutral-actions" at bounding box center [166, 107] width 56 height 17
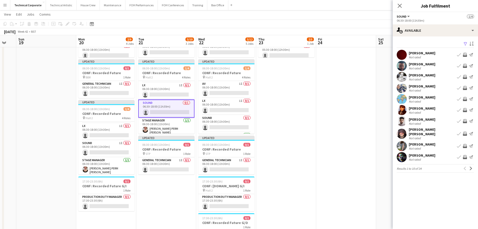
click at [465, 111] on app-icon "Invite crew" at bounding box center [465, 110] width 4 height 4
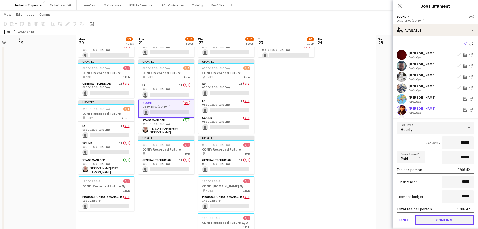
click at [433, 218] on button "Confirm" at bounding box center [444, 220] width 59 height 10
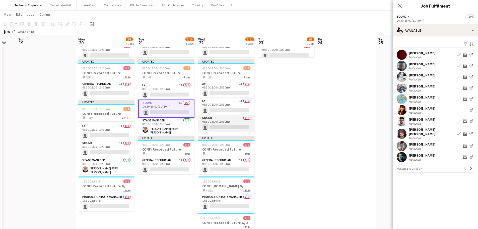
click at [225, 122] on app-card-role "Sound 0/1 06:30-18:00 (11h30m) single-neutral-actions" at bounding box center [226, 123] width 56 height 17
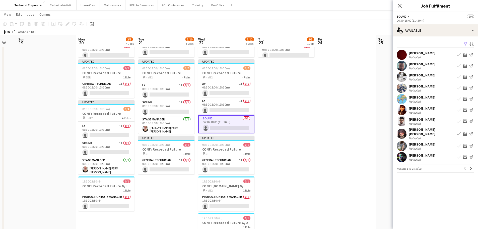
click at [466, 109] on app-icon "Invite crew" at bounding box center [465, 110] width 4 height 4
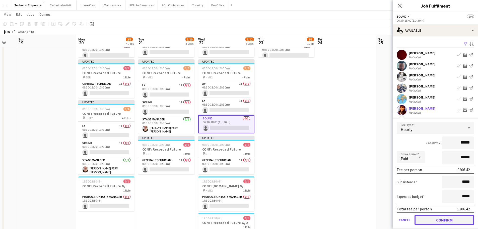
click at [446, 217] on button "Confirm" at bounding box center [444, 220] width 59 height 10
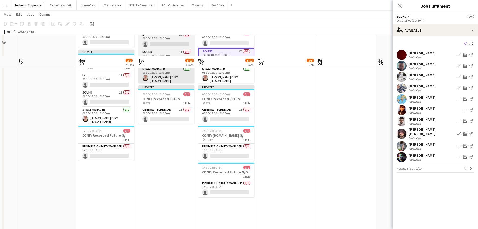
scroll to position [75, 0]
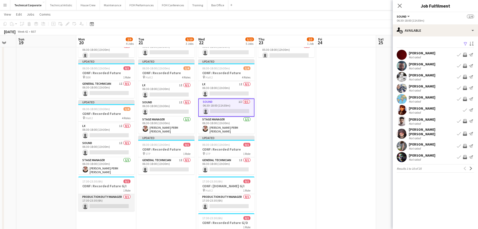
click at [119, 199] on app-card-role "Production Duty Manager 0/1 17:30-23:30 (6h) single-neutral-actions" at bounding box center [106, 202] width 56 height 17
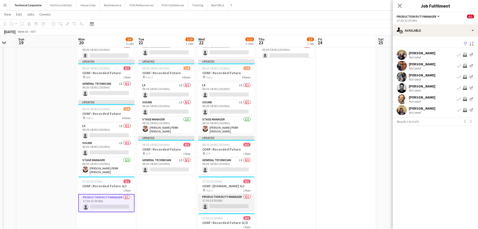
click at [229, 203] on app-card-role "Production Duty Manager 0/1 17:30-23:30 (6h) single-neutral-actions" at bounding box center [226, 202] width 56 height 17
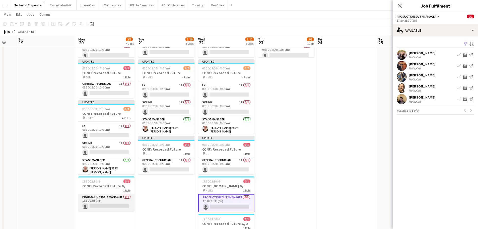
click at [100, 207] on app-card-role "Production Duty Manager 0/1 17:30-23:30 (6h) single-neutral-actions" at bounding box center [106, 202] width 56 height 17
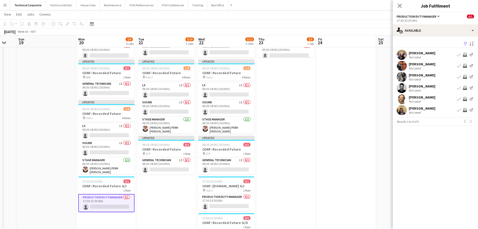
click at [466, 99] on app-icon "Invite crew" at bounding box center [465, 99] width 4 height 4
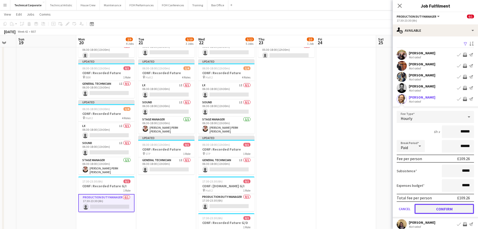
click at [444, 210] on button "Confirm" at bounding box center [444, 209] width 59 height 10
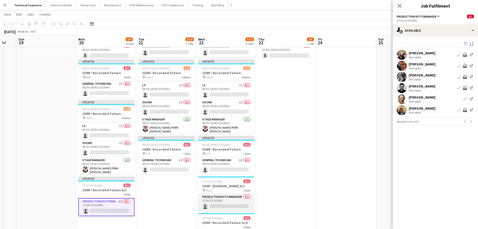
click at [232, 207] on app-card-role "Production Duty Manager 0/1 17:30-23:30 (6h) single-neutral-actions" at bounding box center [226, 202] width 56 height 17
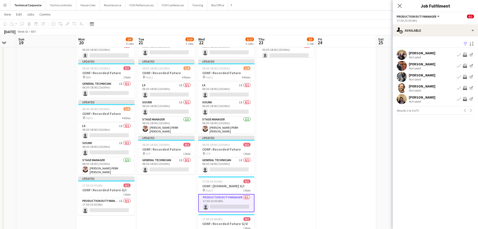
click at [466, 87] on app-icon "Invite crew" at bounding box center [465, 88] width 4 height 4
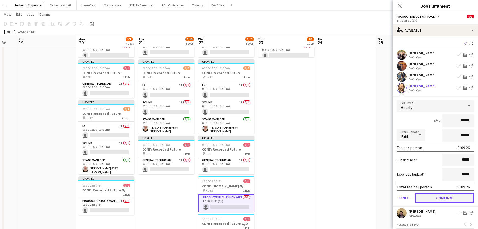
click at [440, 201] on button "Confirm" at bounding box center [444, 198] width 59 height 10
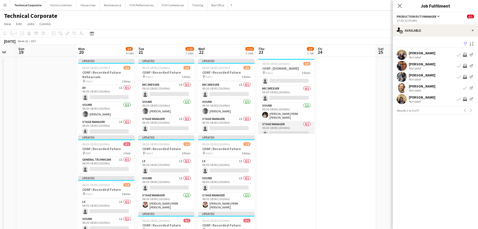
scroll to position [29, 0]
click at [277, 123] on app-card-role "Stage Manager 0/1 05:30-18:00 (12h30m) single-neutral-actions" at bounding box center [286, 127] width 56 height 17
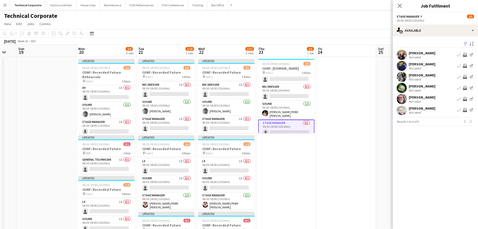
scroll to position [30, 0]
drag, startPoint x: 467, startPoint y: 87, endPoint x: 464, endPoint y: 93, distance: 6.6
click at [466, 87] on app-icon "Invite crew" at bounding box center [465, 88] width 4 height 4
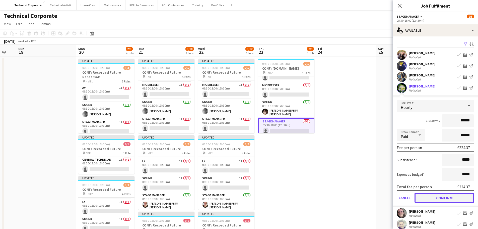
click at [441, 199] on button "Confirm" at bounding box center [444, 198] width 59 height 10
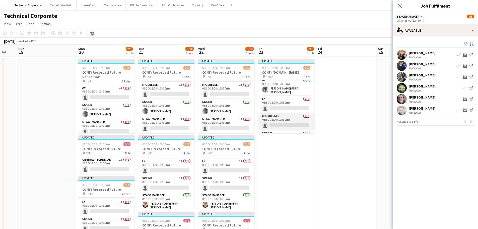
scroll to position [0, 0]
click at [293, 110] on app-card-role "LX 0/1 05:30-18:00 (12h30m) single-neutral-actions" at bounding box center [286, 107] width 56 height 17
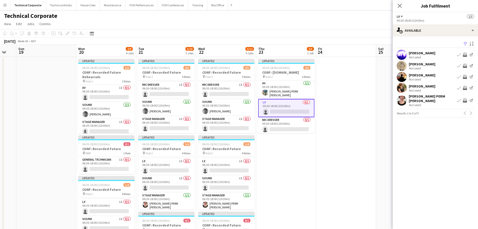
click at [465, 66] on app-icon "Invite crew" at bounding box center [465, 66] width 4 height 4
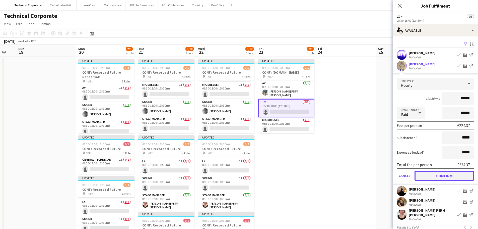
click at [444, 172] on button "Confirm" at bounding box center [444, 175] width 59 height 10
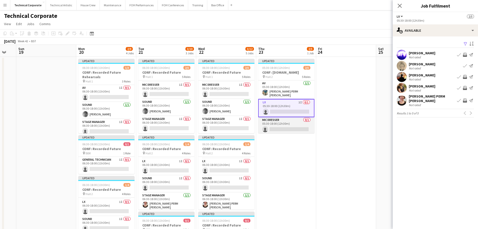
click at [277, 119] on app-card-role "Mic Dresser 0/1 05:30-18:00 (12h30m) single-neutral-actions" at bounding box center [286, 125] width 56 height 17
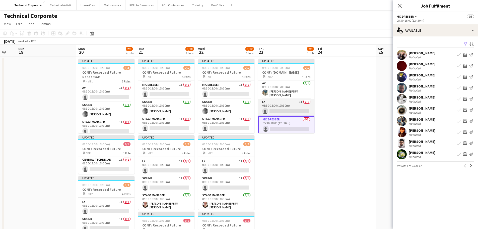
scroll to position [25, 0]
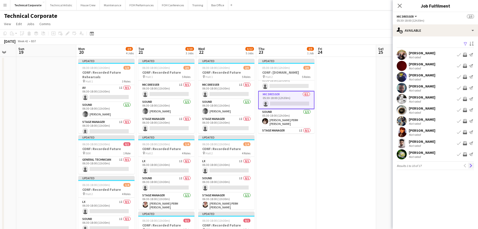
click at [471, 165] on app-icon "Next" at bounding box center [471, 166] width 4 height 4
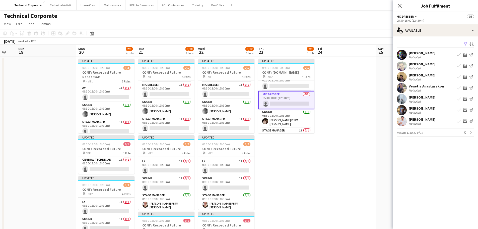
click at [466, 88] on app-icon "Invite crew" at bounding box center [465, 88] width 4 height 4
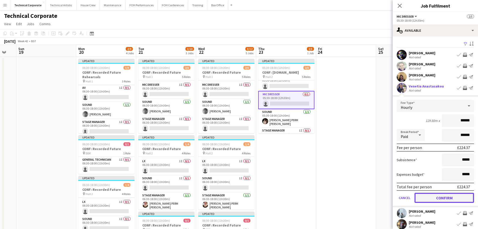
click at [448, 197] on button "Confirm" at bounding box center [444, 198] width 59 height 10
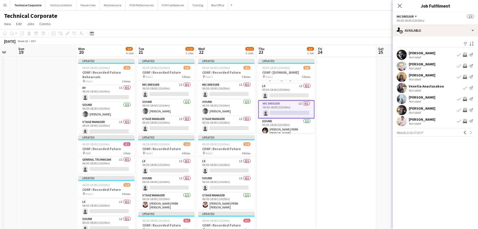
scroll to position [0, 0]
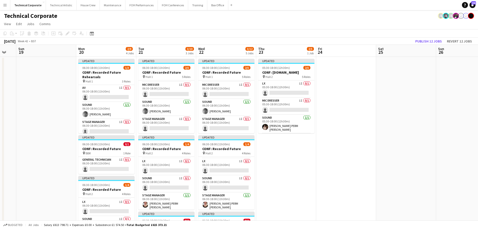
scroll to position [33, 0]
click at [287, 119] on app-card-role "Stage Manager 1I 0/1 05:30-18:00 (12h30m) single-neutral-actions" at bounding box center [286, 127] width 56 height 17
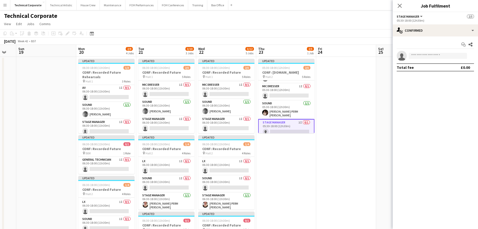
click at [429, 21] on div "05:30-18:00 (12h30m)" at bounding box center [435, 21] width 77 height 4
click at [430, 24] on app-options-switcher "Stage Manager All roles Stage Manager 2/5 05:30-18:00 (12h30m)" at bounding box center [435, 18] width 85 height 12
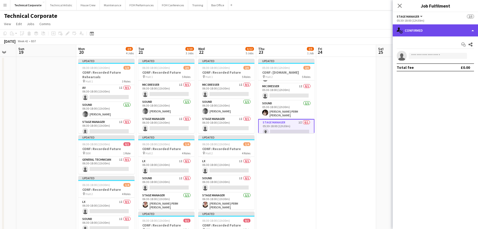
click at [432, 29] on div "single-neutral-actions-check-2 Confirmed" at bounding box center [435, 30] width 85 height 12
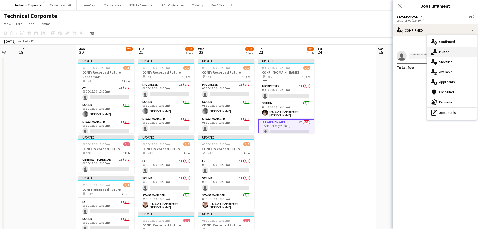
click at [445, 53] on div "single-neutral-actions-share-1 Invited" at bounding box center [452, 52] width 50 height 10
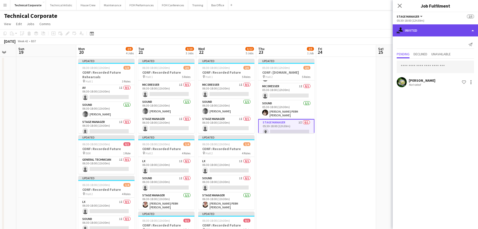
click at [446, 33] on div "single-neutral-actions-share-1 Invited" at bounding box center [435, 30] width 85 height 12
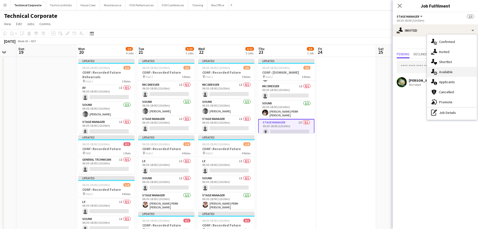
click at [455, 73] on div "single-neutral-actions-upload Available" at bounding box center [452, 72] width 50 height 10
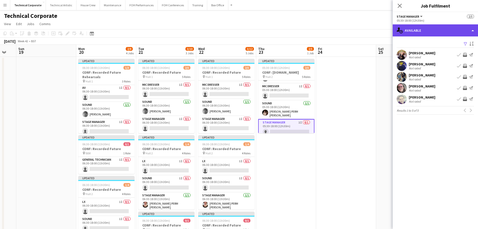
click at [437, 33] on div "single-neutral-actions-upload Available" at bounding box center [435, 30] width 85 height 12
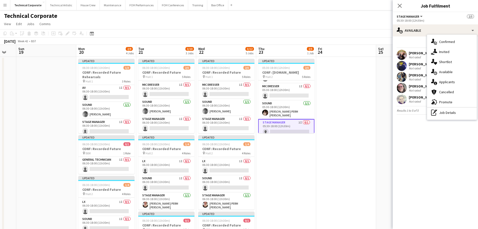
click at [456, 53] on div "single-neutral-actions-share-1 Invited" at bounding box center [452, 52] width 50 height 10
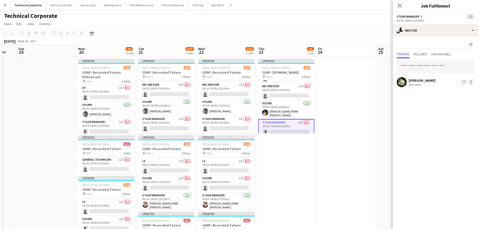
click at [472, 83] on div at bounding box center [471, 82] width 6 height 6
click at [462, 123] on button "Cancel invitation" at bounding box center [455, 127] width 38 height 12
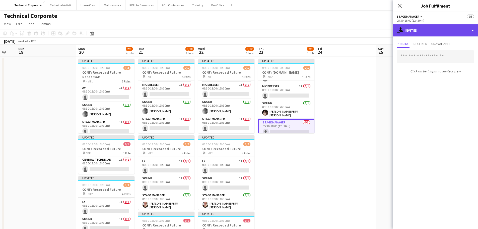
click at [429, 27] on div "single-neutral-actions-share-1 Invited" at bounding box center [435, 30] width 85 height 12
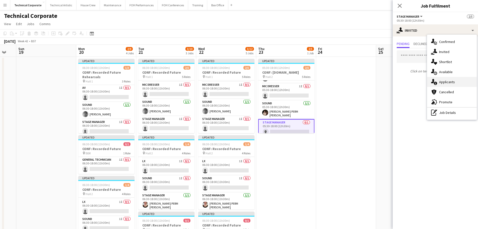
click at [458, 80] on div "single-neutral-actions-information Applicants" at bounding box center [452, 82] width 50 height 10
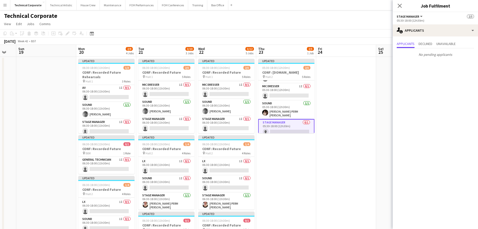
click at [442, 37] on div "Applicants Declined Unavailable No pending applicants" at bounding box center [435, 49] width 85 height 26
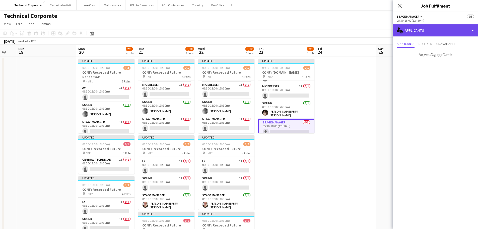
click at [443, 36] on div "single-neutral-actions-information Applicants" at bounding box center [435, 30] width 85 height 12
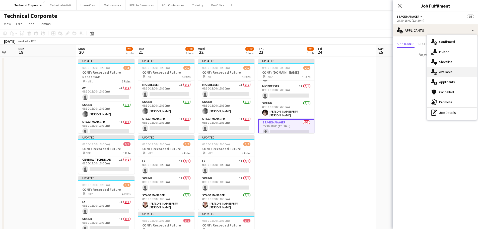
click at [460, 72] on div "single-neutral-actions-upload Available" at bounding box center [452, 72] width 50 height 10
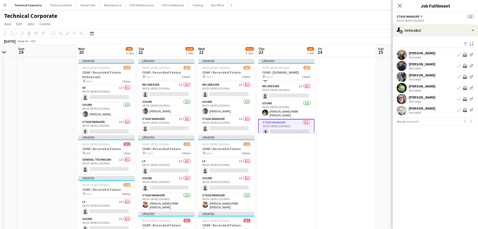
click at [465, 87] on app-icon "Invite crew" at bounding box center [465, 88] width 4 height 4
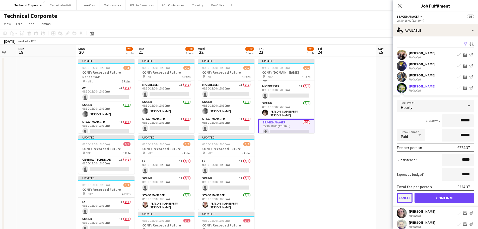
click at [404, 200] on button "Cancel" at bounding box center [405, 198] width 16 height 10
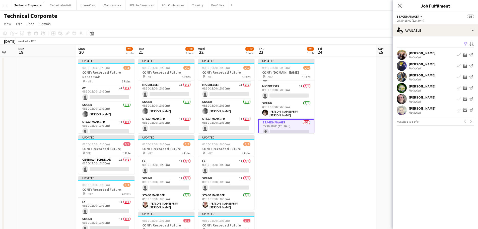
click at [465, 66] on app-icon "Invite crew" at bounding box center [465, 66] width 4 height 4
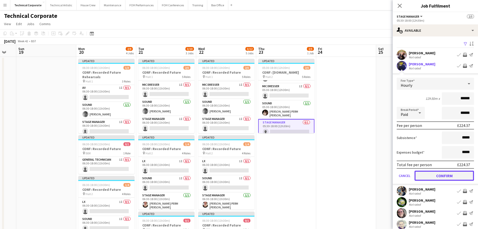
click at [447, 175] on button "Confirm" at bounding box center [444, 175] width 59 height 10
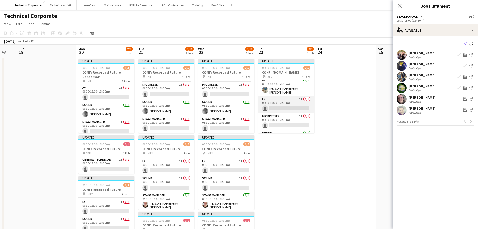
scroll to position [0, 0]
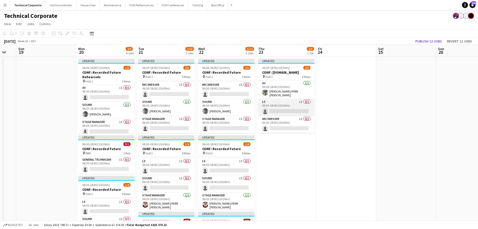
click at [292, 106] on app-card-role "LX 1I 0/1 05:30-18:00 (12h30m) single-neutral-actions" at bounding box center [286, 107] width 56 height 17
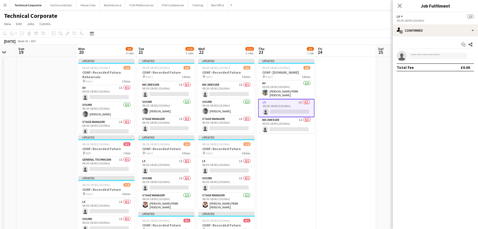
scroll to position [0, 163]
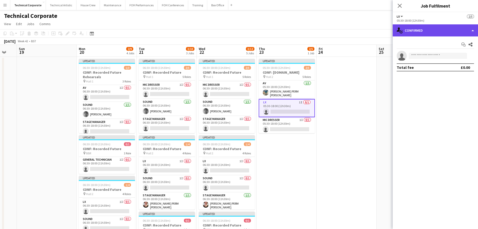
click at [420, 26] on div "single-neutral-actions-check-2 Confirmed" at bounding box center [435, 30] width 85 height 12
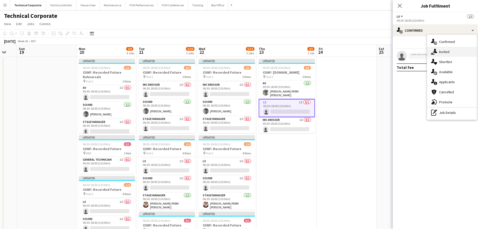
click at [445, 49] on div "single-neutral-actions-share-1 Invited" at bounding box center [452, 52] width 50 height 10
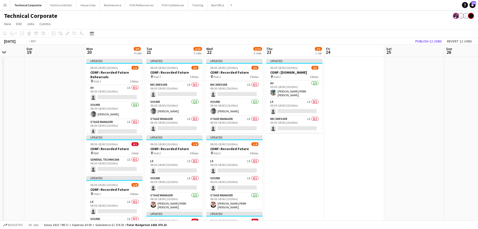
drag, startPoint x: 393, startPoint y: 142, endPoint x: 260, endPoint y: 148, distance: 133.4
click at [228, 149] on app-calendar-viewport "Thu 16 7/12 4 Jobs Fri 17 Sat 18 Sun 19 Mon 20 2/9 4 Jobs Tue 21 3/10 3 Jobs We…" at bounding box center [239, 229] width 478 height 368
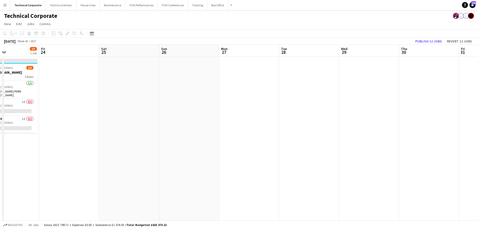
scroll to position [0, 149]
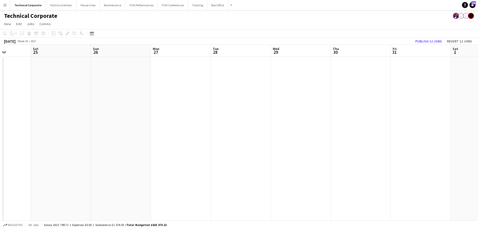
drag, startPoint x: 318, startPoint y: 151, endPoint x: 200, endPoint y: 157, distance: 118.4
click at [200, 157] on app-calendar-viewport "Wed 22 3/12 5 Jobs Thu 23 2/5 1 Job Fri 24 Sat 25 Sun 26 Mon 27 Tue 28 Wed 29 T…" at bounding box center [239, 229] width 478 height 368
click at [405, 123] on app-calendar-viewport "Wed 22 3/12 5 Jobs Thu 23 2/5 1 Job Fri 24 Sat 25 Sun 26 Mon 27 Tue 28 Wed 29 T…" at bounding box center [239, 229] width 478 height 368
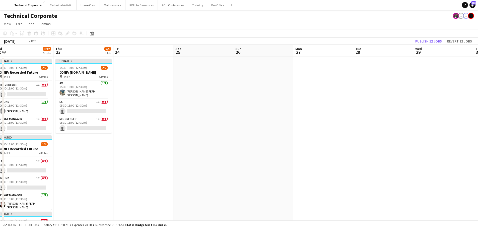
click at [345, 137] on app-calendar-viewport "Mon 20 2/9 4 Jobs Tue 21 3/10 3 Jobs Wed 22 3/12 5 Jobs Thu 23 2/5 1 Job Fri 24…" at bounding box center [239, 229] width 478 height 368
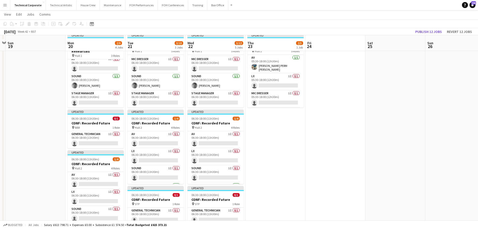
scroll to position [151, 0]
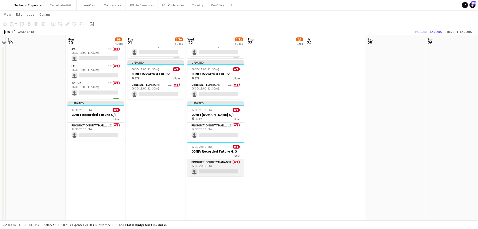
click at [225, 169] on app-card-role "Production Duty Manager 0/1 17:30-23:30 (6h) single-neutral-actions" at bounding box center [215, 167] width 56 height 17
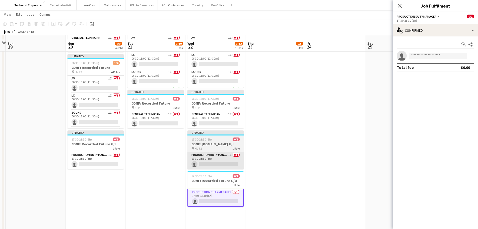
scroll to position [125, 0]
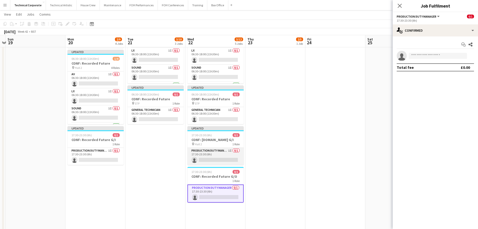
click at [229, 161] on app-card-role "Production Duty Manager 1I 0/1 17:30-23:30 (6h) single-neutral-actions" at bounding box center [215, 156] width 56 height 17
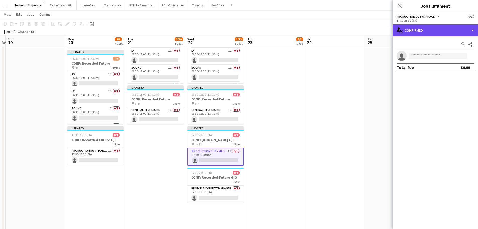
click at [420, 31] on div "single-neutral-actions-check-2 Confirmed" at bounding box center [435, 30] width 85 height 12
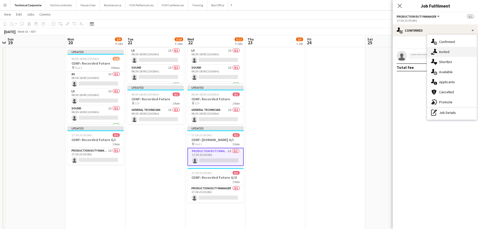
click at [442, 51] on div "single-neutral-actions-share-1 Invited" at bounding box center [452, 52] width 50 height 10
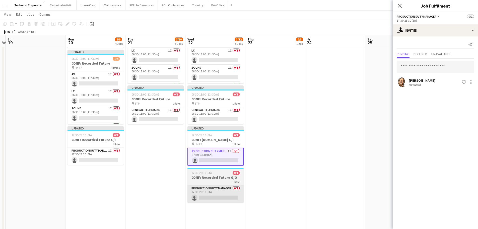
click at [231, 193] on app-card-role "Production Duty Manager 0/1 17:30-23:30 (6h) single-neutral-actions" at bounding box center [215, 193] width 56 height 17
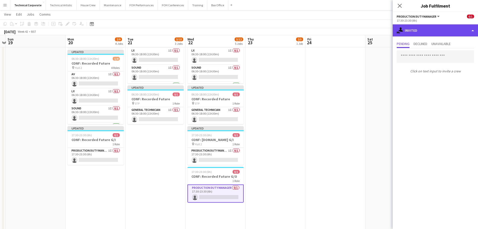
click at [429, 31] on div "single-neutral-actions-share-1 Invited" at bounding box center [435, 30] width 85 height 12
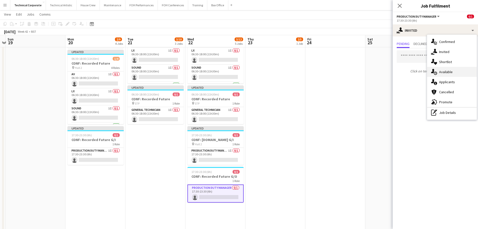
click at [459, 72] on div "single-neutral-actions-upload Available" at bounding box center [452, 72] width 50 height 10
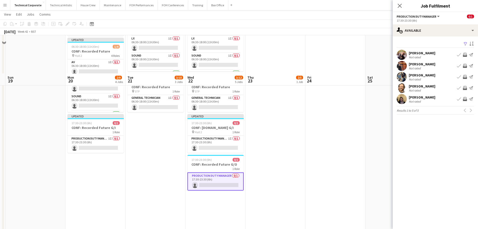
scroll to position [176, 0]
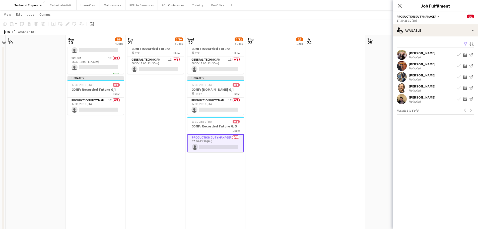
click at [464, 99] on app-icon "Invite crew" at bounding box center [465, 99] width 4 height 4
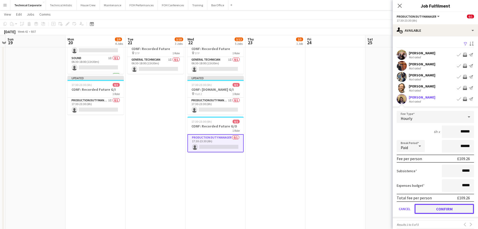
click at [433, 207] on button "Confirm" at bounding box center [444, 209] width 59 height 10
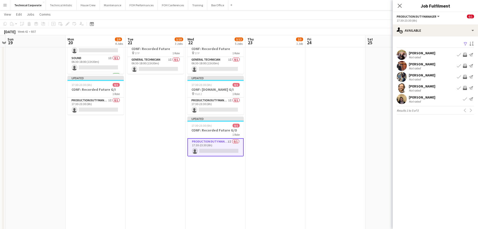
click at [314, 163] on app-date-cell at bounding box center [335, 59] width 60 height 356
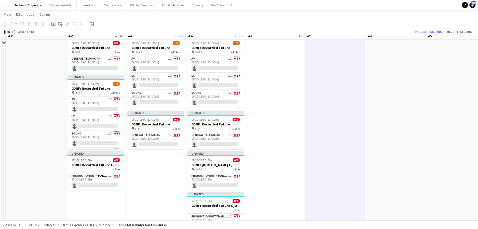
scroll to position [0, 0]
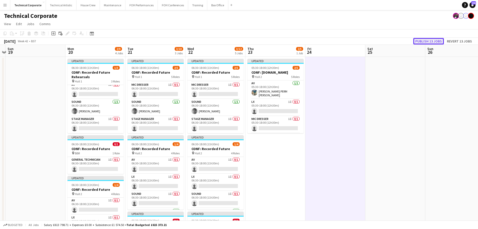
click at [432, 43] on button "Publish 13 jobs" at bounding box center [428, 41] width 31 height 7
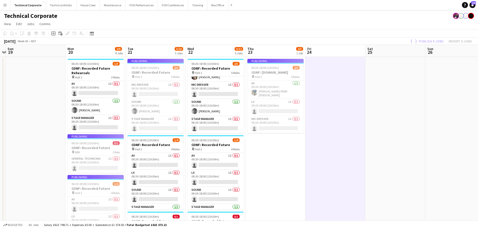
scroll to position [29, 0]
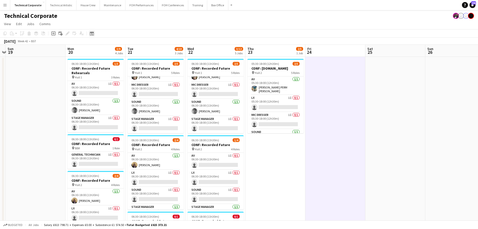
click at [93, 32] on icon at bounding box center [92, 33] width 4 height 4
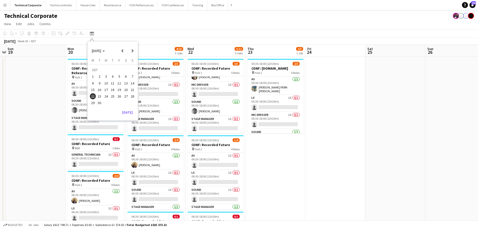
click at [95, 96] on span "22" at bounding box center [93, 96] width 6 height 6
click at [91, 96] on span "22" at bounding box center [93, 96] width 6 height 6
click at [97, 97] on span "23" at bounding box center [100, 96] width 6 height 6
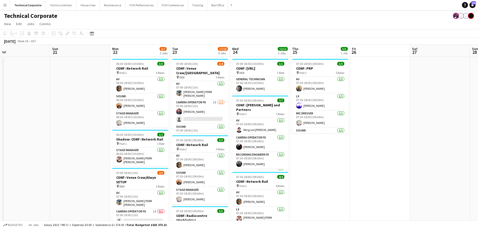
scroll to position [0, 125]
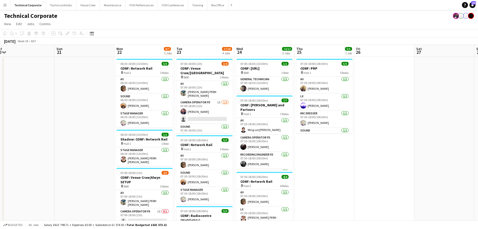
drag, startPoint x: 178, startPoint y: 111, endPoint x: 202, endPoint y: 109, distance: 24.4
click at [202, 109] on app-calendar-viewport "Thu 18 5/5 3 Jobs Fri 19 Sat 20 Sun 21 Mon 22 6/7 3 Jobs Tue 23 17/18 4 Jobs We…" at bounding box center [239, 229] width 478 height 368
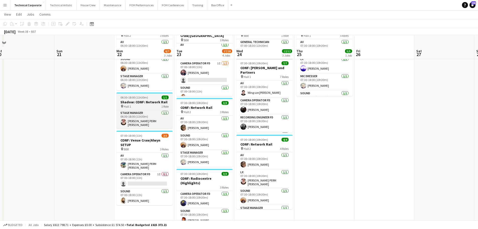
scroll to position [25, 0]
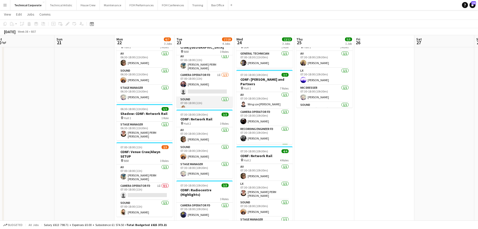
click at [204, 99] on app-card-role "Sound 1/1 07:00-18:00 (11h) Justin Gartry" at bounding box center [204, 104] width 56 height 17
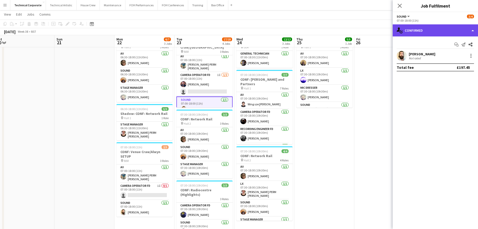
click at [423, 27] on div "single-neutral-actions-check-2 Confirmed" at bounding box center [435, 30] width 85 height 12
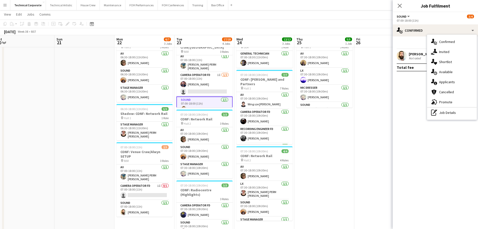
click at [419, 90] on mat-expansion-panel "check Confirmed Start chat Send notification Share Justin Gartry Not rated Tota…" at bounding box center [435, 132] width 85 height 192
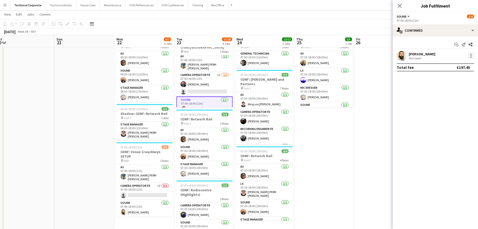
click at [471, 56] on div at bounding box center [471, 56] width 6 height 6
click at [453, 79] on span "Switch crew" at bounding box center [449, 77] width 21 height 4
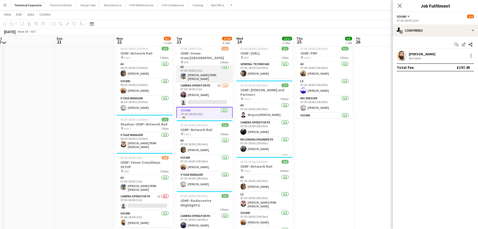
click at [199, 72] on app-card-role "AV 1/1 07:00-18:00 (11h) Thomas PERM Alston" at bounding box center [204, 73] width 56 height 19
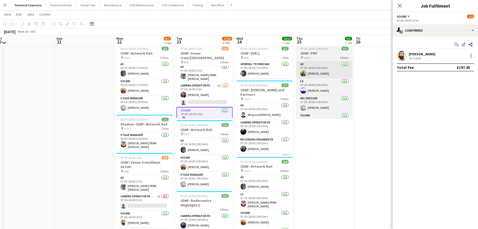
scroll to position [2, 0]
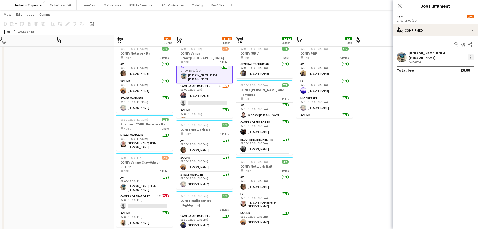
click at [470, 55] on div at bounding box center [471, 57] width 6 height 6
click at [458, 81] on button "Switch with" at bounding box center [454, 77] width 39 height 12
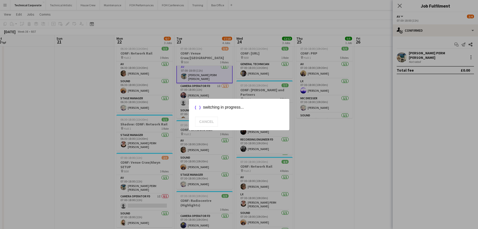
scroll to position [25, 0]
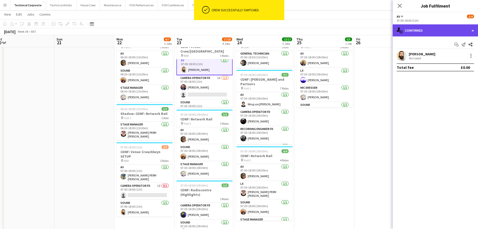
click at [416, 32] on div "single-neutral-actions-check-2 Confirmed" at bounding box center [435, 30] width 85 height 12
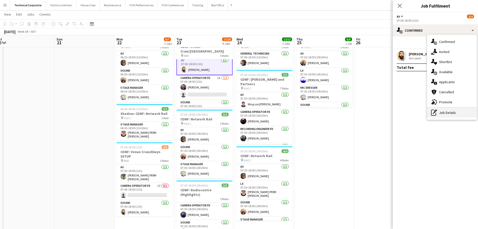
click at [459, 111] on div "pen-write Job Details" at bounding box center [452, 112] width 50 height 10
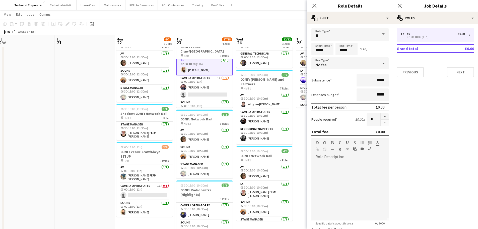
click at [335, 63] on div "No fee" at bounding box center [344, 63] width 67 height 12
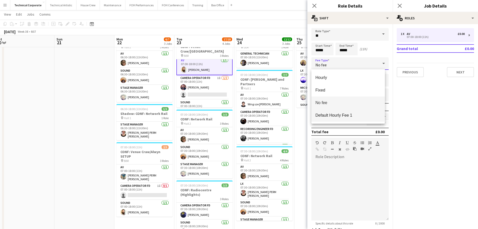
click at [353, 116] on span "Default Hourly Fee 1" at bounding box center [348, 115] width 66 height 5
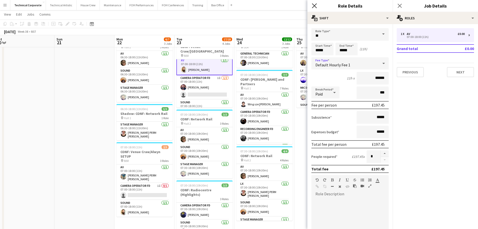
click at [313, 6] on icon "Close pop-in" at bounding box center [314, 5] width 5 height 5
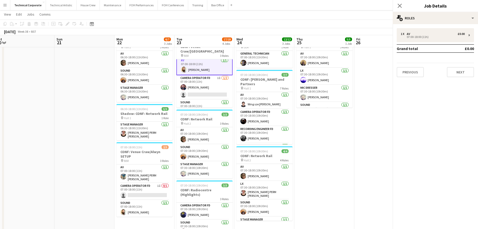
scroll to position [0, 0]
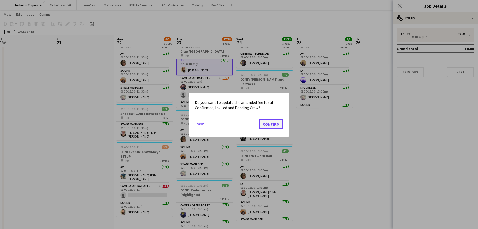
click at [270, 125] on button "Confirm" at bounding box center [271, 124] width 24 height 10
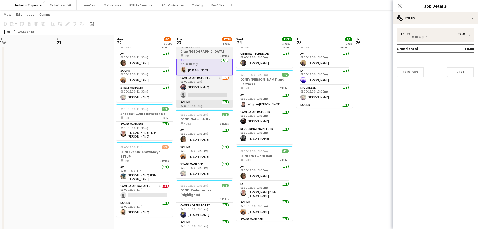
scroll to position [25, 0]
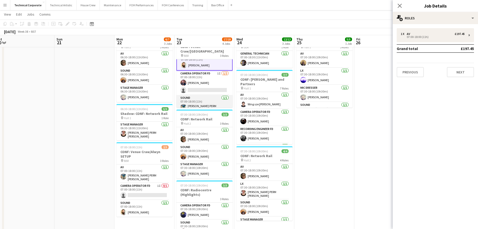
click at [210, 96] on app-card-role "Sound 1/1 07:00-18:00 (11h) Thomas PERM Alston" at bounding box center [204, 104] width 56 height 19
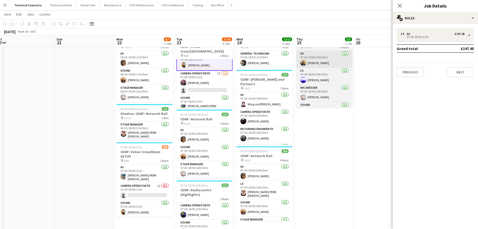
scroll to position [6, 0]
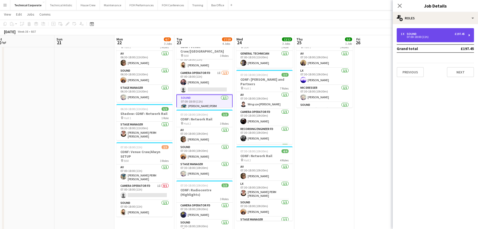
click at [419, 28] on div "1 x Sound £197.45 07:00-18:00 (11h)" at bounding box center [435, 35] width 77 height 14
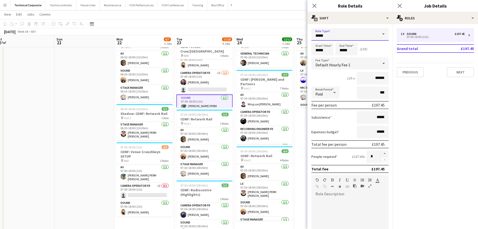
drag, startPoint x: 274, startPoint y: 34, endPoint x: 259, endPoint y: 34, distance: 15.3
click at [259, 34] on body "Menu Boards Boards Boards All jobs Status Workforce Workforce My Workforce Recr…" at bounding box center [239, 185] width 478 height 420
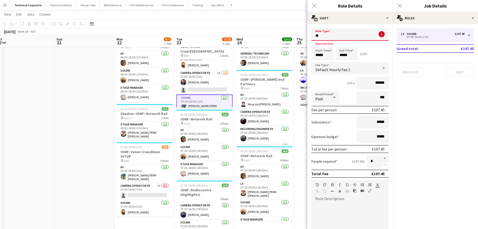
type input "*"
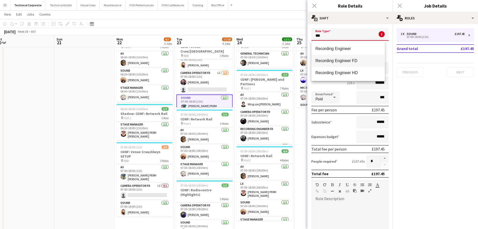
click at [338, 63] on span "Recording Engineer FD" at bounding box center [348, 60] width 66 height 5
type input "**********"
type input "*******"
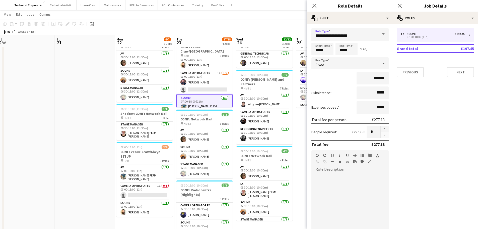
click at [340, 65] on div "Fixed" at bounding box center [344, 63] width 67 height 12
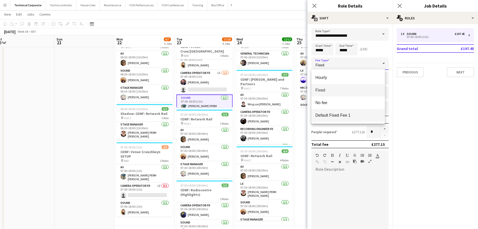
click at [337, 116] on span "Default Fixed Fee 1" at bounding box center [348, 115] width 66 height 5
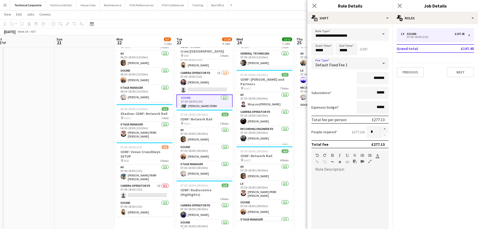
click at [359, 66] on div "Default Fixed Fee 1" at bounding box center [344, 63] width 67 height 12
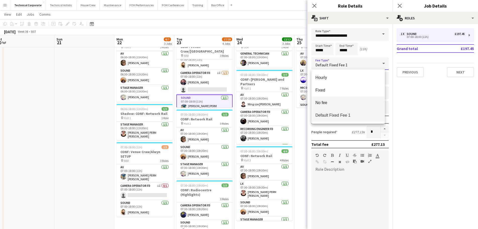
click at [336, 102] on span "No fee" at bounding box center [348, 102] width 66 height 5
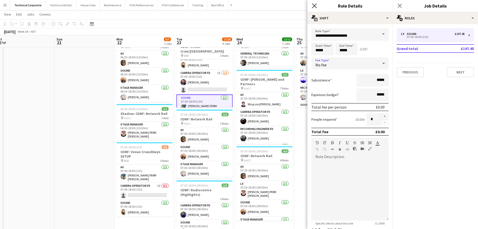
click at [312, 6] on icon "Close pop-in" at bounding box center [314, 5] width 5 height 5
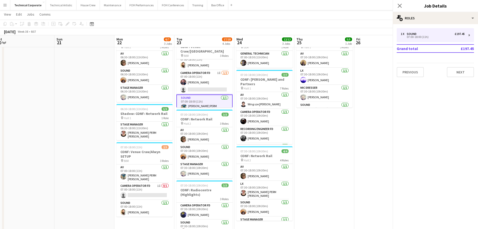
scroll to position [0, 0]
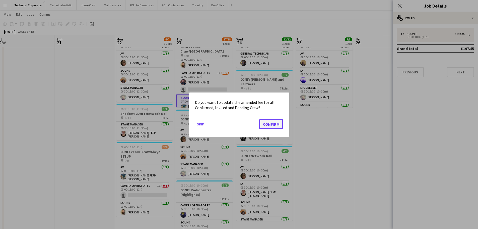
click at [270, 127] on button "Confirm" at bounding box center [271, 124] width 24 height 10
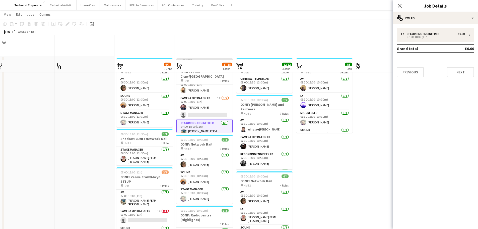
scroll to position [25, 0]
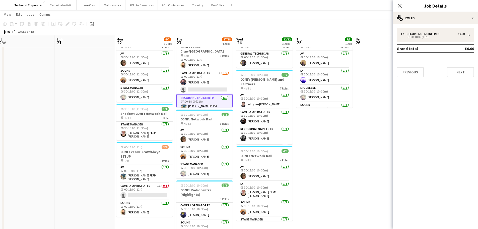
click at [315, 130] on app-date-cell "07:30-18:00 (10h30m) 5/5 CONF: PRP pin Hall 1 5 Roles AV 1/1 07:30-18:00 (10h30…" at bounding box center [324, 209] width 60 height 356
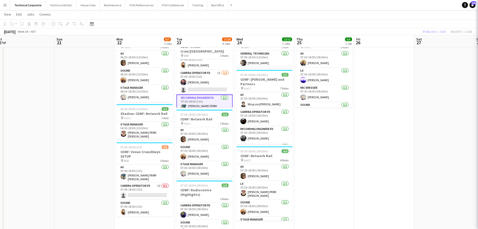
scroll to position [6, 0]
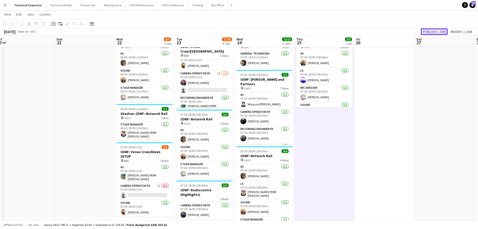
click at [434, 30] on button "Publish 1 job" at bounding box center [434, 31] width 27 height 7
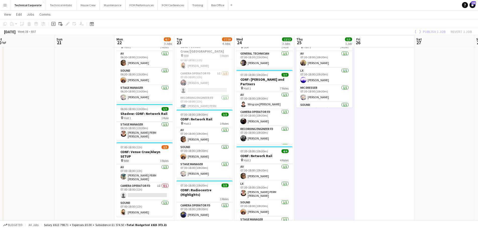
click at [337, 145] on app-date-cell "07:30-18:00 (10h30m) 5/5 CONF: PRP pin Hall 1 5 Roles AV 1/1 07:30-18:00 (10h30…" at bounding box center [324, 209] width 60 height 356
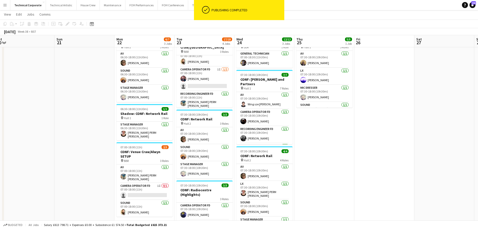
scroll to position [2, 0]
